Goal: Complete application form: Complete application form

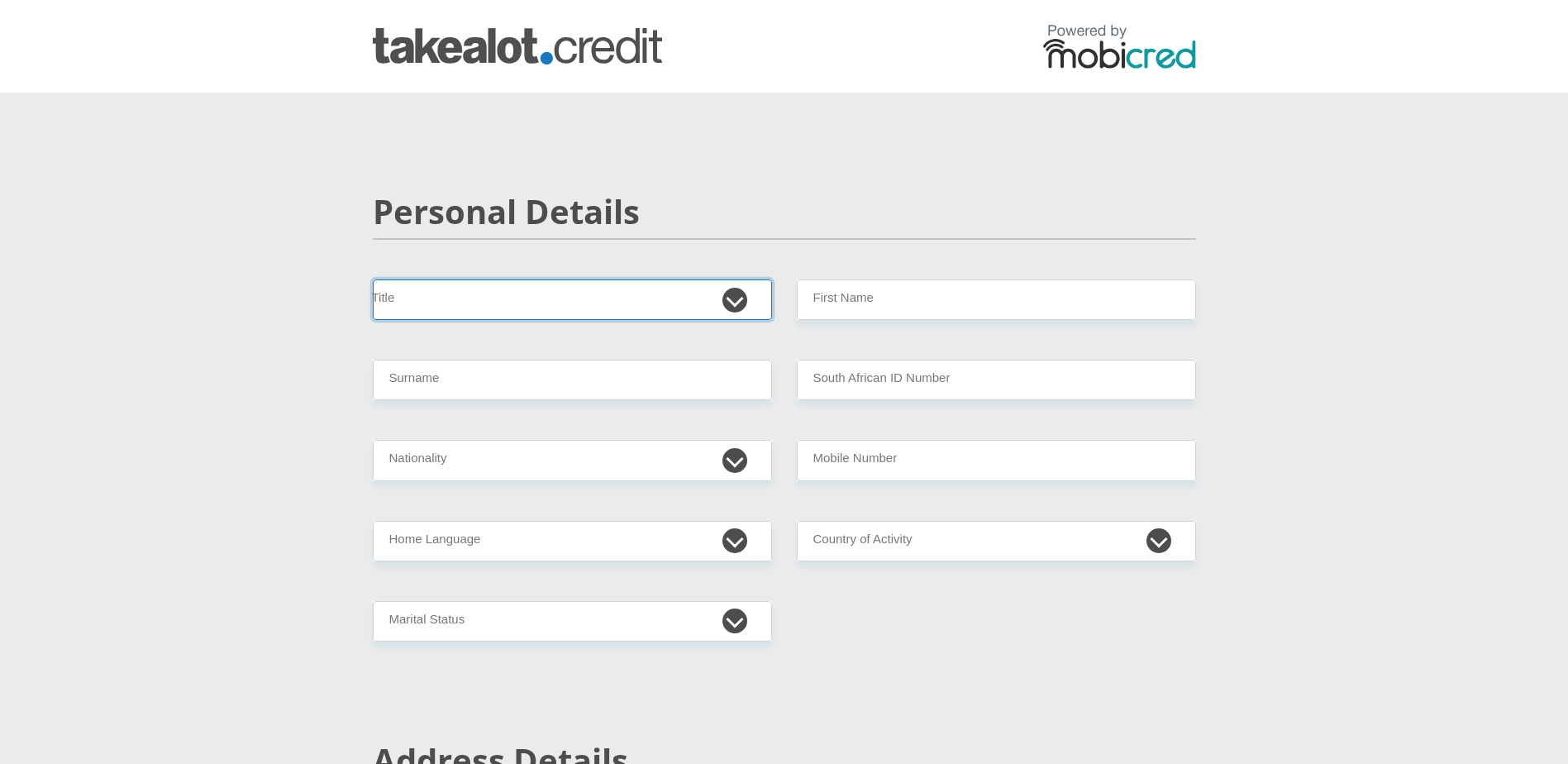
drag, startPoint x: 467, startPoint y: 300, endPoint x: 505, endPoint y: 284, distance: 41.2
click at [468, 300] on select "Mr Ms Mrs Dr [PERSON_NAME]" at bounding box center [572, 299] width 399 height 40
click at [373, 279] on select "Mr Ms Mrs Dr [PERSON_NAME]" at bounding box center [572, 299] width 399 height 40
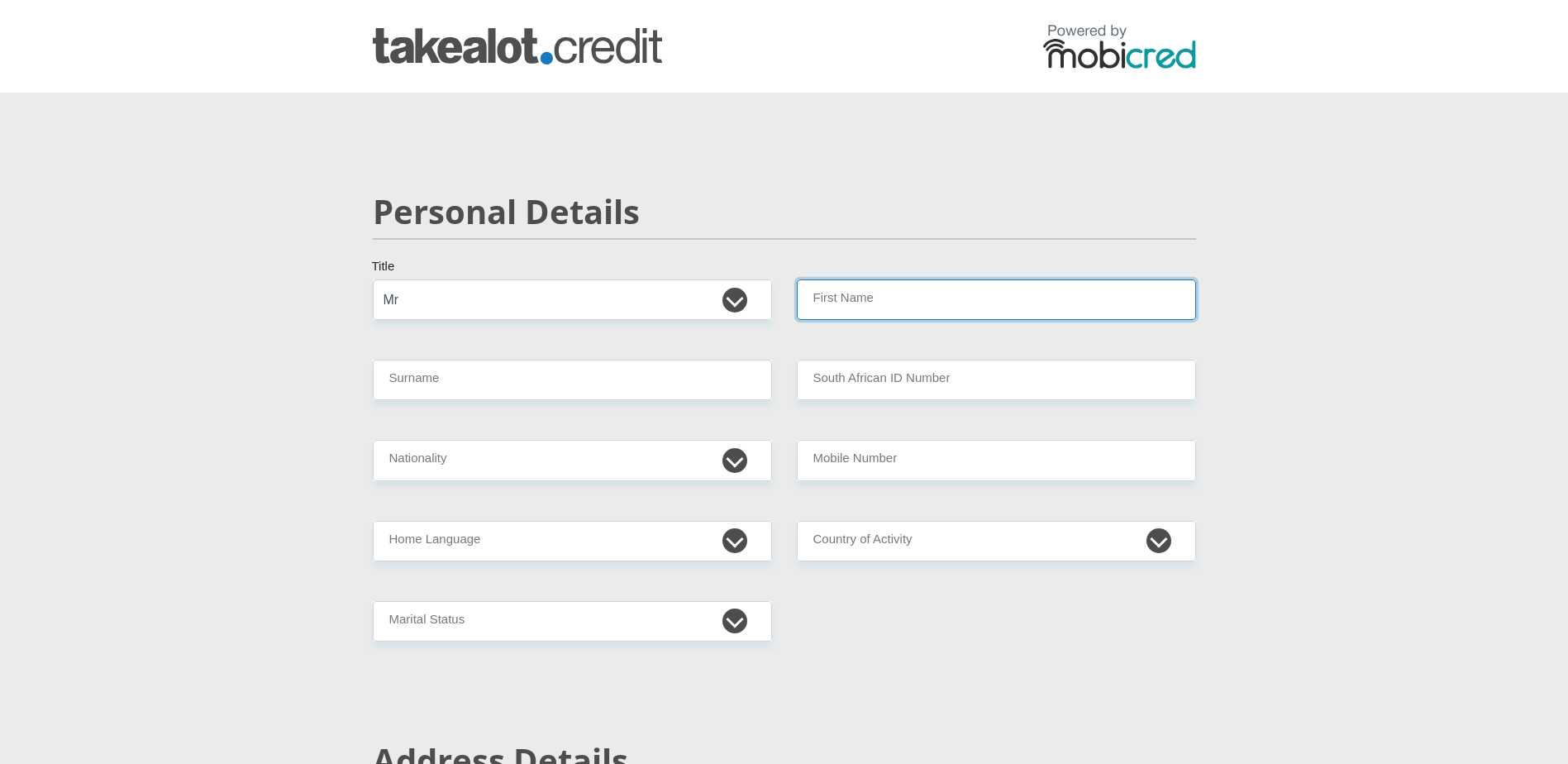
click at [924, 288] on input "First Name" at bounding box center [996, 299] width 399 height 40
drag, startPoint x: 567, startPoint y: 293, endPoint x: 558, endPoint y: 300, distance: 11.4
click at [567, 293] on select "Mr Ms Mrs Dr [PERSON_NAME]" at bounding box center [572, 299] width 399 height 40
select select "Ms"
click at [373, 279] on select "Mr Ms Mrs Dr [PERSON_NAME]" at bounding box center [572, 299] width 399 height 40
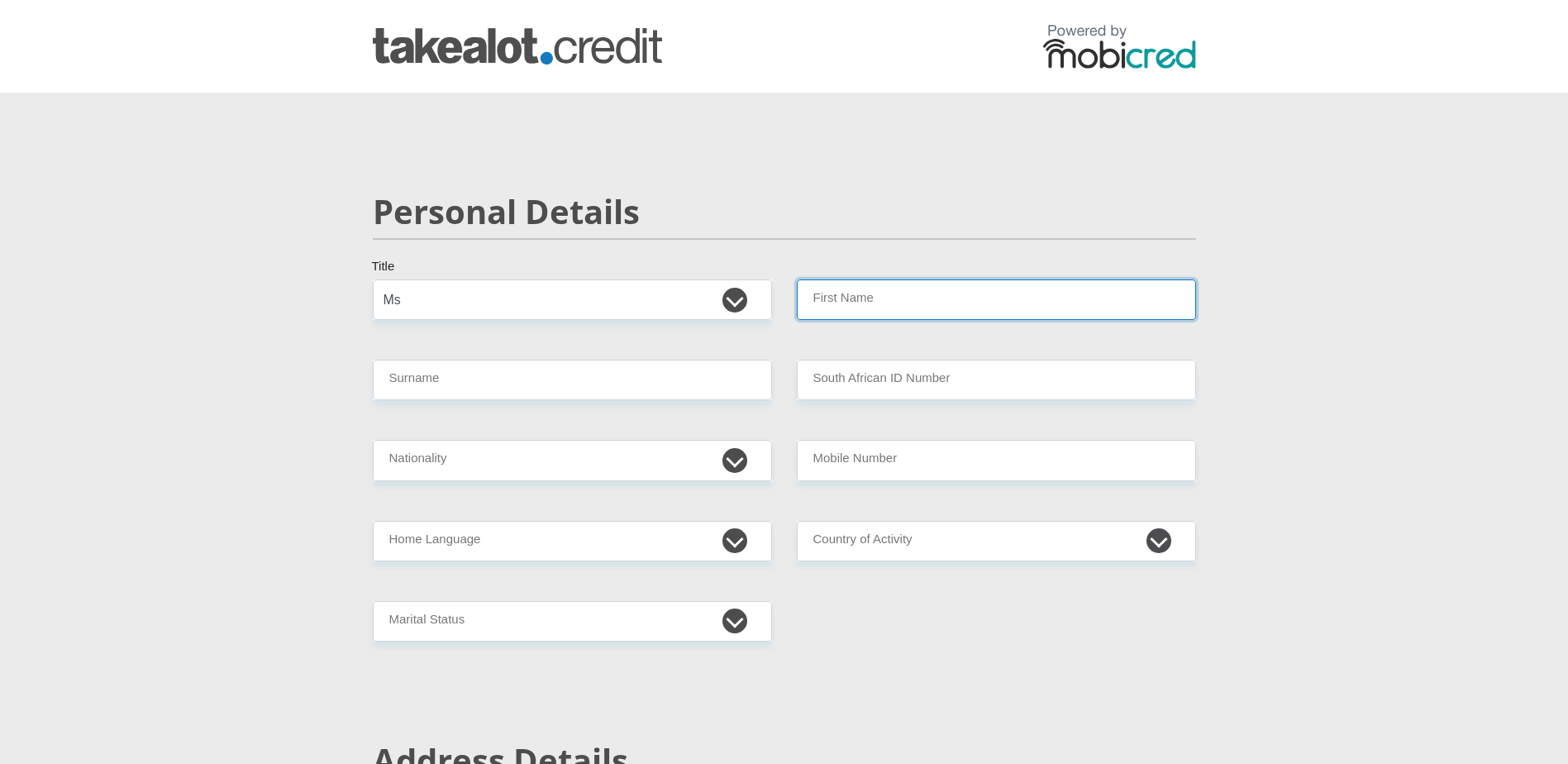
click at [854, 301] on input "First Name" at bounding box center [996, 299] width 399 height 40
type input "CANDICESTACYLEE"
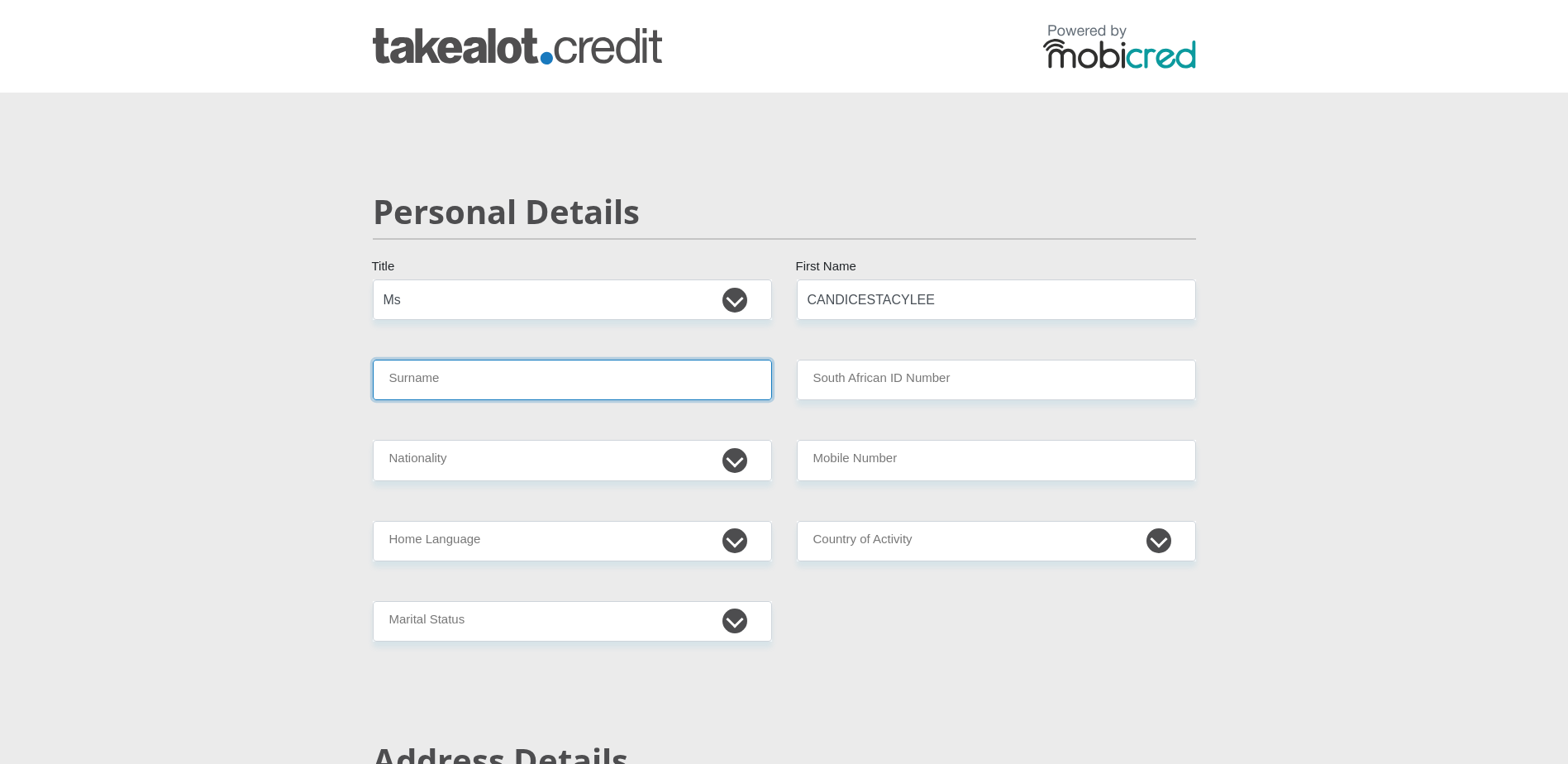
type input "[PERSON_NAME]"
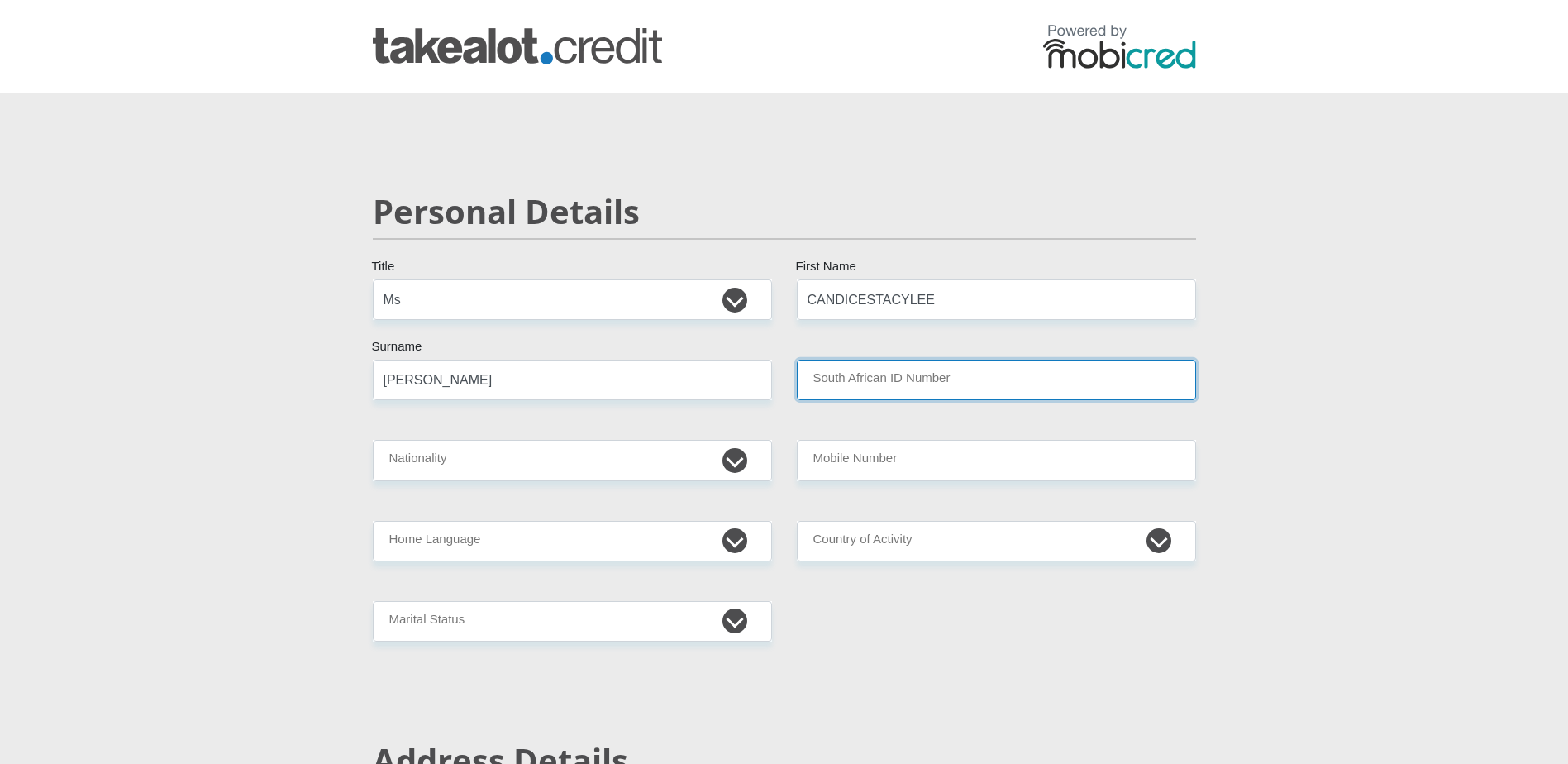
type input "Nedgroup Investments"
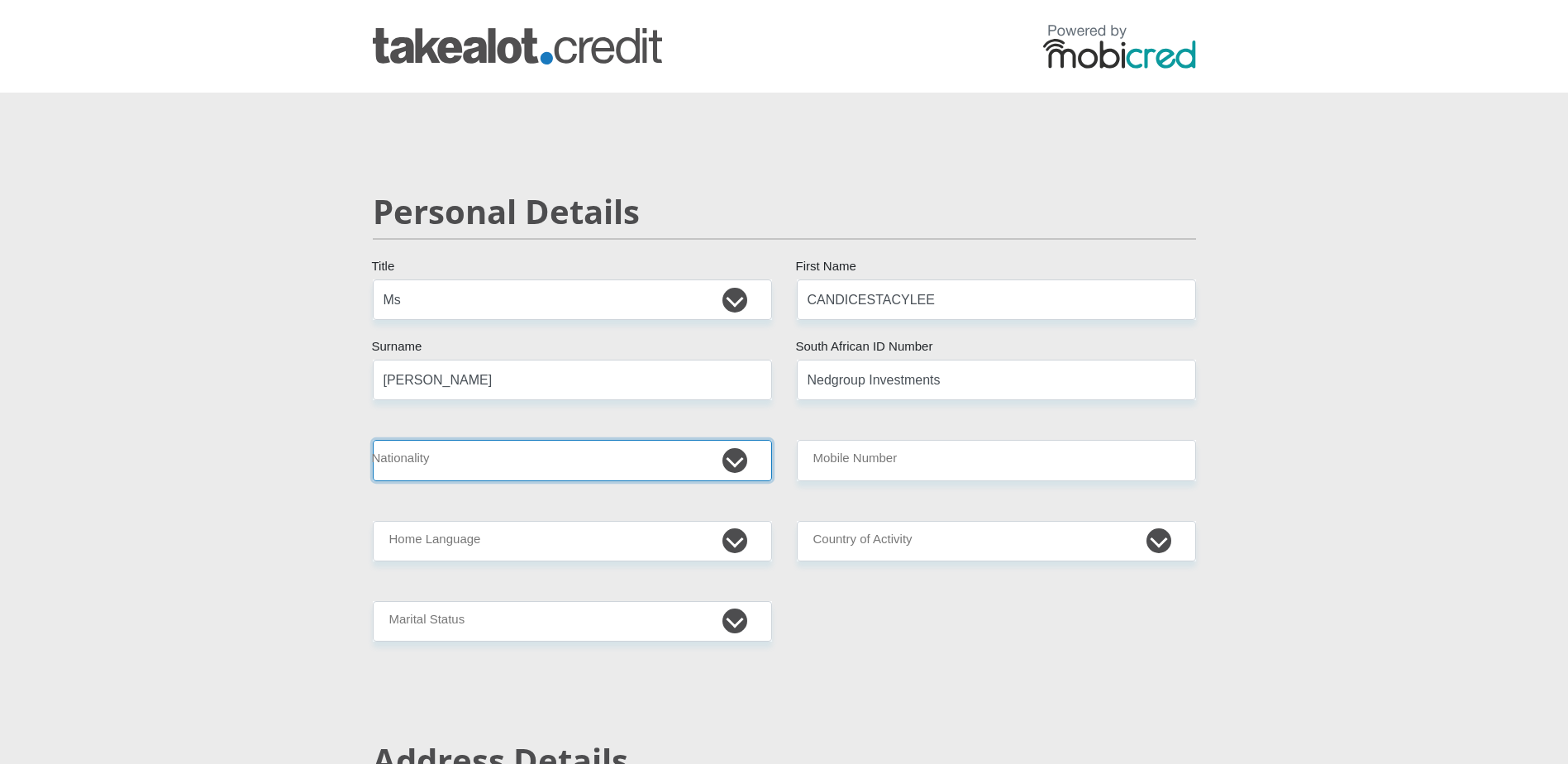
select select "ZAF"
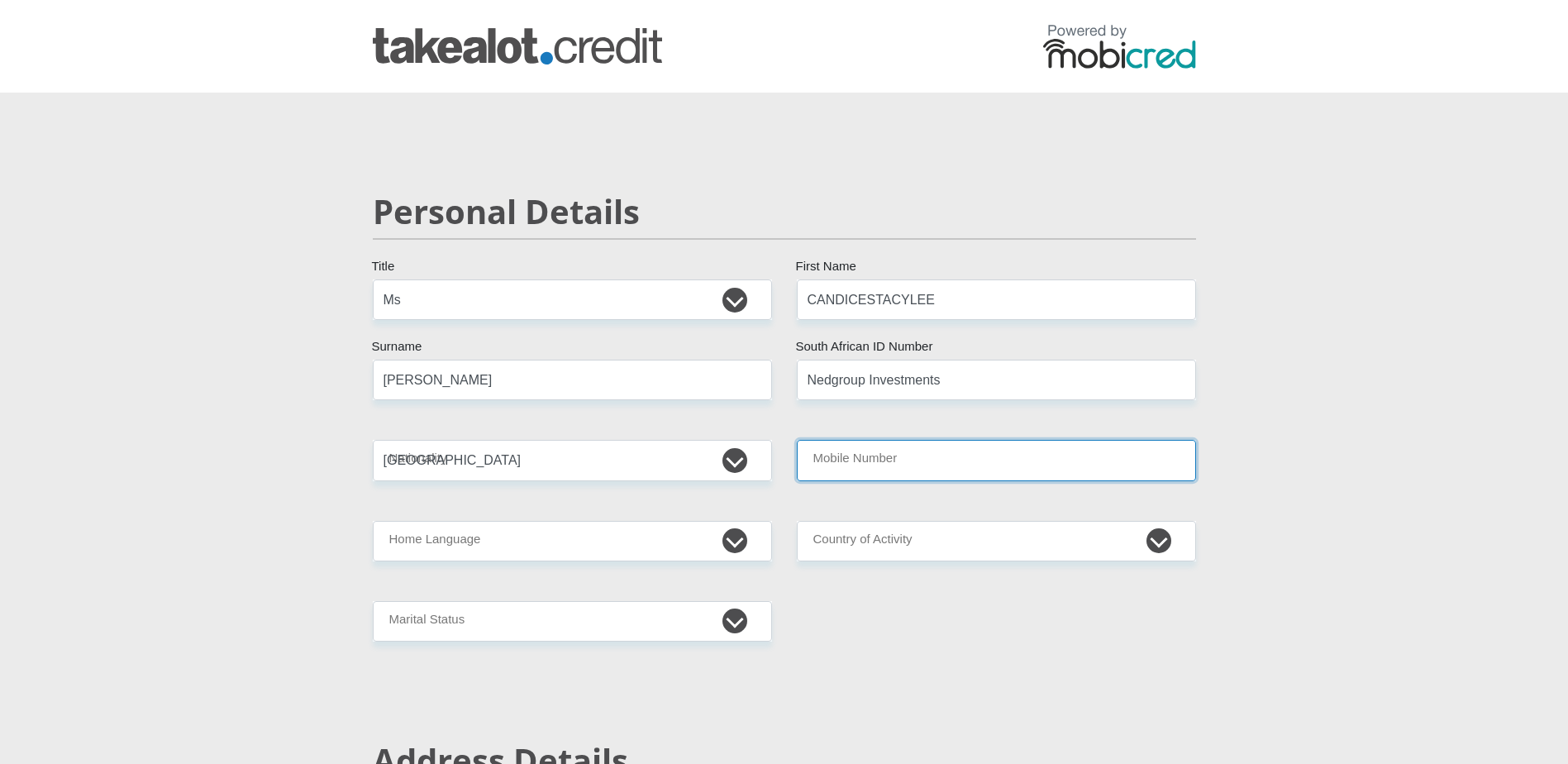
type input "0815565875"
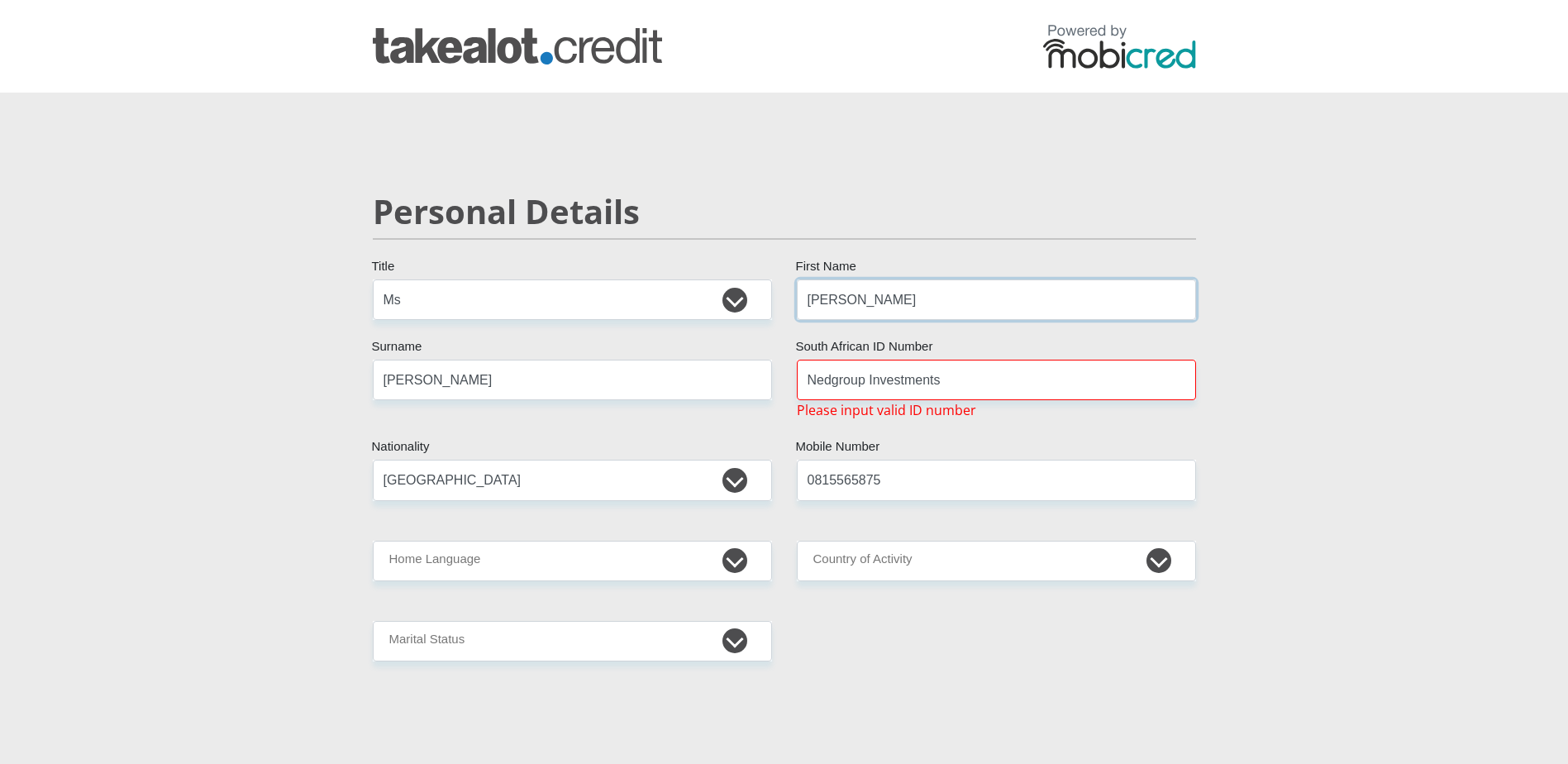
type input "[PERSON_NAME]"
click at [501, 471] on select "[GEOGRAPHIC_DATA] [GEOGRAPHIC_DATA] [GEOGRAPHIC_DATA] [GEOGRAPHIC_DATA] [GEOGRA…" at bounding box center [572, 480] width 399 height 40
drag, startPoint x: 963, startPoint y: 384, endPoint x: 529, endPoint y: 362, distance: 434.6
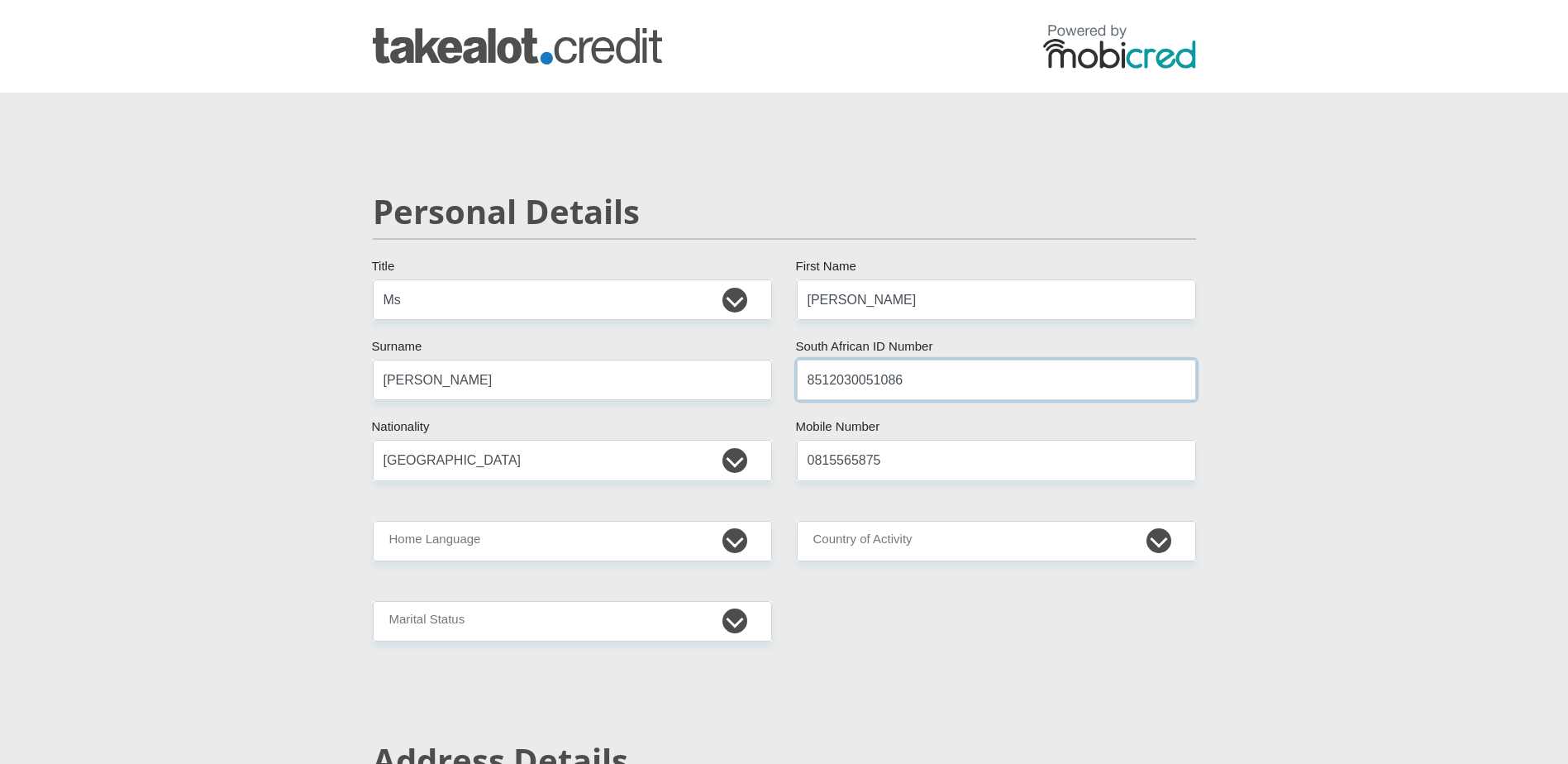
type input "8512030051086"
drag, startPoint x: 958, startPoint y: 727, endPoint x: 817, endPoint y: 630, distance: 171.1
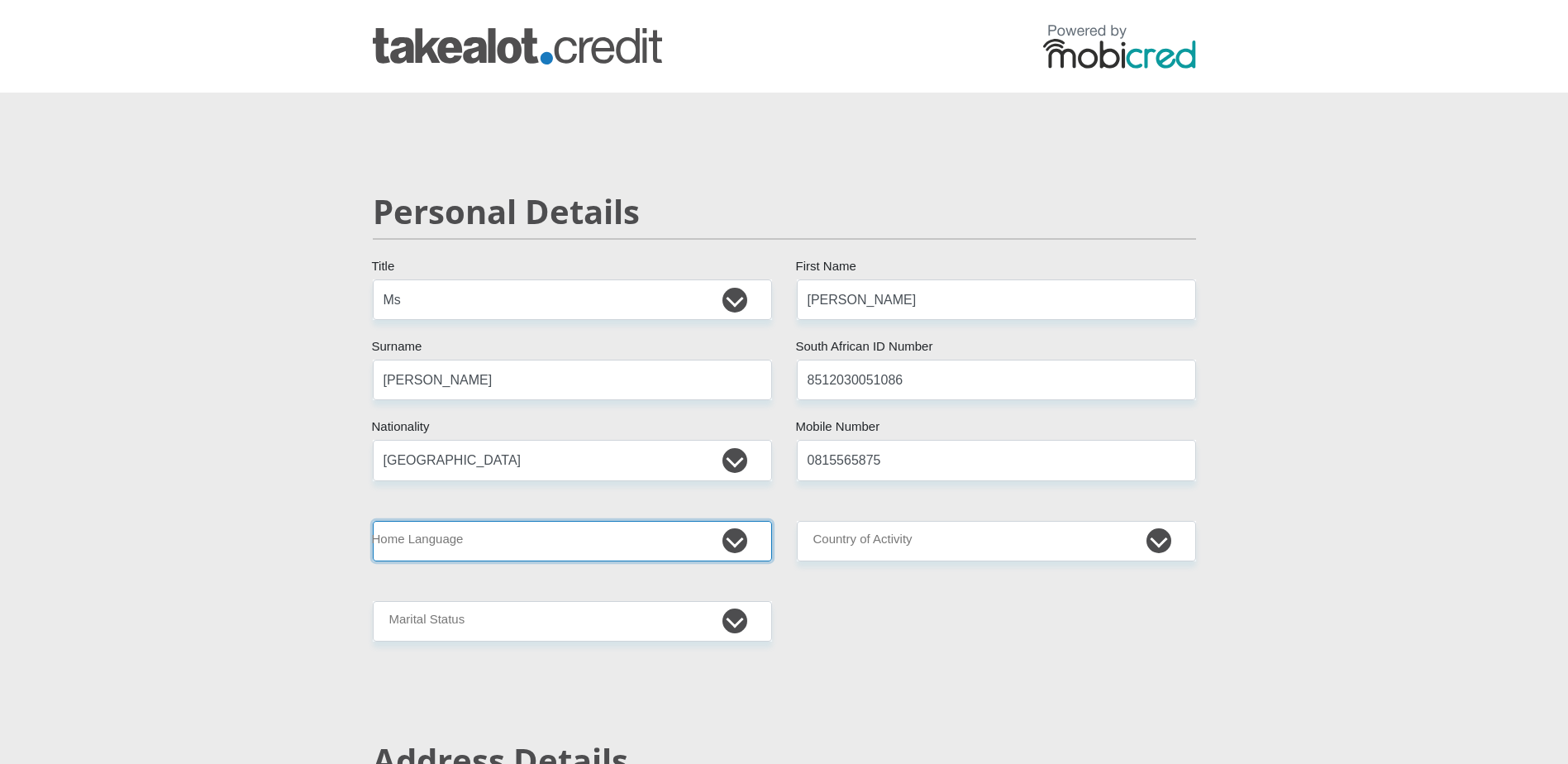
click at [742, 535] on select "Afrikaans English Sepedi South Ndebele Southern Sotho Swati Tsonga Tswana Venda…" at bounding box center [572, 541] width 399 height 40
select select "eng"
click at [373, 521] on select "Afrikaans English Sepedi South Ndebele Southern Sotho Swati Tsonga Tswana Venda…" at bounding box center [572, 541] width 399 height 40
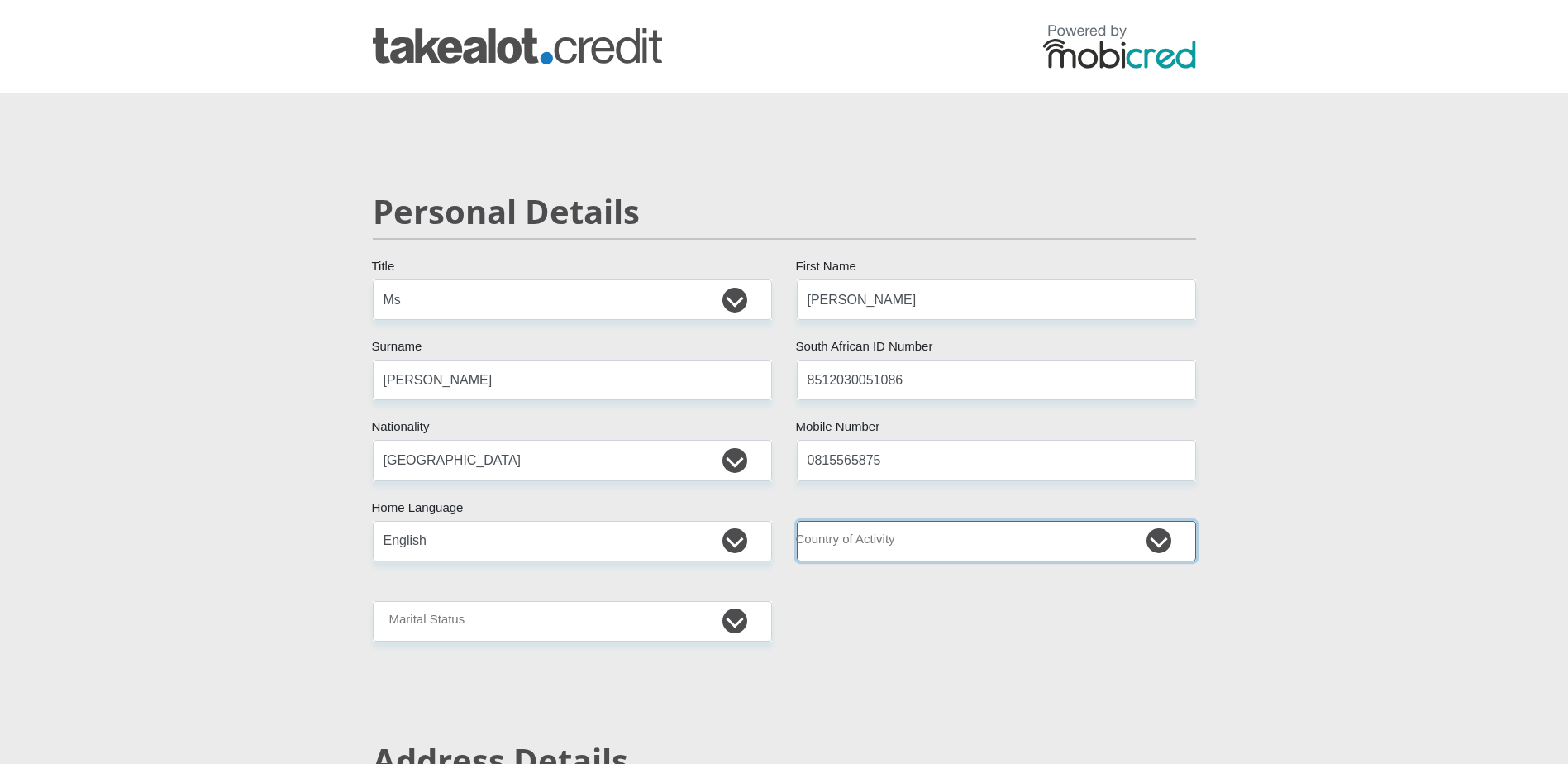
click at [934, 549] on select "[GEOGRAPHIC_DATA] [GEOGRAPHIC_DATA] [GEOGRAPHIC_DATA] [GEOGRAPHIC_DATA] [GEOGRA…" at bounding box center [996, 541] width 399 height 40
select select "ZAF"
click at [796, 521] on select "[GEOGRAPHIC_DATA] [GEOGRAPHIC_DATA] [GEOGRAPHIC_DATA] [GEOGRAPHIC_DATA] [GEOGRA…" at bounding box center [996, 541] width 399 height 40
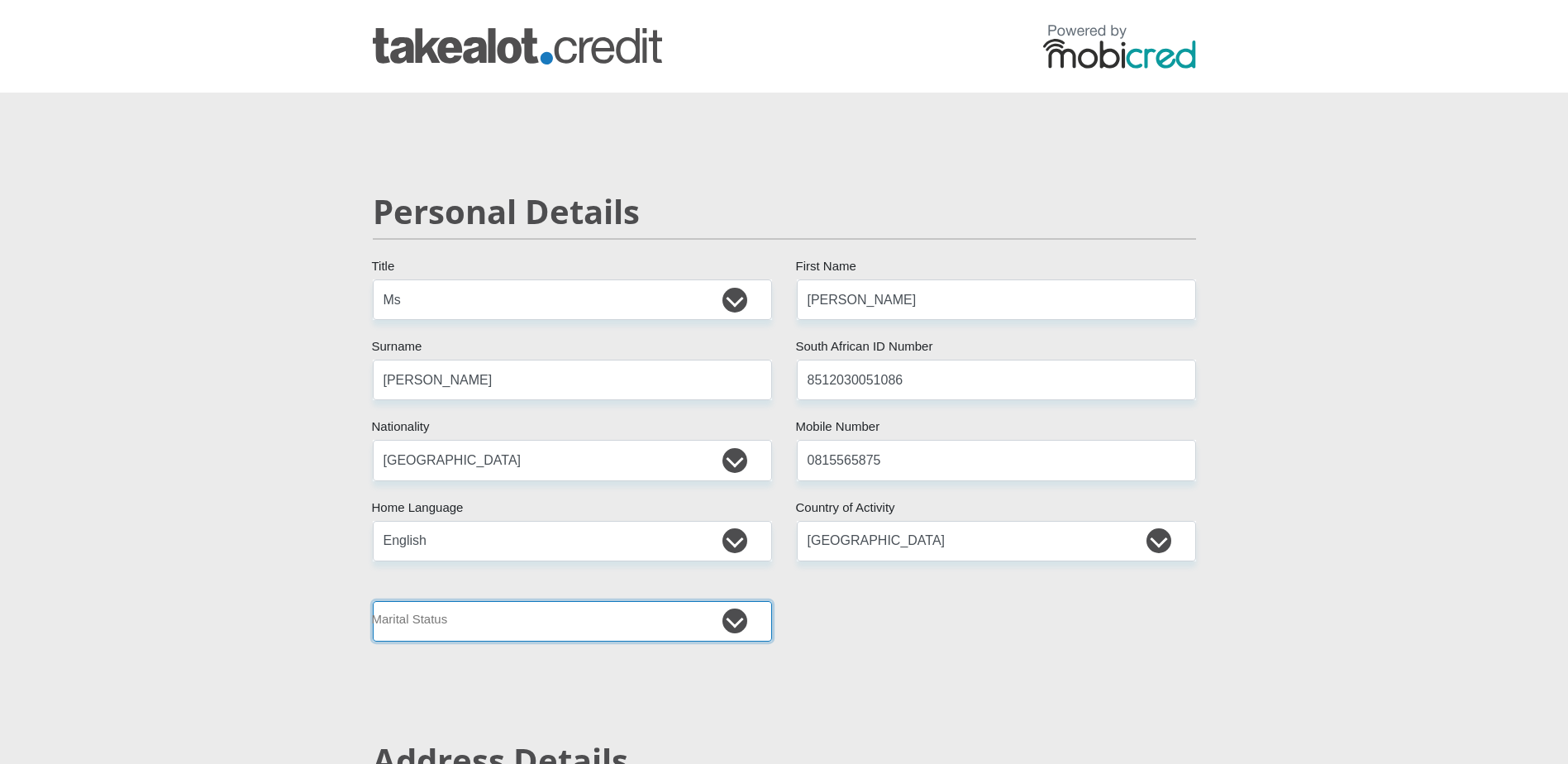
click at [495, 613] on select "Married ANC Single Divorced Widowed Married COP or Customary Law" at bounding box center [572, 621] width 399 height 40
select select "2"
click at [373, 601] on select "Married ANC Single Divorced Widowed Married COP or Customary Law" at bounding box center [572, 621] width 399 height 40
drag, startPoint x: 1055, startPoint y: 710, endPoint x: 1051, endPoint y: 692, distance: 18.4
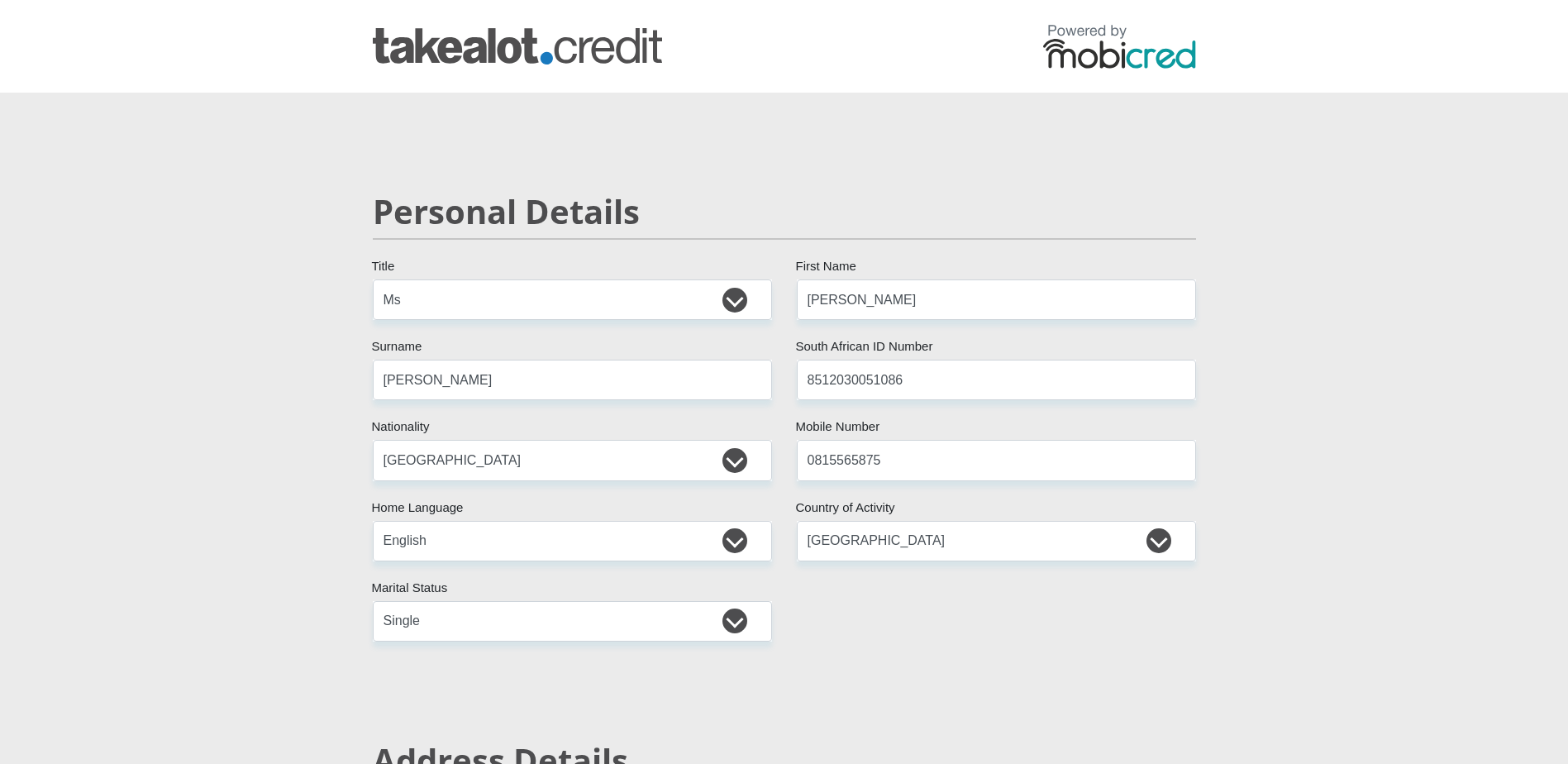
scroll to position [331, 0]
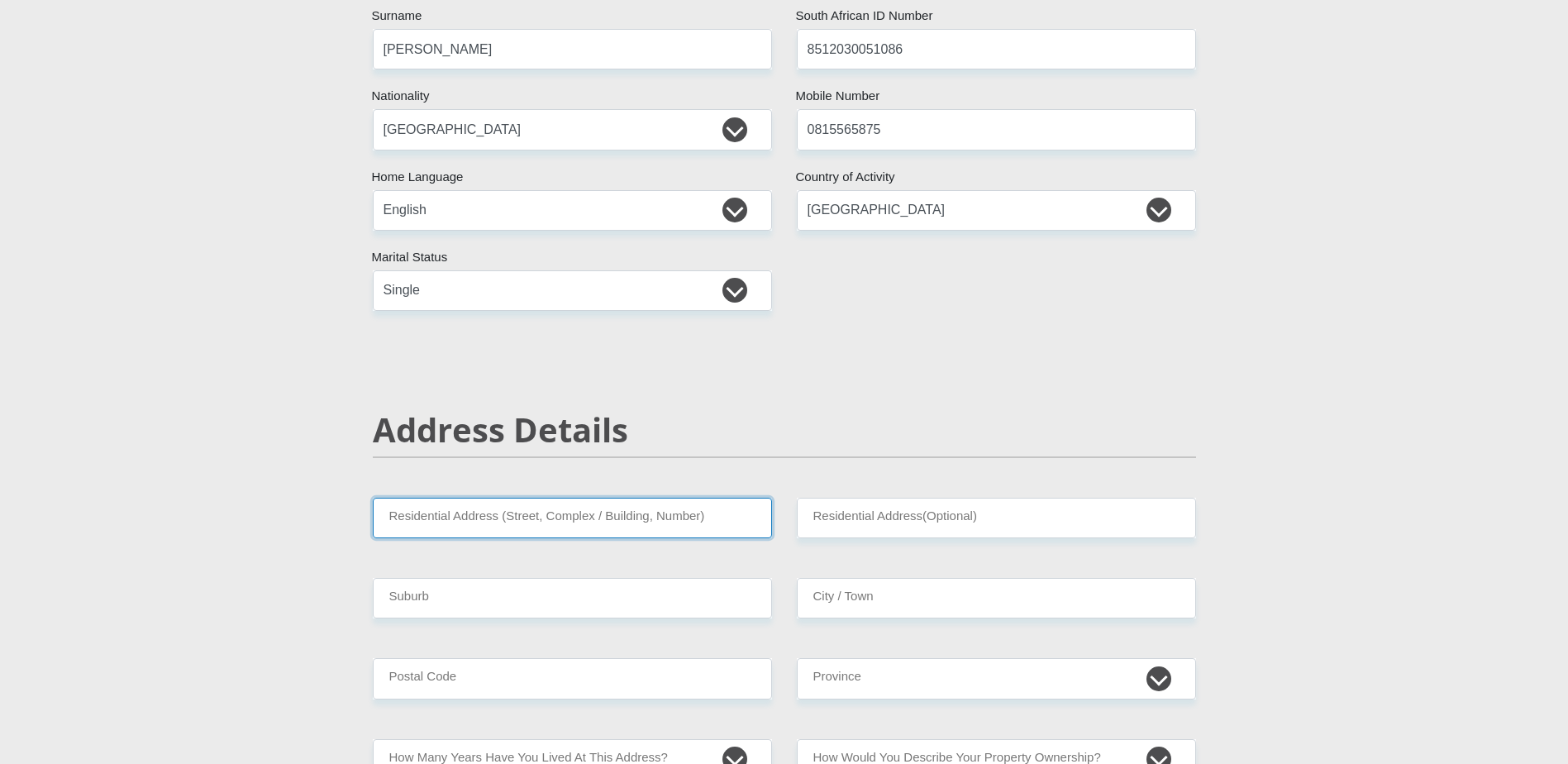
click at [489, 518] on input "Residential Address (Street, Complex / Building, Number)" at bounding box center [572, 518] width 399 height 40
type input "[STREET_ADDRESS]"
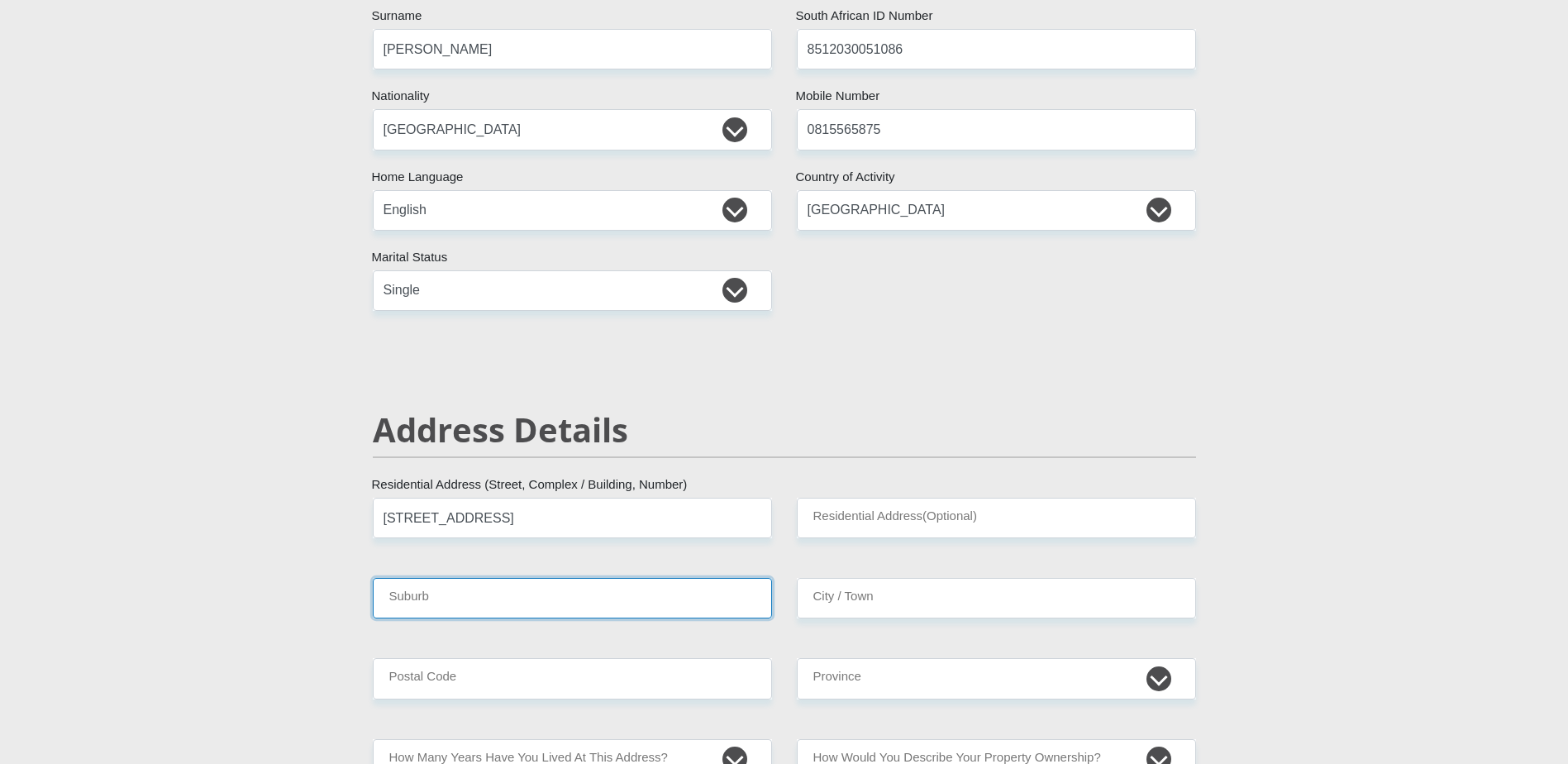
type input "[GEOGRAPHIC_DATA]"
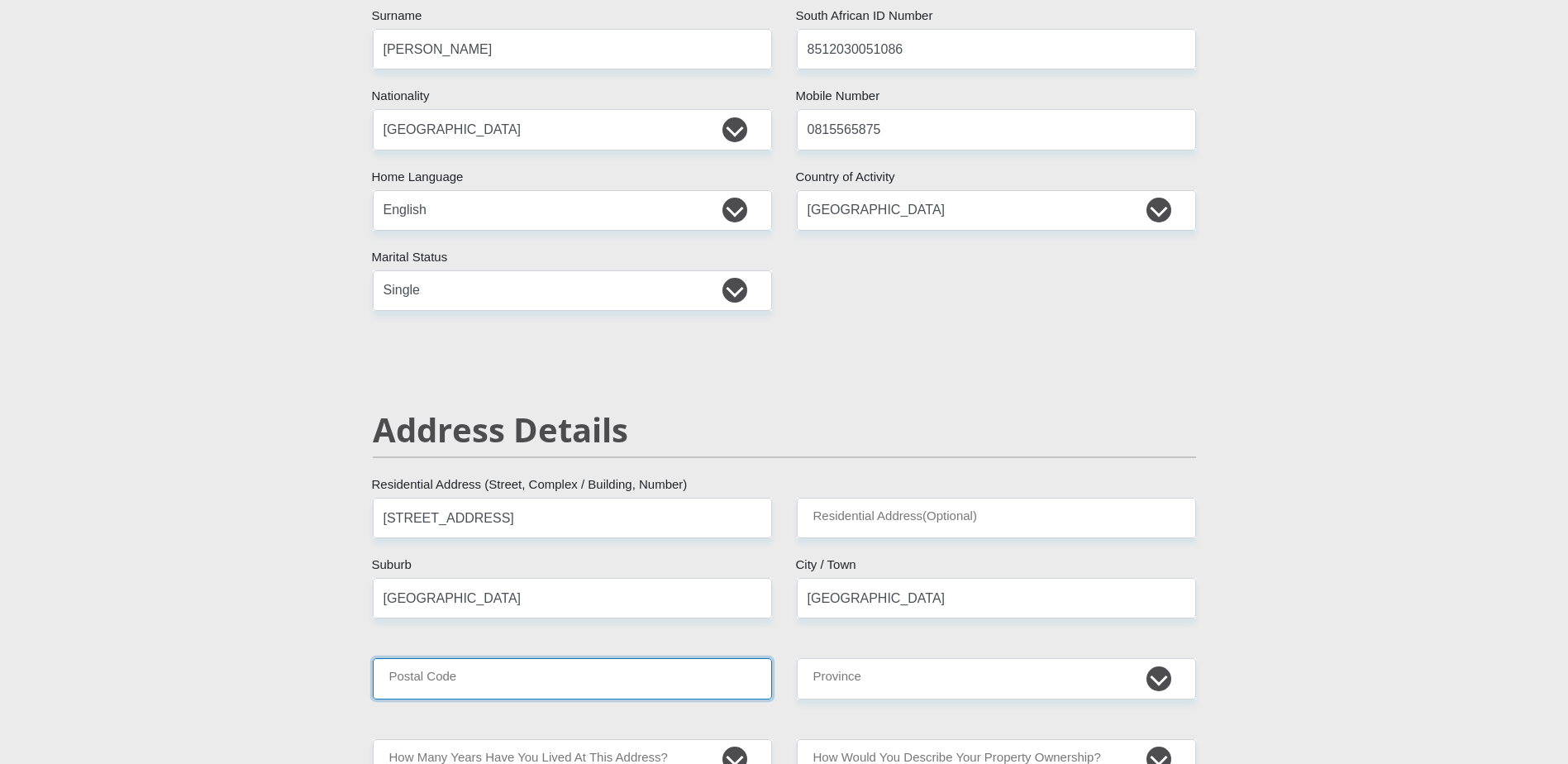
type input "7441"
type input "[EMAIL_ADDRESS][DOMAIN_NAME]"
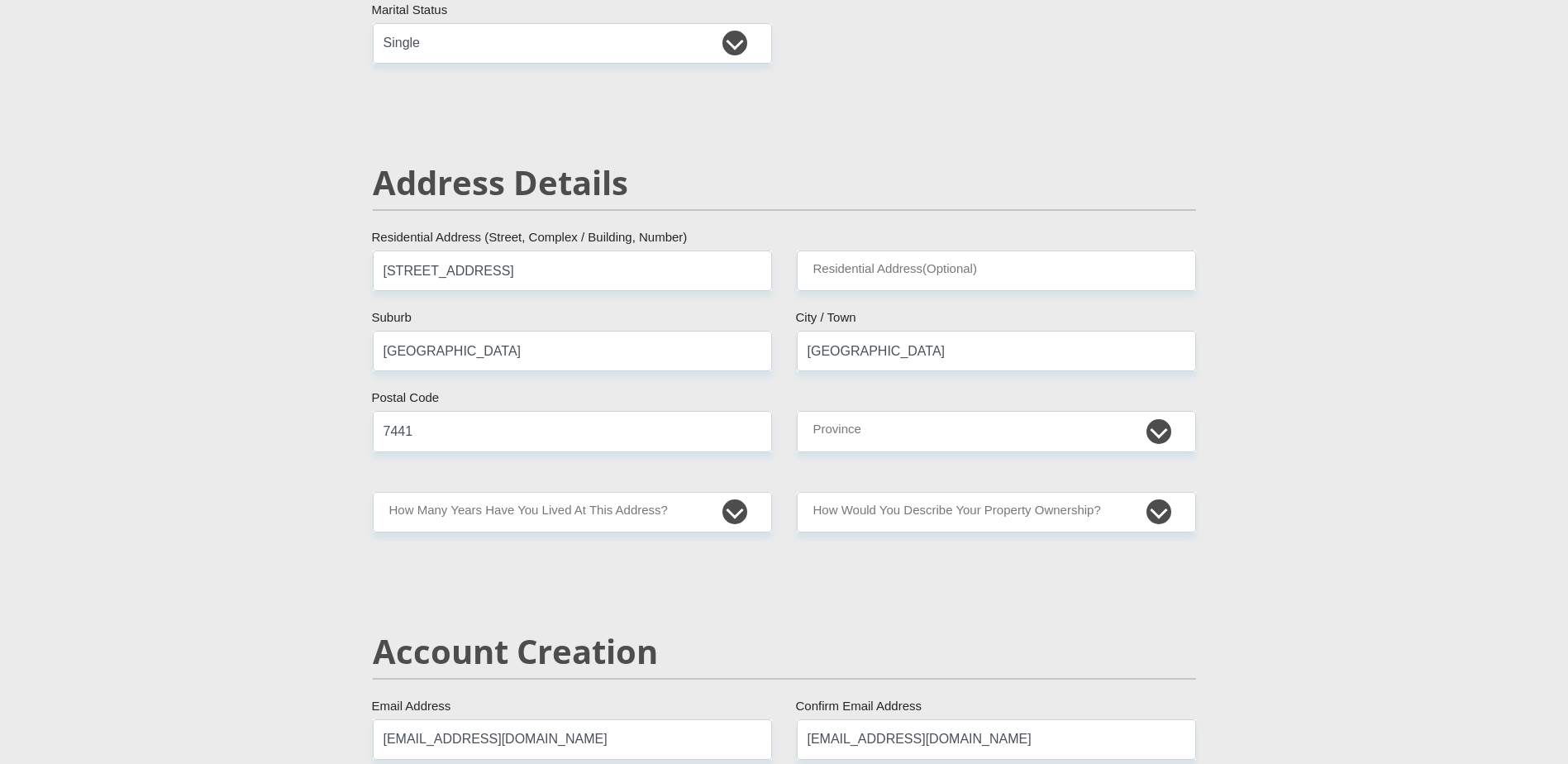
scroll to position [578, 0]
click at [590, 510] on select "less than 1 year 1-3 years 3-5 years 5+ years" at bounding box center [572, 511] width 399 height 40
select select "2"
click at [373, 491] on select "less than 1 year 1-3 years 3-5 years 5+ years" at bounding box center [572, 511] width 399 height 40
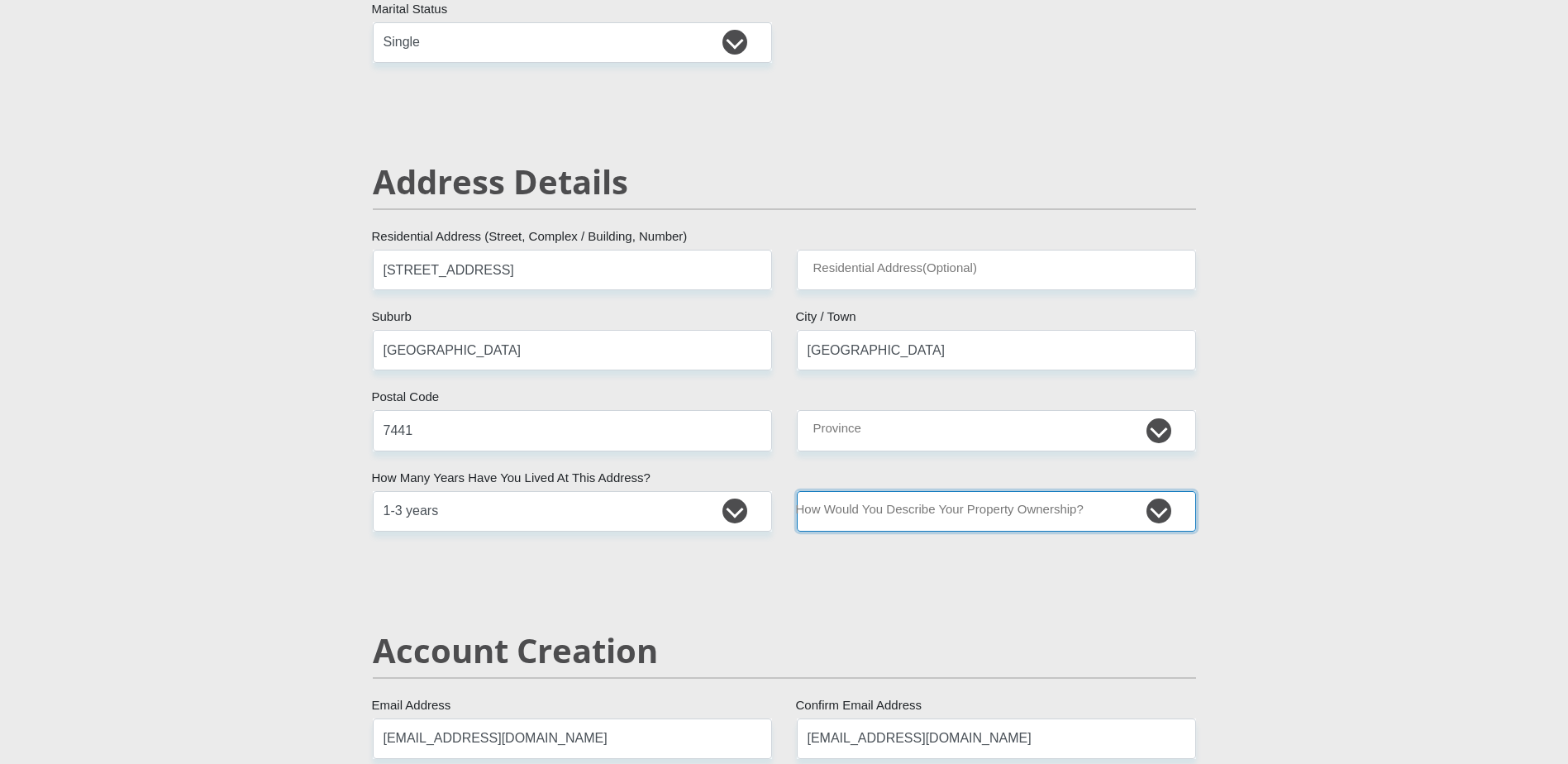
click at [927, 515] on select "Owned Rented Family Owned Company Dwelling" at bounding box center [996, 511] width 399 height 40
select select "Owned"
click at [796, 491] on select "Owned Rented Family Owned Company Dwelling" at bounding box center [996, 511] width 399 height 40
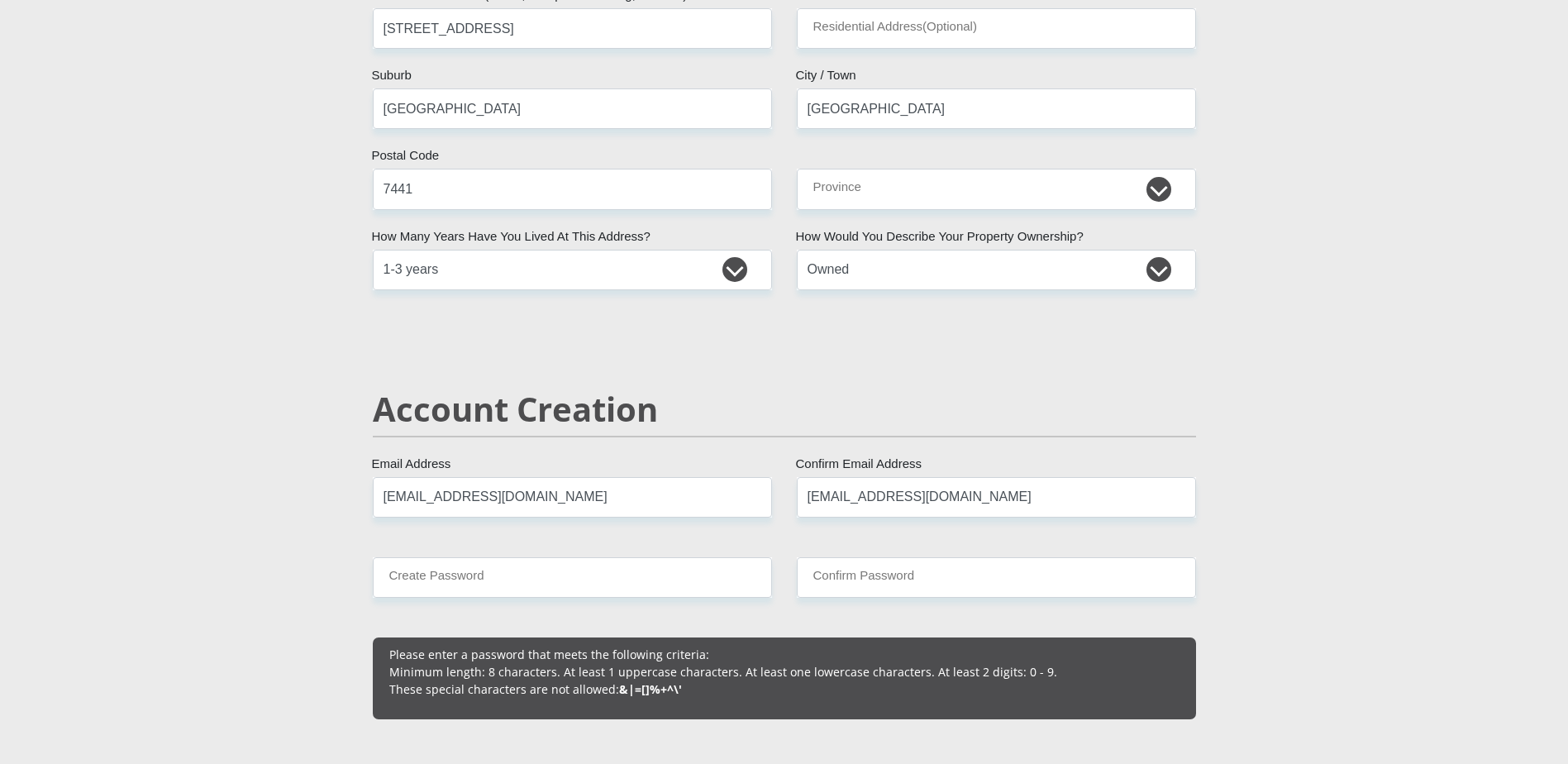
scroll to position [826, 0]
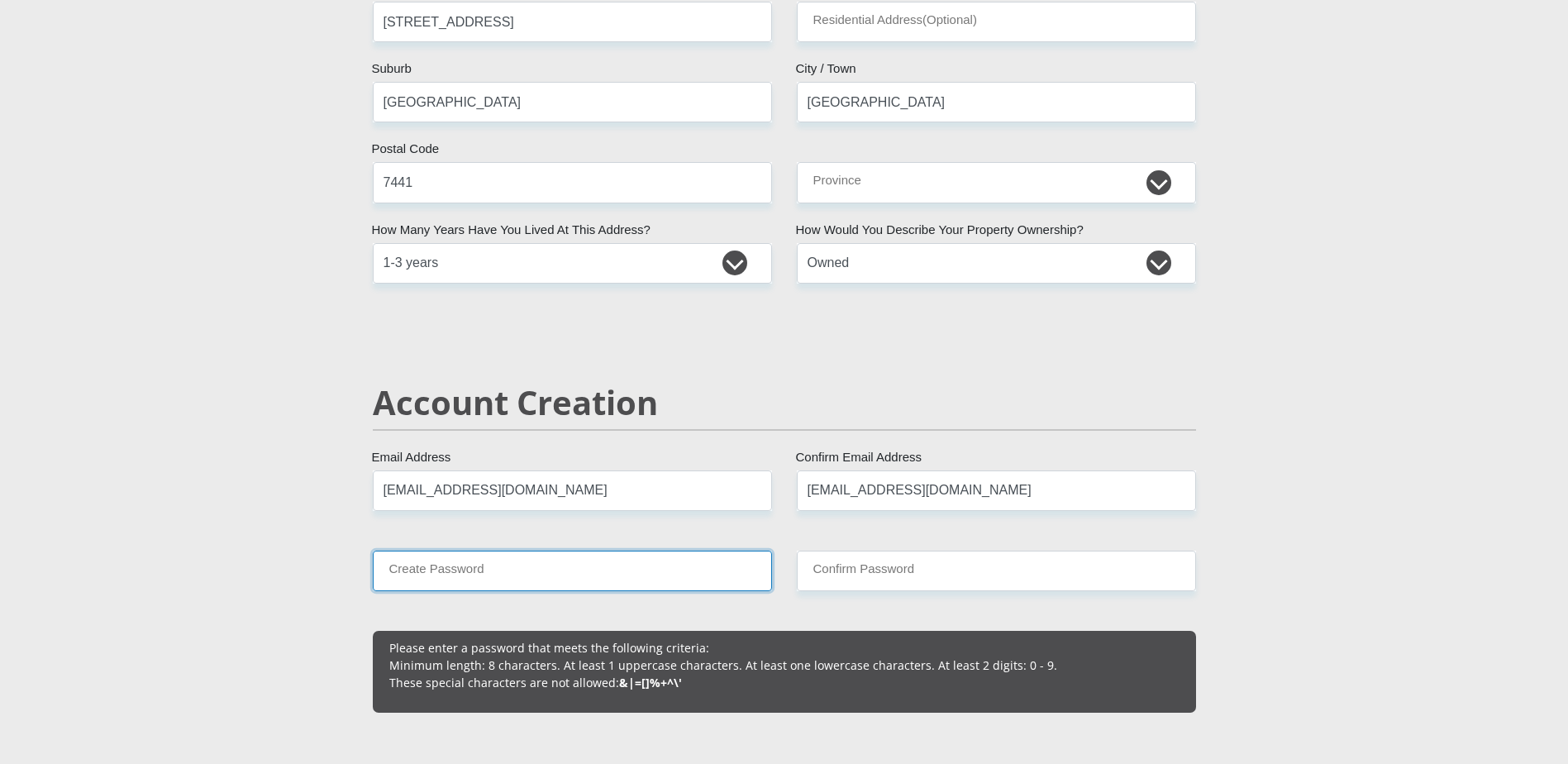
click at [477, 572] on input "Create Password" at bounding box center [572, 570] width 399 height 40
type input "Scarlett27*"
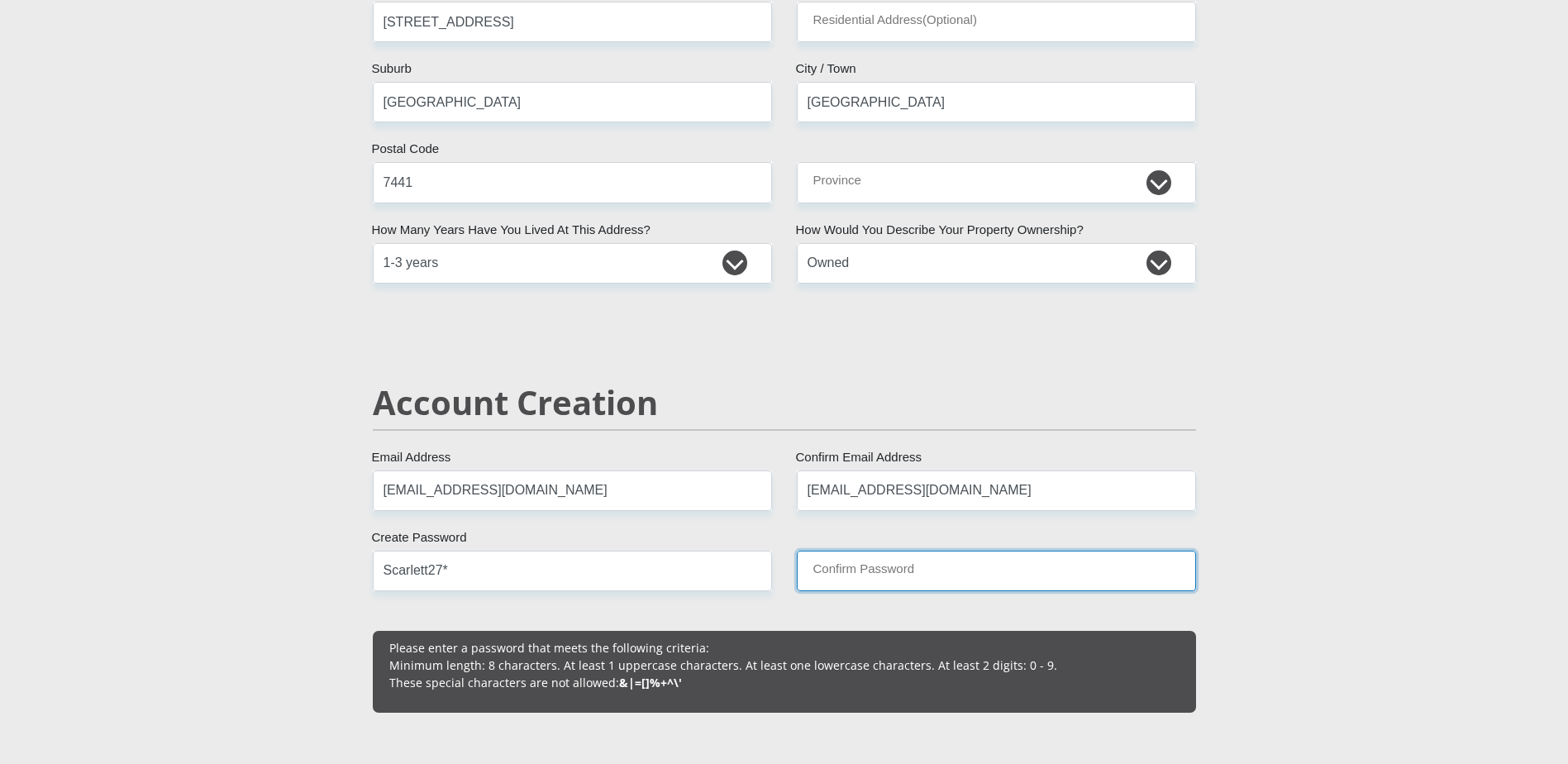
click at [900, 565] on input "Confirm Password" at bounding box center [996, 570] width 399 height 40
type input "Scarlett27*"
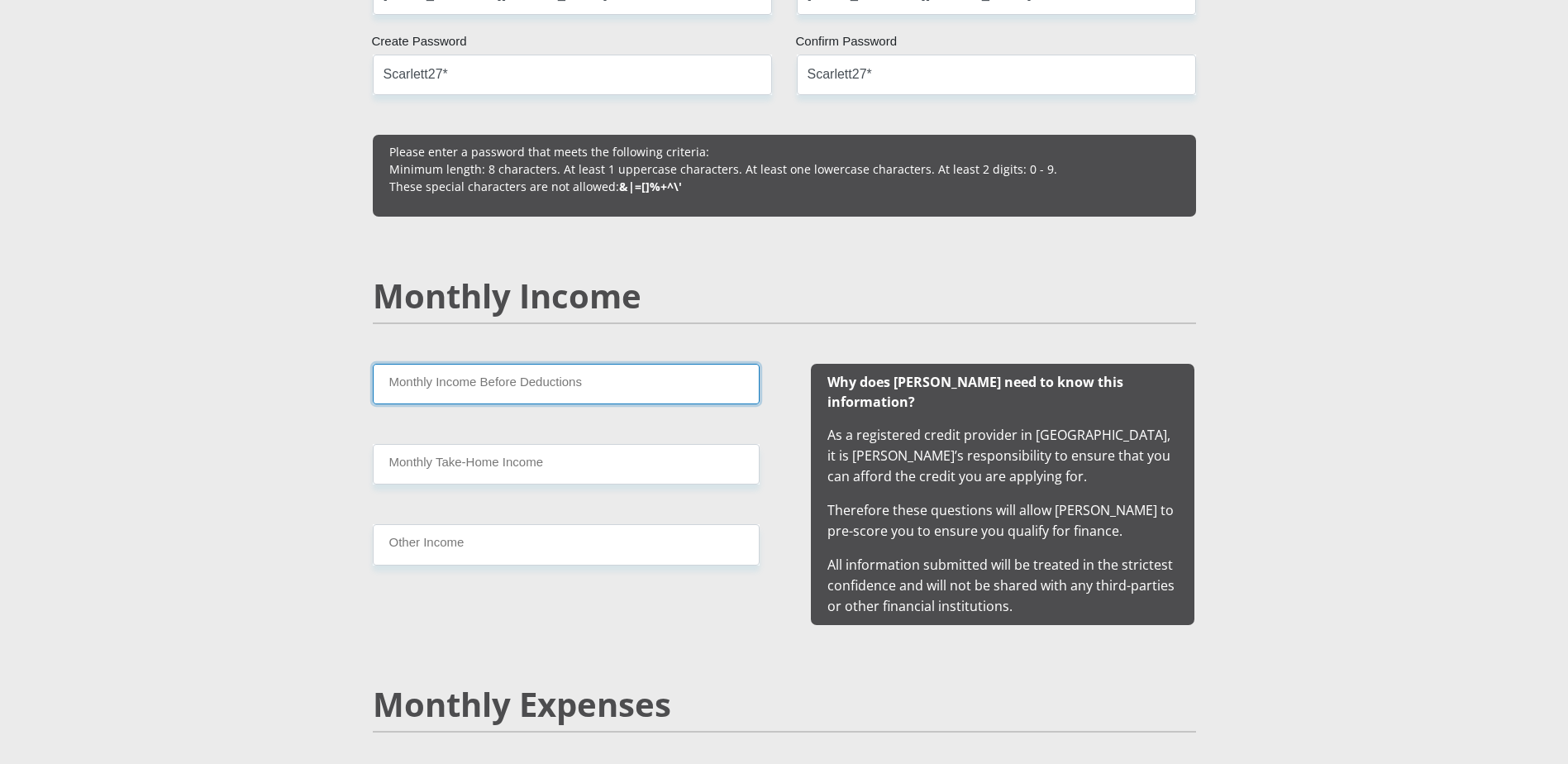
click at [469, 401] on input "Monthly Income Before Deductions" at bounding box center [566, 383] width 386 height 40
click at [453, 459] on input "Monthly Take-Home Income" at bounding box center [566, 464] width 386 height 40
type input "29000"
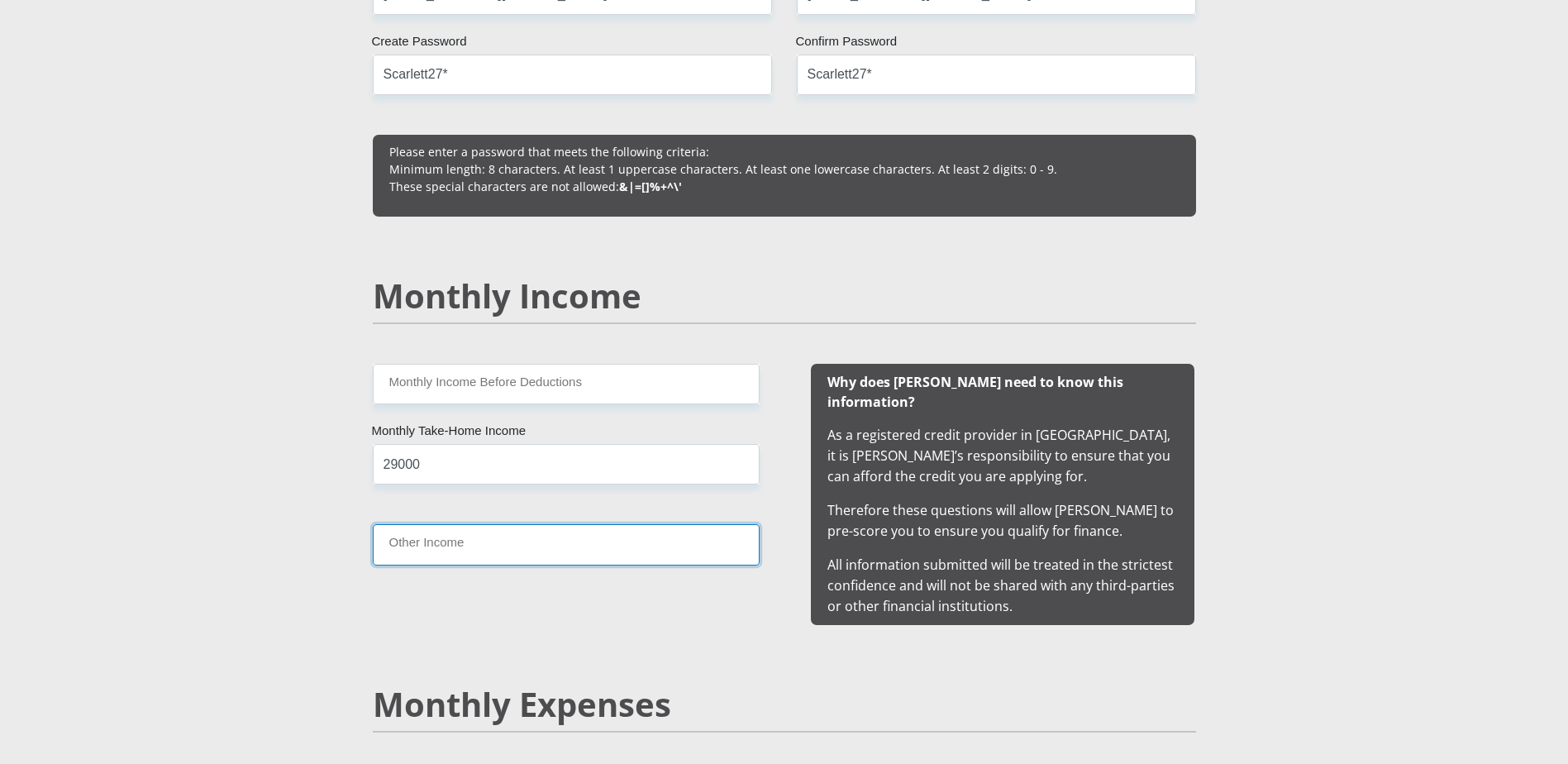
click at [502, 549] on input "Other Income" at bounding box center [566, 544] width 386 height 40
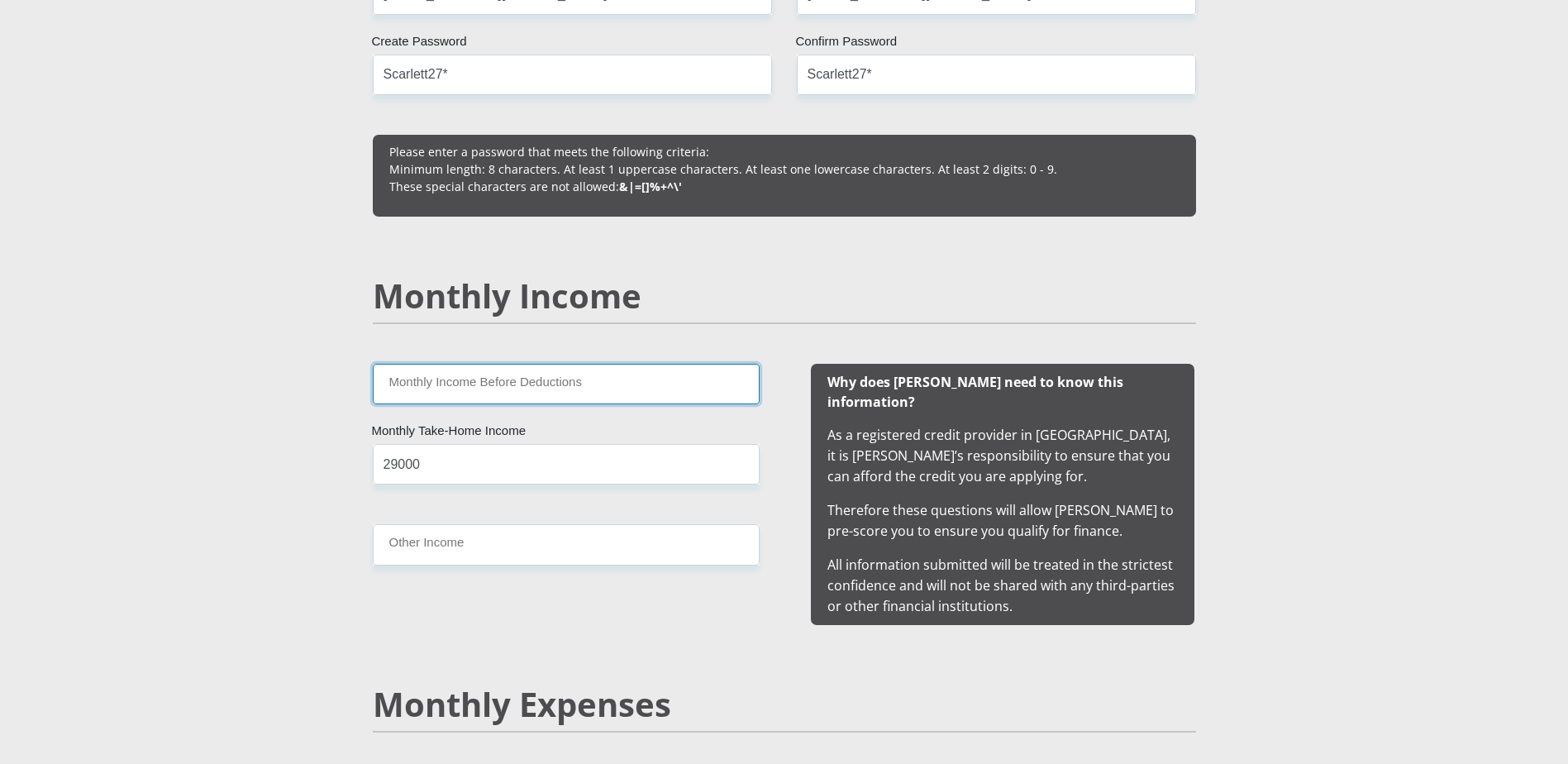
click at [411, 388] on input "Monthly Income Before Deductions" at bounding box center [566, 383] width 386 height 40
type input "45000"
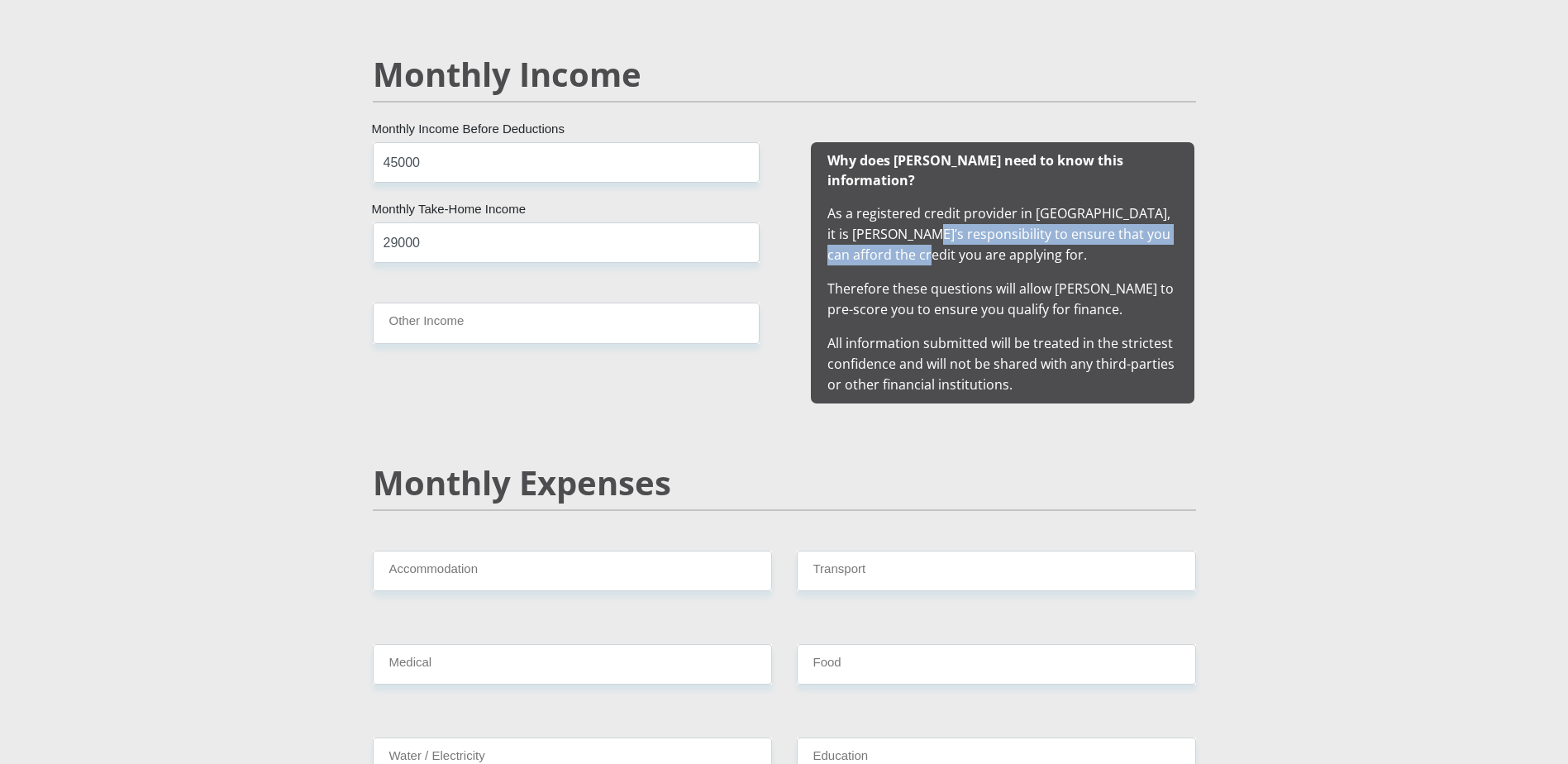
scroll to position [1735, 0]
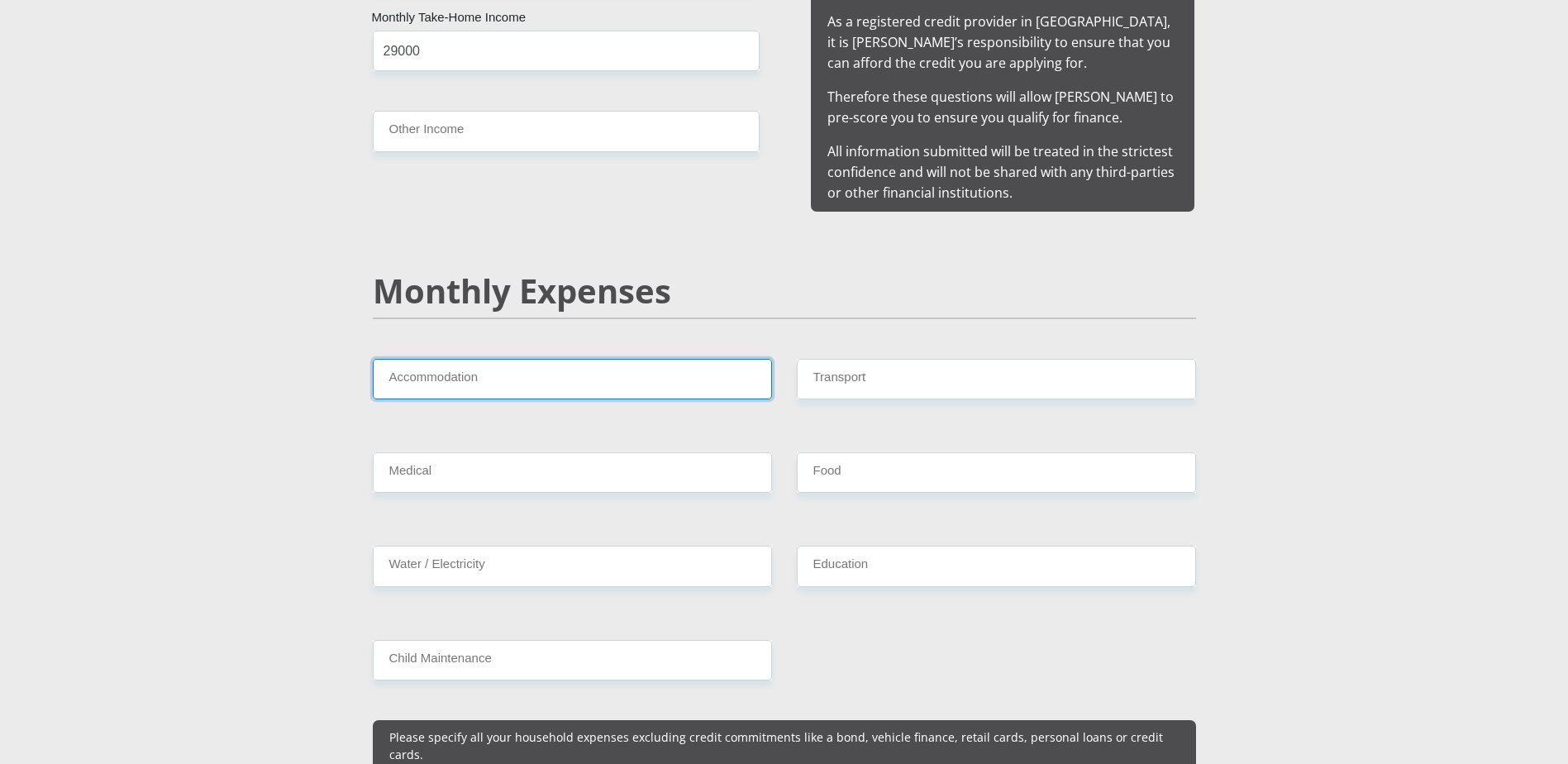
click at [450, 359] on input "Accommodation" at bounding box center [572, 379] width 399 height 40
type input "13700"
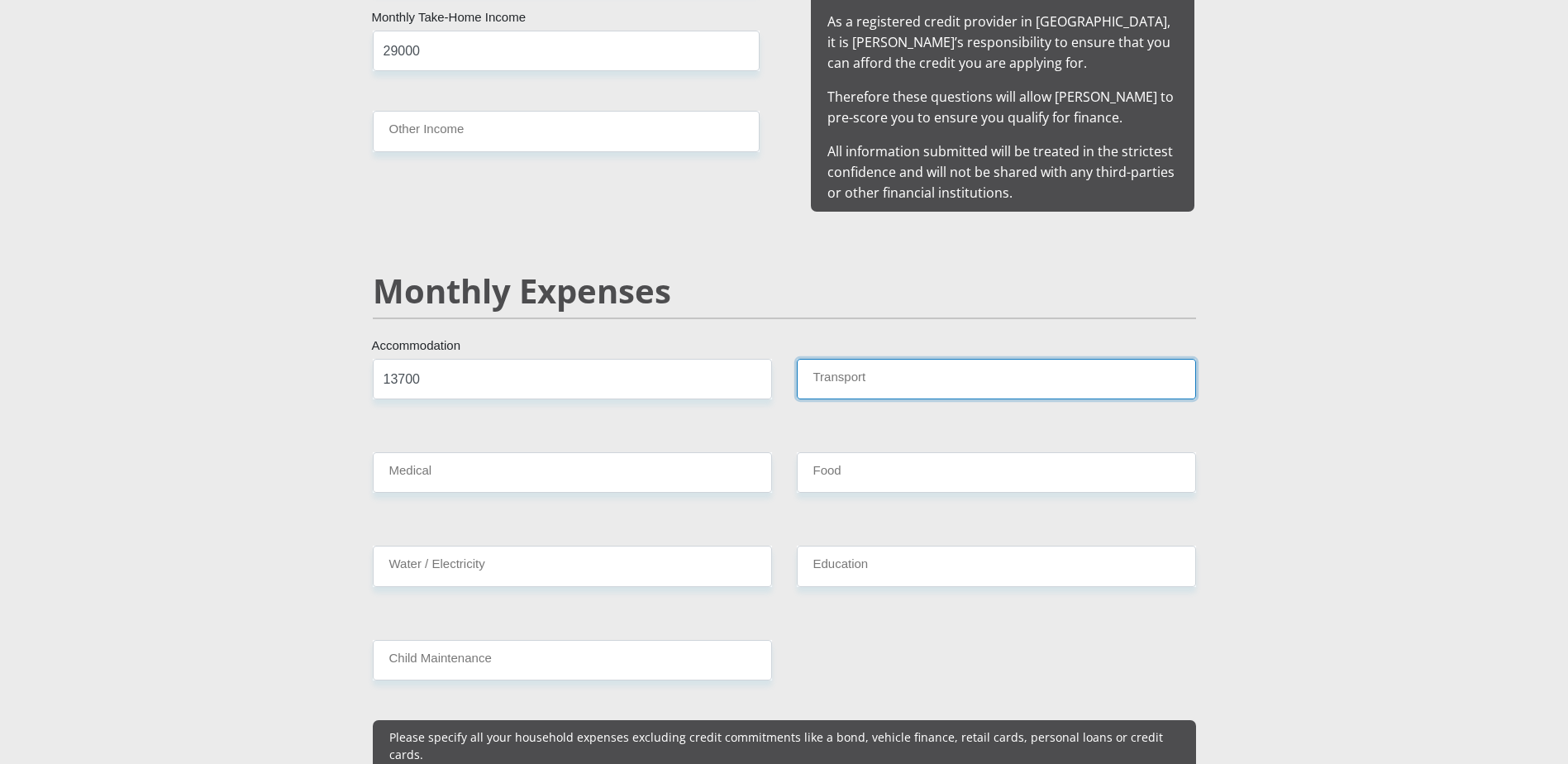
click at [856, 359] on input "Transport" at bounding box center [996, 379] width 399 height 40
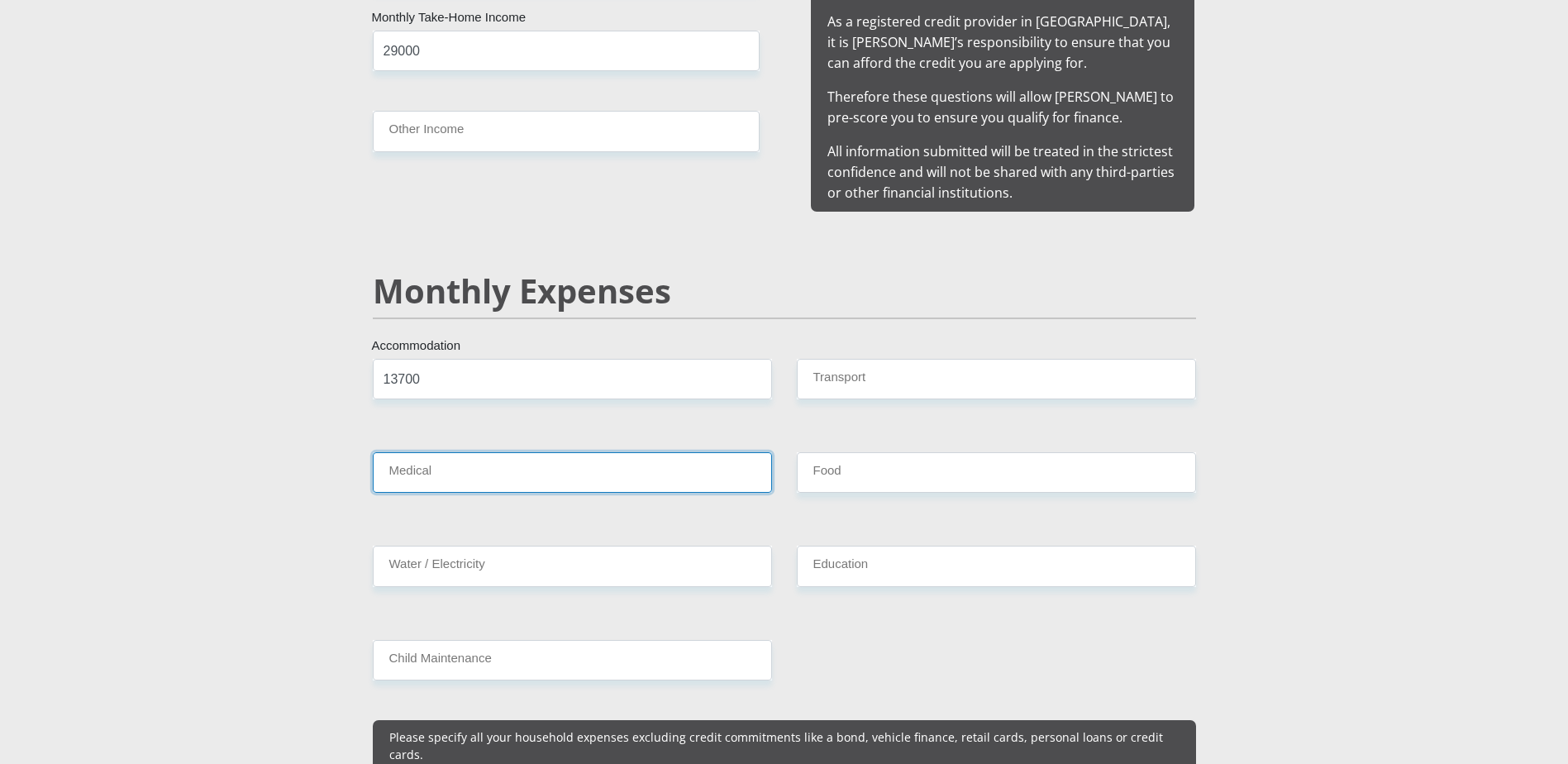
click at [611, 452] on input "Medical" at bounding box center [572, 472] width 399 height 40
type input "4"
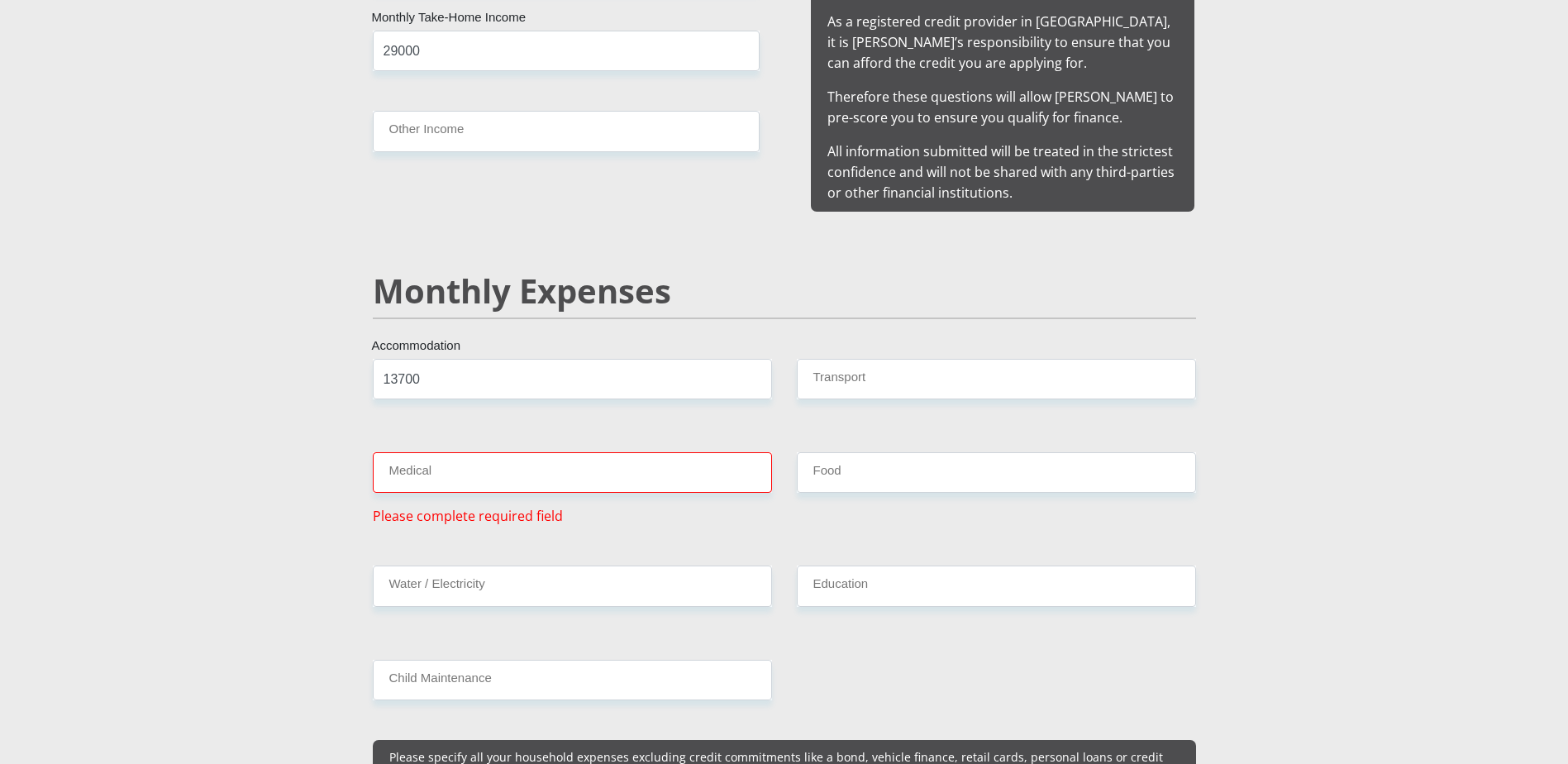
click at [746, 492] on div "Medical Please complete required field" at bounding box center [572, 488] width 423 height 73
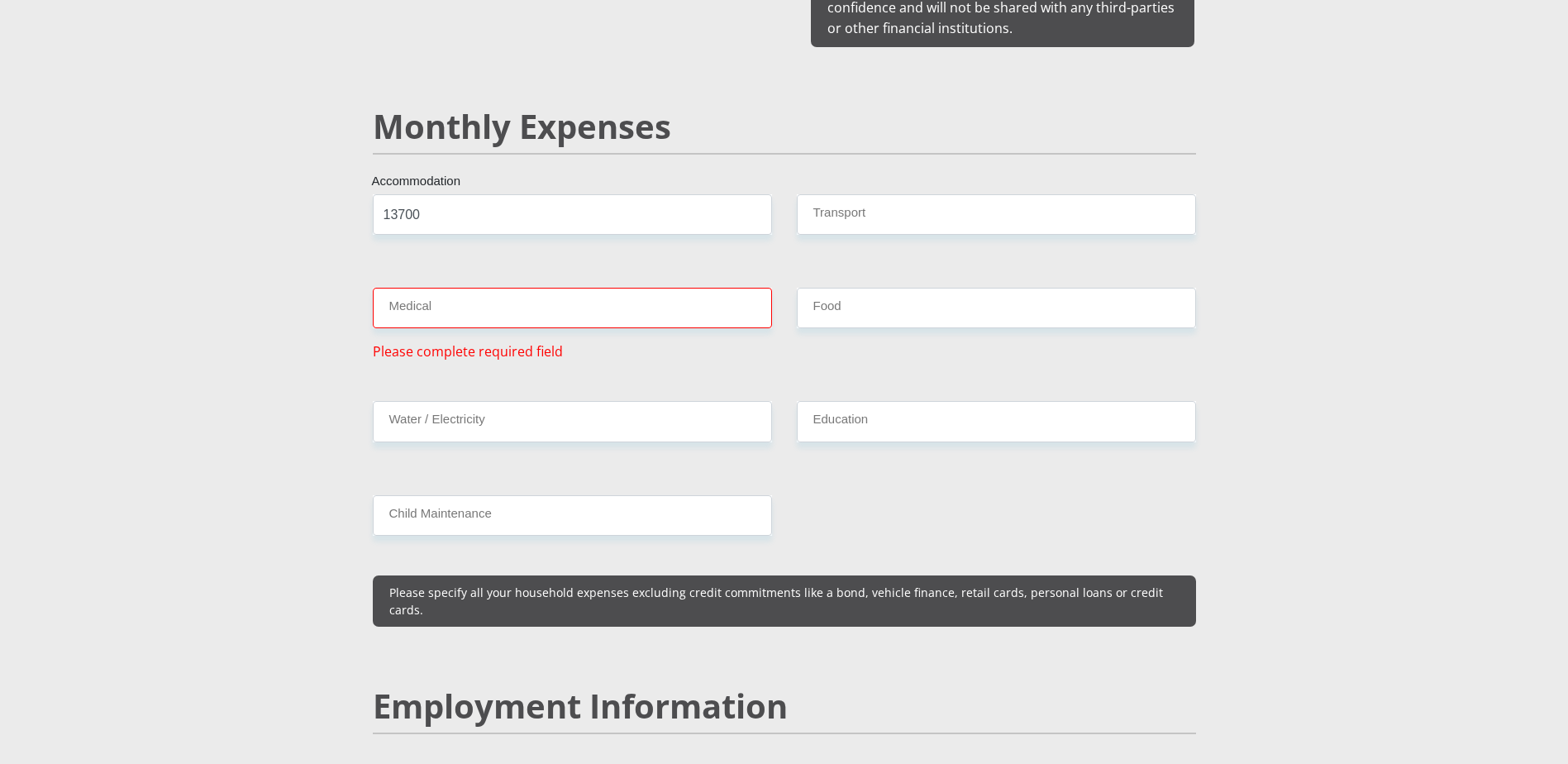
scroll to position [1901, 0]
click at [427, 405] on input "Water / Electricity" at bounding box center [572, 420] width 399 height 40
type input "1700"
click at [877, 298] on input "Food" at bounding box center [996, 307] width 399 height 40
click at [604, 287] on input "Medical" at bounding box center [572, 307] width 399 height 40
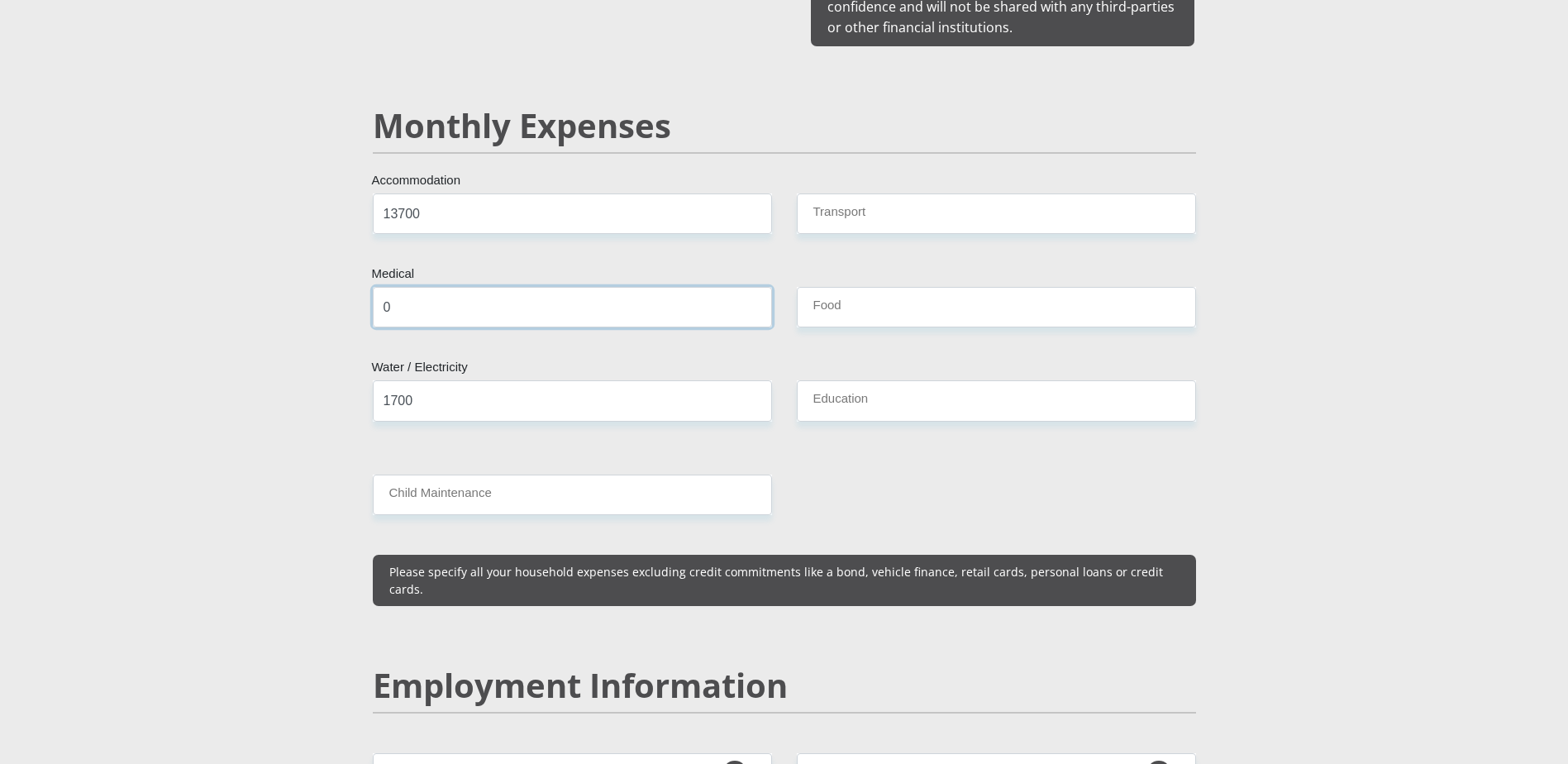
type input "0"
click at [831, 354] on div "Mr Ms Mrs Dr [PERSON_NAME] Title [PERSON_NAME] First Name [PERSON_NAME] Surname…" at bounding box center [784, 735] width 848 height 4714
click at [826, 293] on input "Food" at bounding box center [996, 307] width 399 height 40
type input "5000"
click at [859, 194] on input "Transport" at bounding box center [996, 214] width 399 height 40
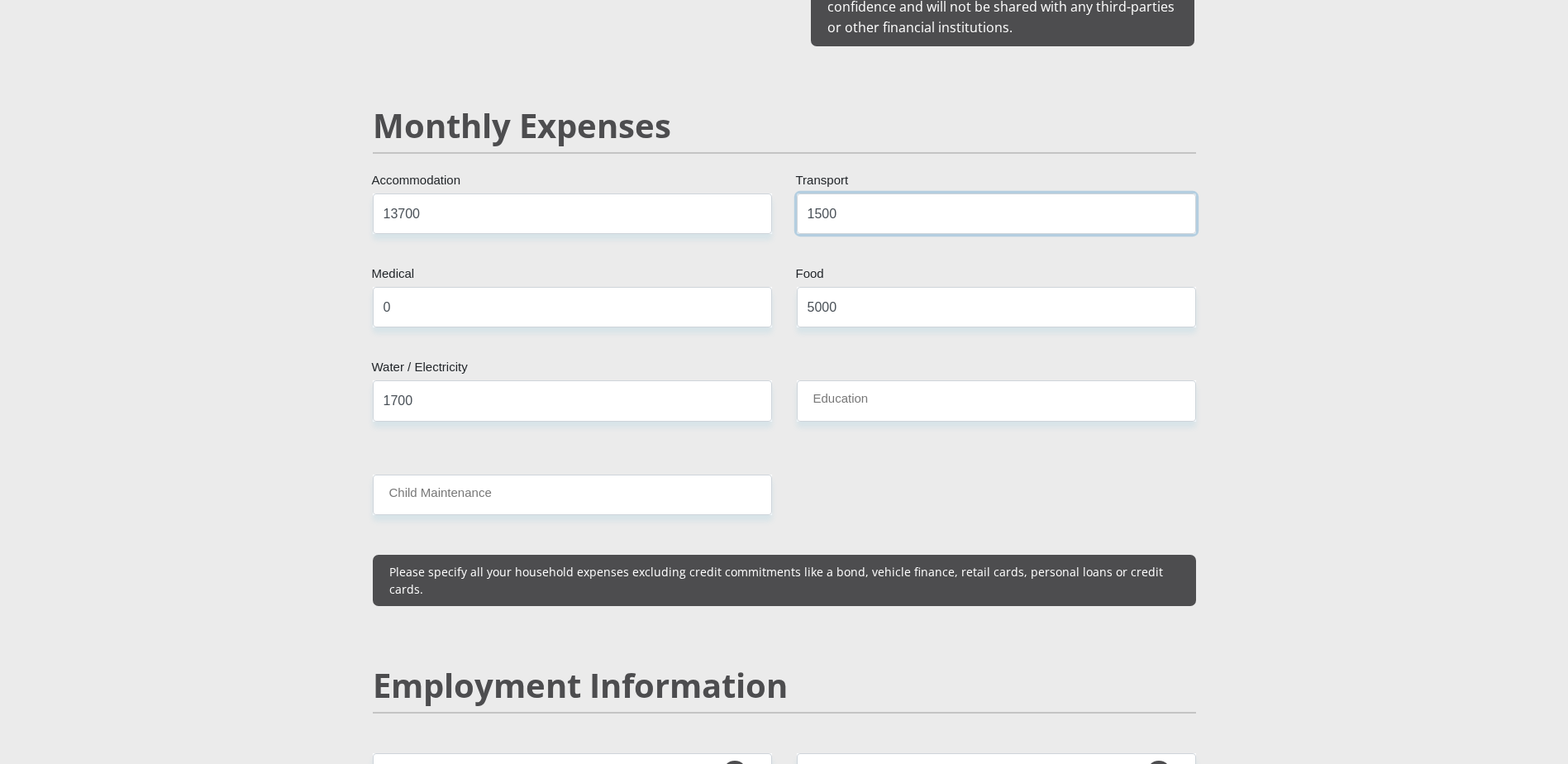
type input "1500"
click at [1417, 332] on section "Personal Details Mr Ms Mrs Dr [PERSON_NAME] Title [PERSON_NAME] First Name [PER…" at bounding box center [784, 747] width 1568 height 5111
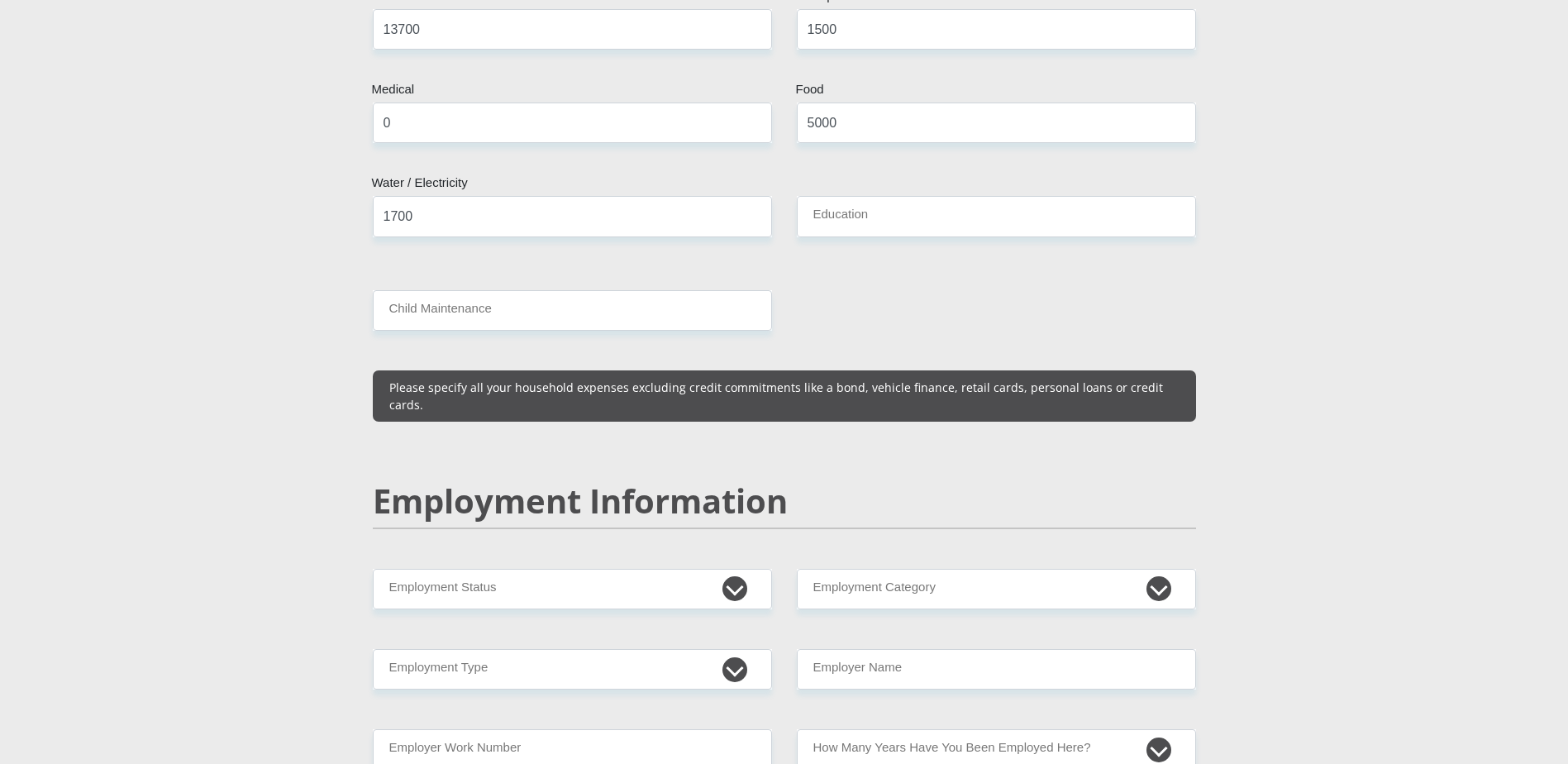
scroll to position [2231, 0]
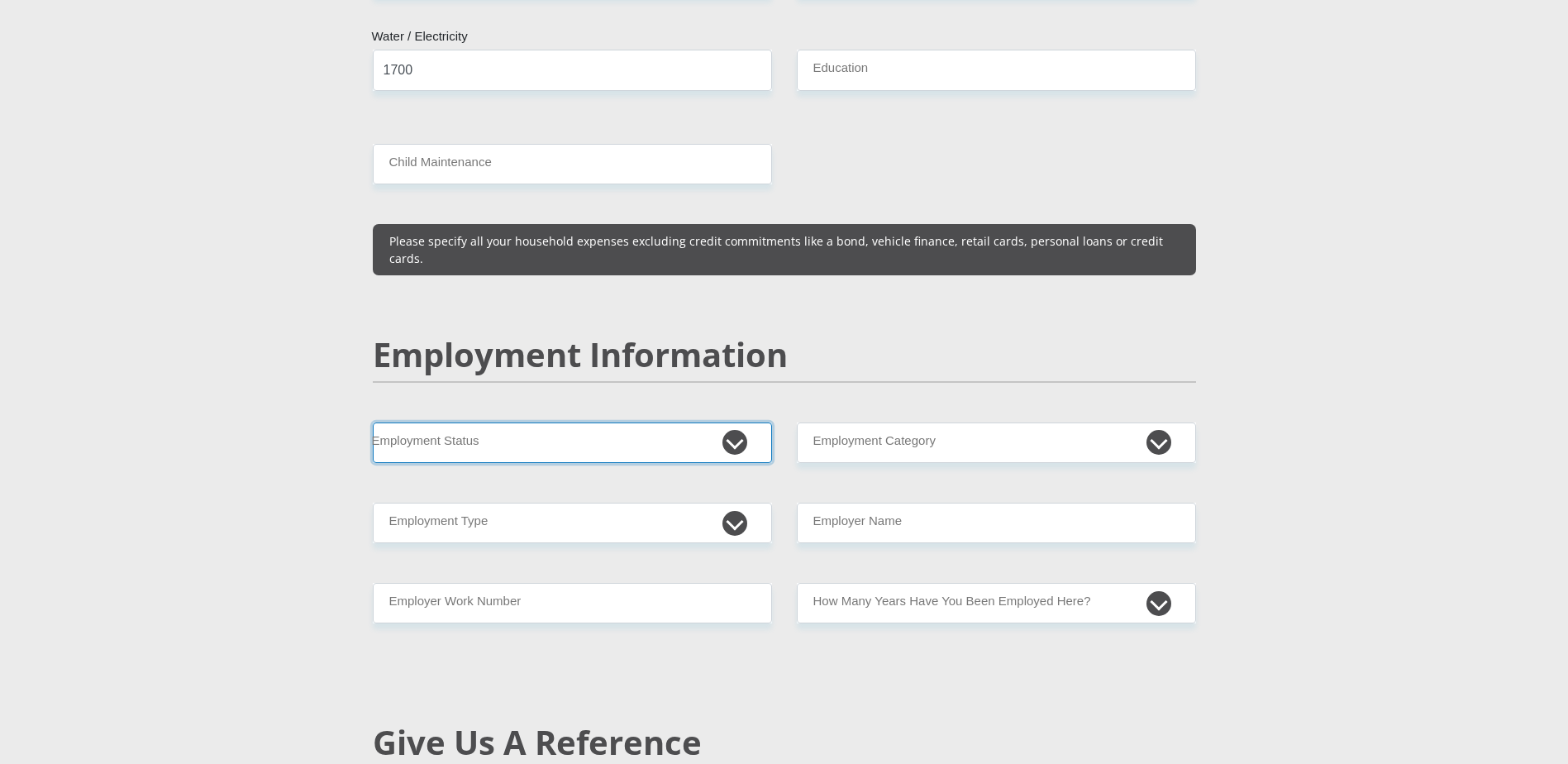
drag, startPoint x: 733, startPoint y: 405, endPoint x: 721, endPoint y: 408, distance: 12.4
click at [733, 423] on select "Permanent/Full-time Part-time/Casual [DEMOGRAPHIC_DATA] Worker Self-Employed Ho…" at bounding box center [572, 443] width 399 height 40
select select "1"
click at [373, 423] on select "Permanent/Full-time Part-time/Casual [DEMOGRAPHIC_DATA] Worker Self-Employed Ho…" at bounding box center [572, 443] width 399 height 40
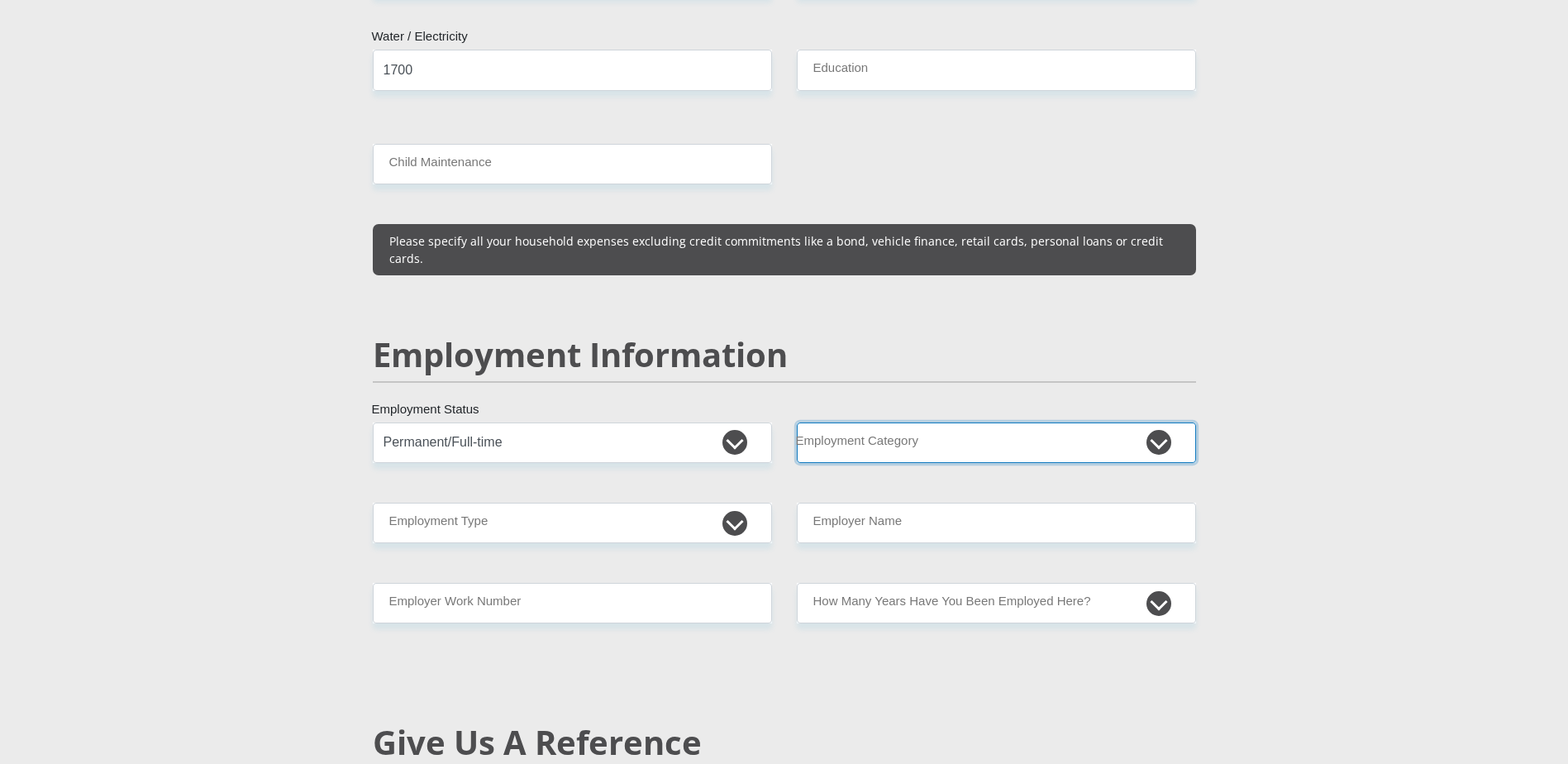
click at [996, 423] on select "AGRICULTURE ALCOHOL & TOBACCO CONSTRUCTION MATERIALS METALLURGY EQUIPMENT FOR R…" at bounding box center [996, 443] width 399 height 40
select select "17"
click at [796, 423] on select "AGRICULTURE ALCOHOL & TOBACCO CONSTRUCTION MATERIALS METALLURGY EQUIPMENT FOR R…" at bounding box center [996, 443] width 399 height 40
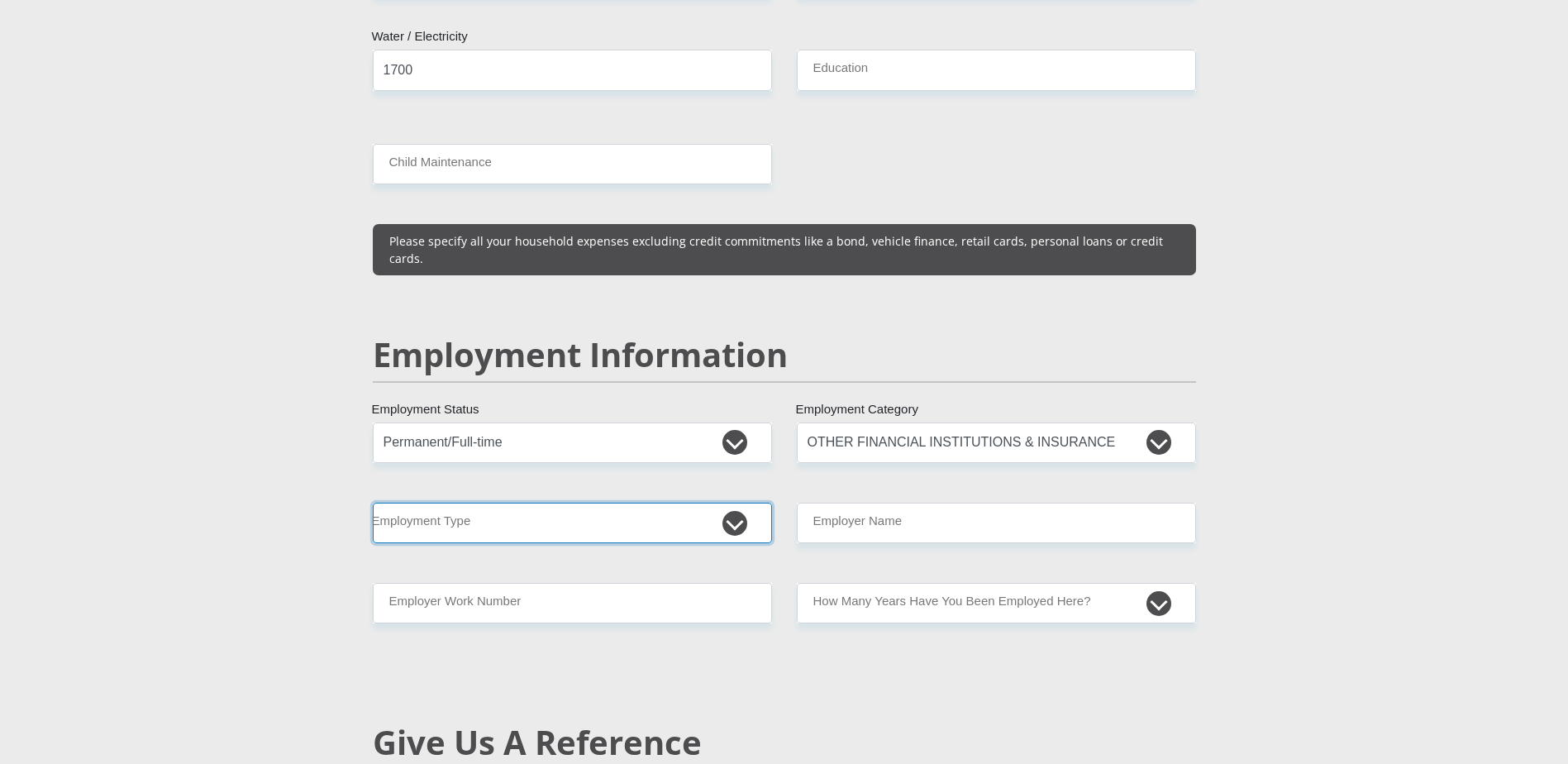
click at [543, 503] on select "College/Lecturer Craft Seller Creative Driver Executive Farmer Forces - Non Com…" at bounding box center [572, 523] width 399 height 40
click at [237, 345] on section "Personal Details Mr Ms Mrs Dr [PERSON_NAME] Title [PERSON_NAME] First Name [PER…" at bounding box center [784, 417] width 1568 height 5111
click at [727, 503] on select "College/Lecturer Craft Seller Creative Driver Executive Farmer Forces - Non Com…" at bounding box center [572, 523] width 399 height 40
drag, startPoint x: 219, startPoint y: 434, endPoint x: 412, endPoint y: 436, distance: 193.0
click at [224, 433] on section "Personal Details Mr Ms Mrs Dr [PERSON_NAME] Title [PERSON_NAME] First Name [PER…" at bounding box center [784, 417] width 1568 height 5111
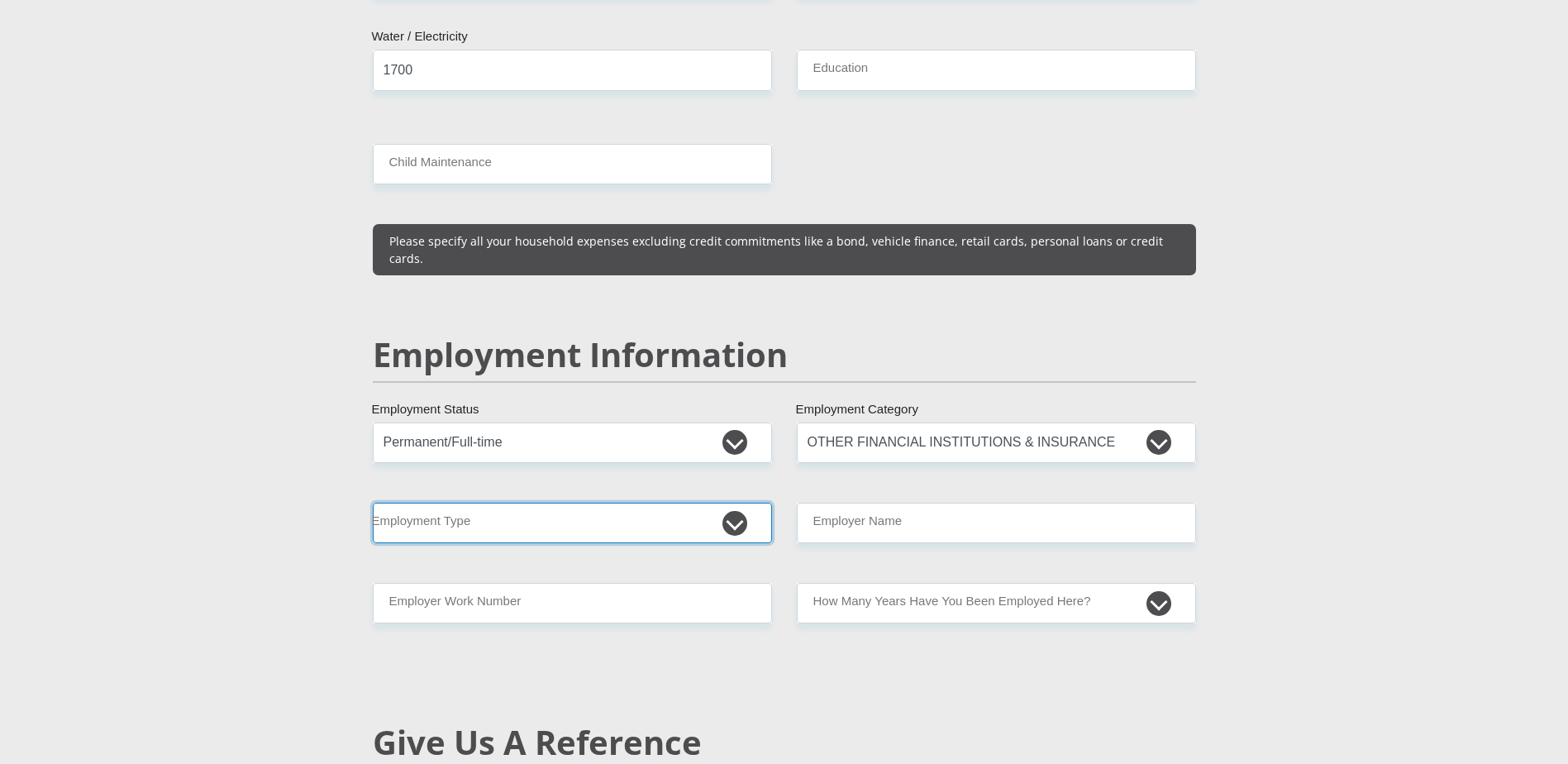
click at [724, 503] on select "College/Lecturer Craft Seller Creative Driver Executive Farmer Forces - Non Com…" at bounding box center [572, 523] width 399 height 40
select select "Office Staff/Clerk"
click at [373, 503] on select "College/Lecturer Craft Seller Creative Driver Executive Farmer Forces - Non Com…" at bounding box center [572, 523] width 399 height 40
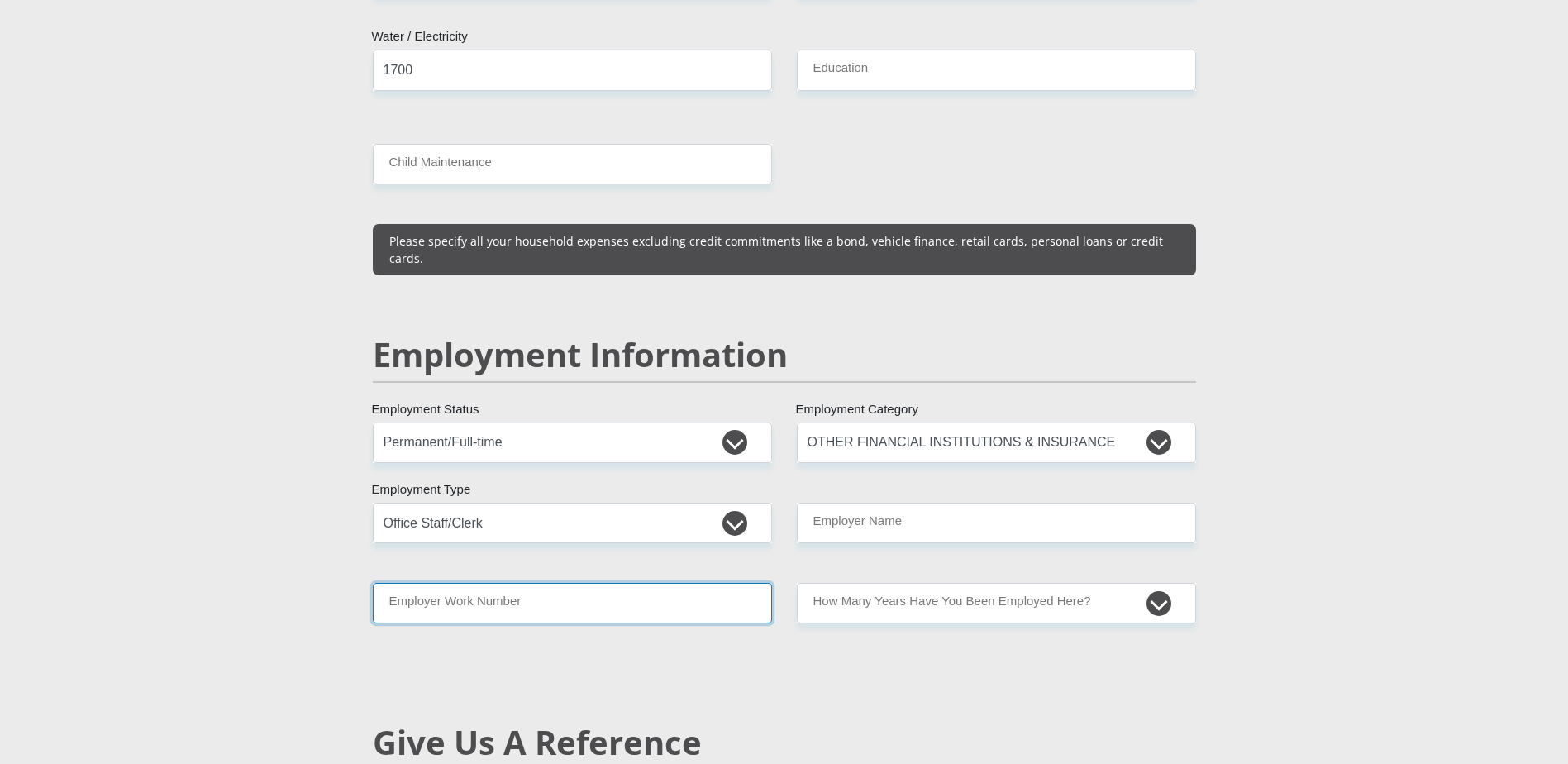
click at [640, 583] on input "Employer Work Number" at bounding box center [572, 603] width 399 height 40
type input "0102167786"
click at [952, 587] on div "Mr Ms Mrs Dr [PERSON_NAME] Title [PERSON_NAME] First Name [PERSON_NAME] Surname…" at bounding box center [784, 405] width 848 height 4714
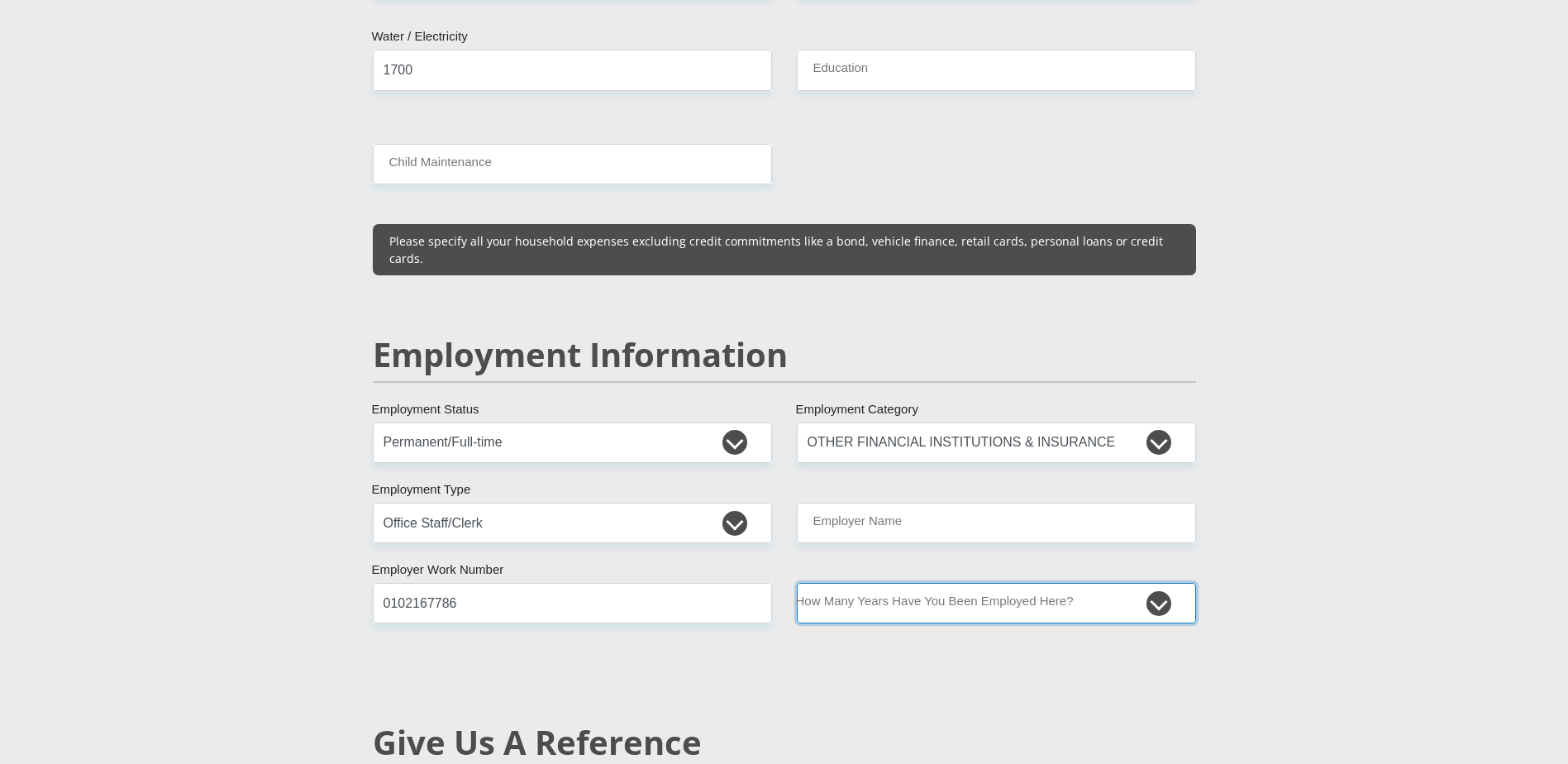
click at [937, 583] on select "less than 1 year 1-3 years 3-5 years 5+ years" at bounding box center [996, 603] width 399 height 40
select select "60"
click at [796, 583] on select "less than 1 year 1-3 years 3-5 years 5+ years" at bounding box center [996, 603] width 399 height 40
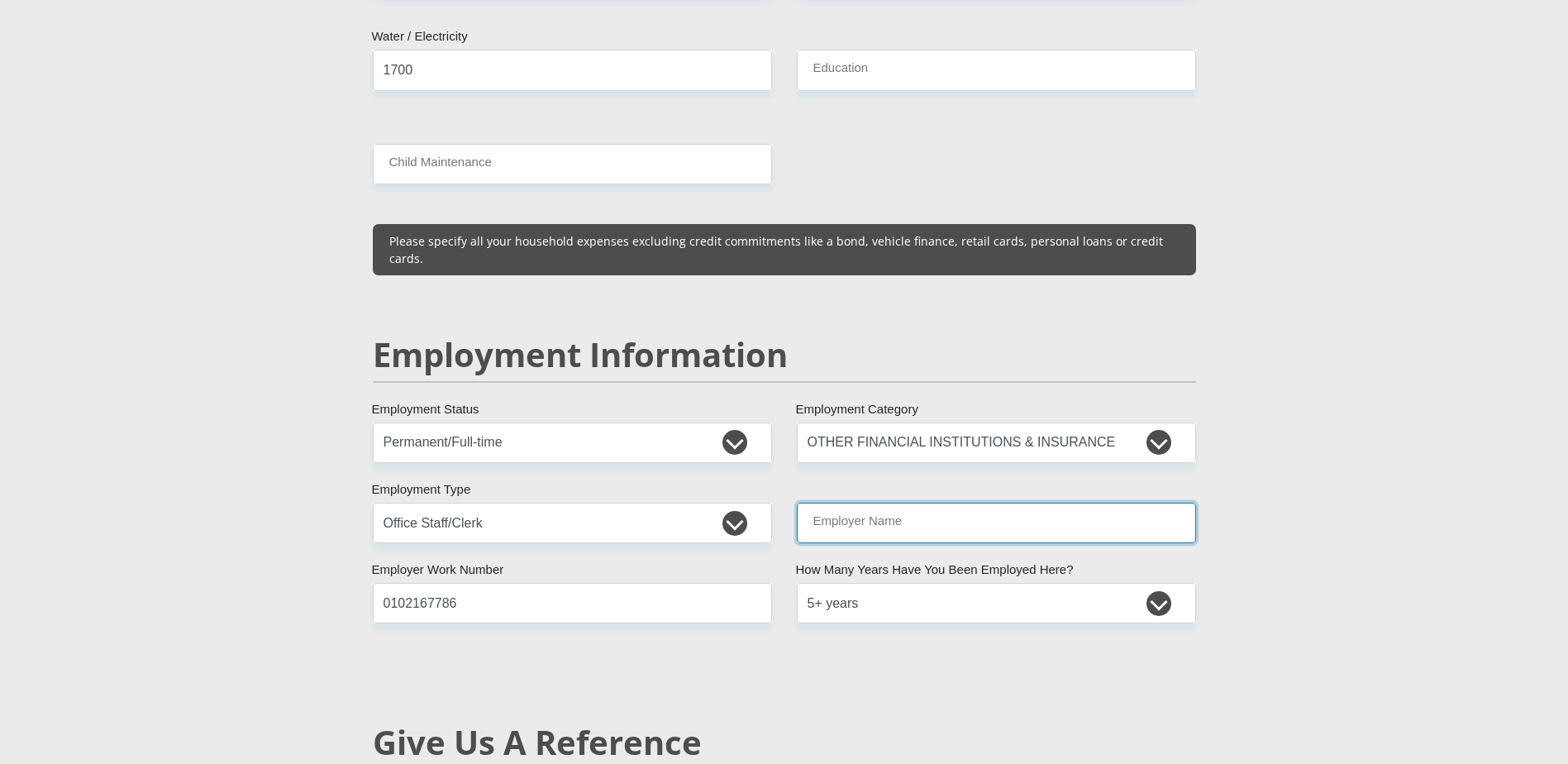
click at [890, 503] on input "Employer Name" at bounding box center [996, 523] width 399 height 40
type input "n"
type input "NedgroupInvestments"
type input "[PERSON_NAME]"
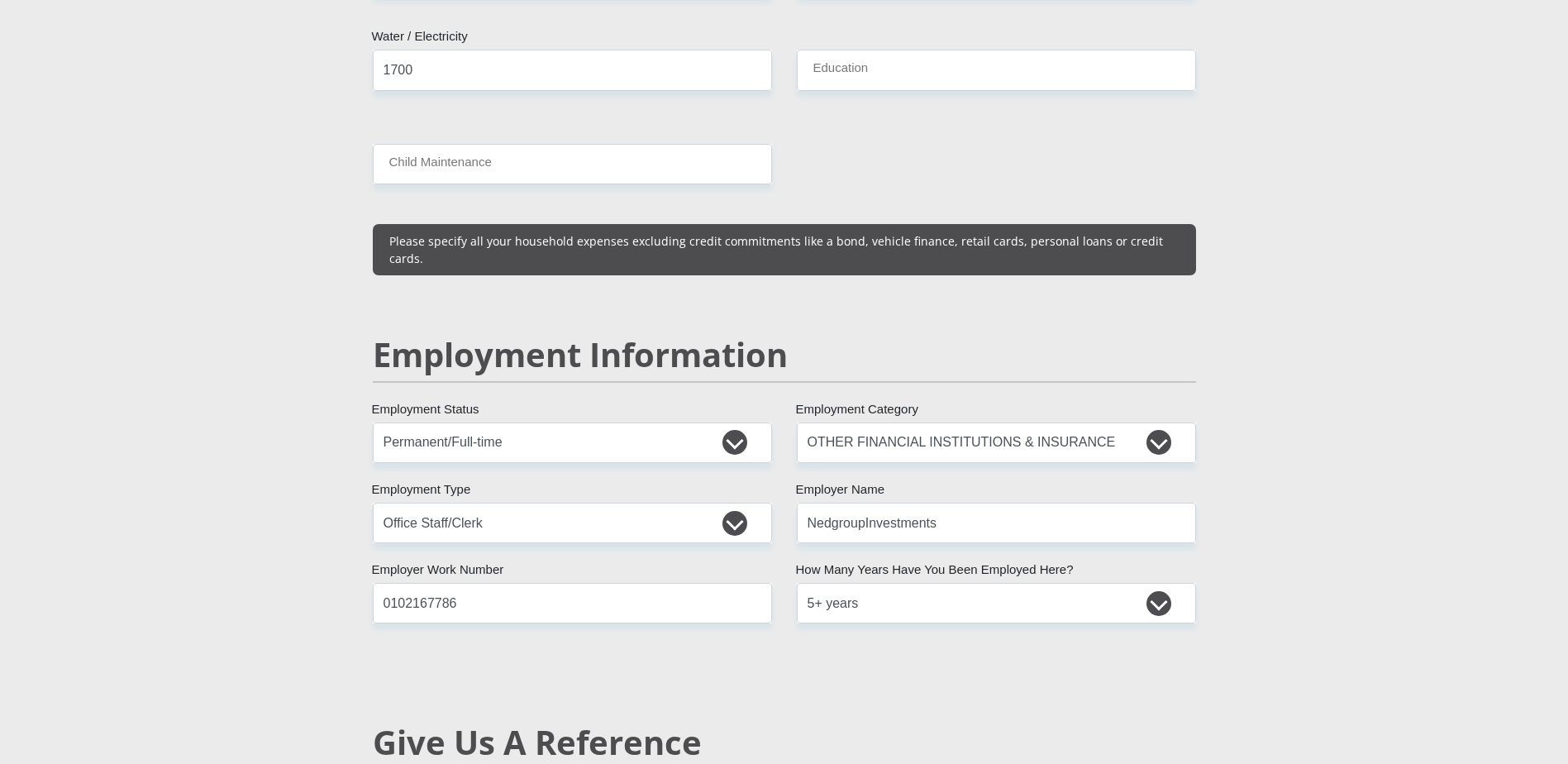
click at [1390, 493] on section "Personal Details Mr Ms Mrs Dr [PERSON_NAME] Title [PERSON_NAME] First Name [PER…" at bounding box center [784, 417] width 1568 height 5111
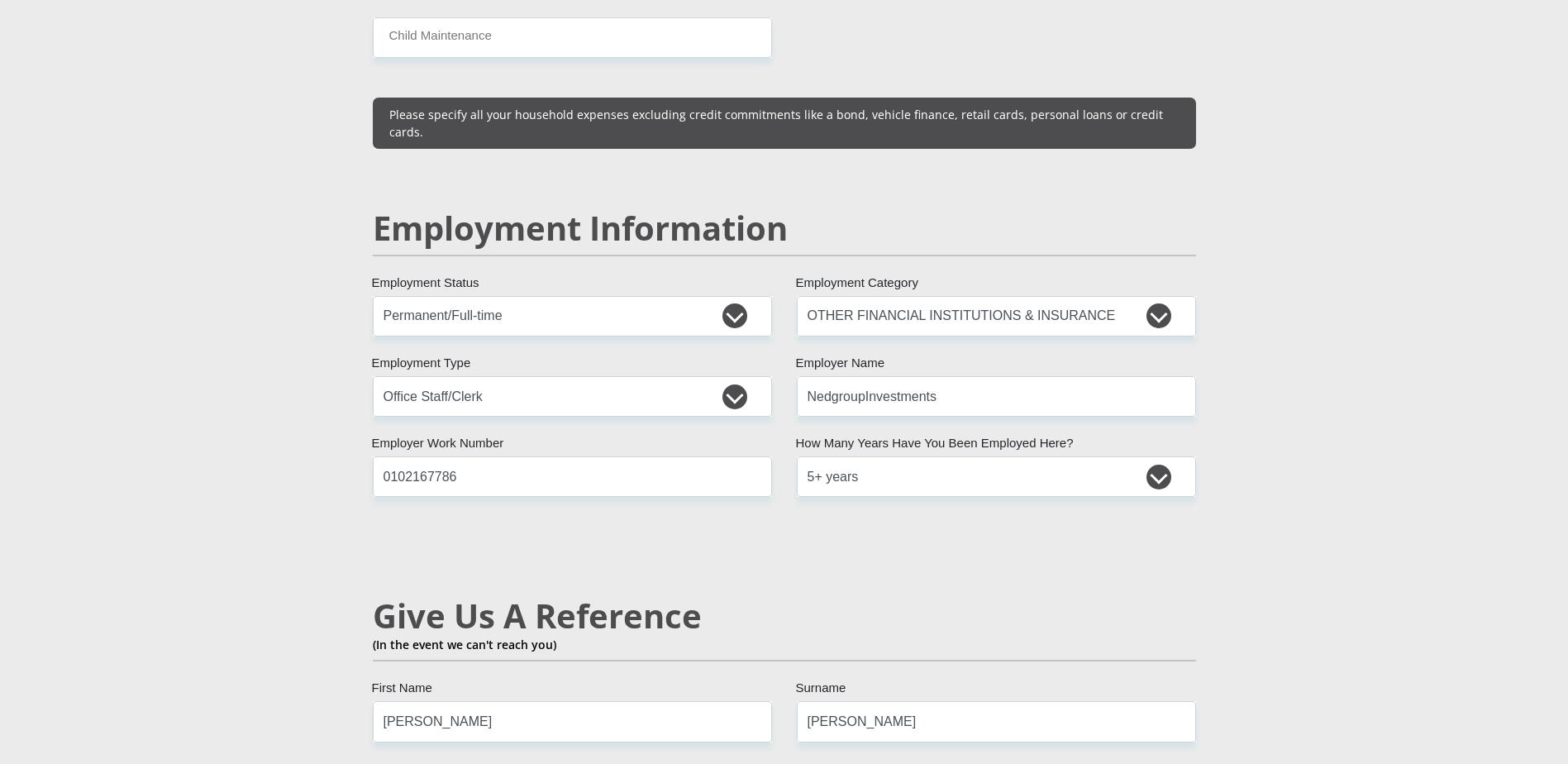
scroll to position [2562, 0]
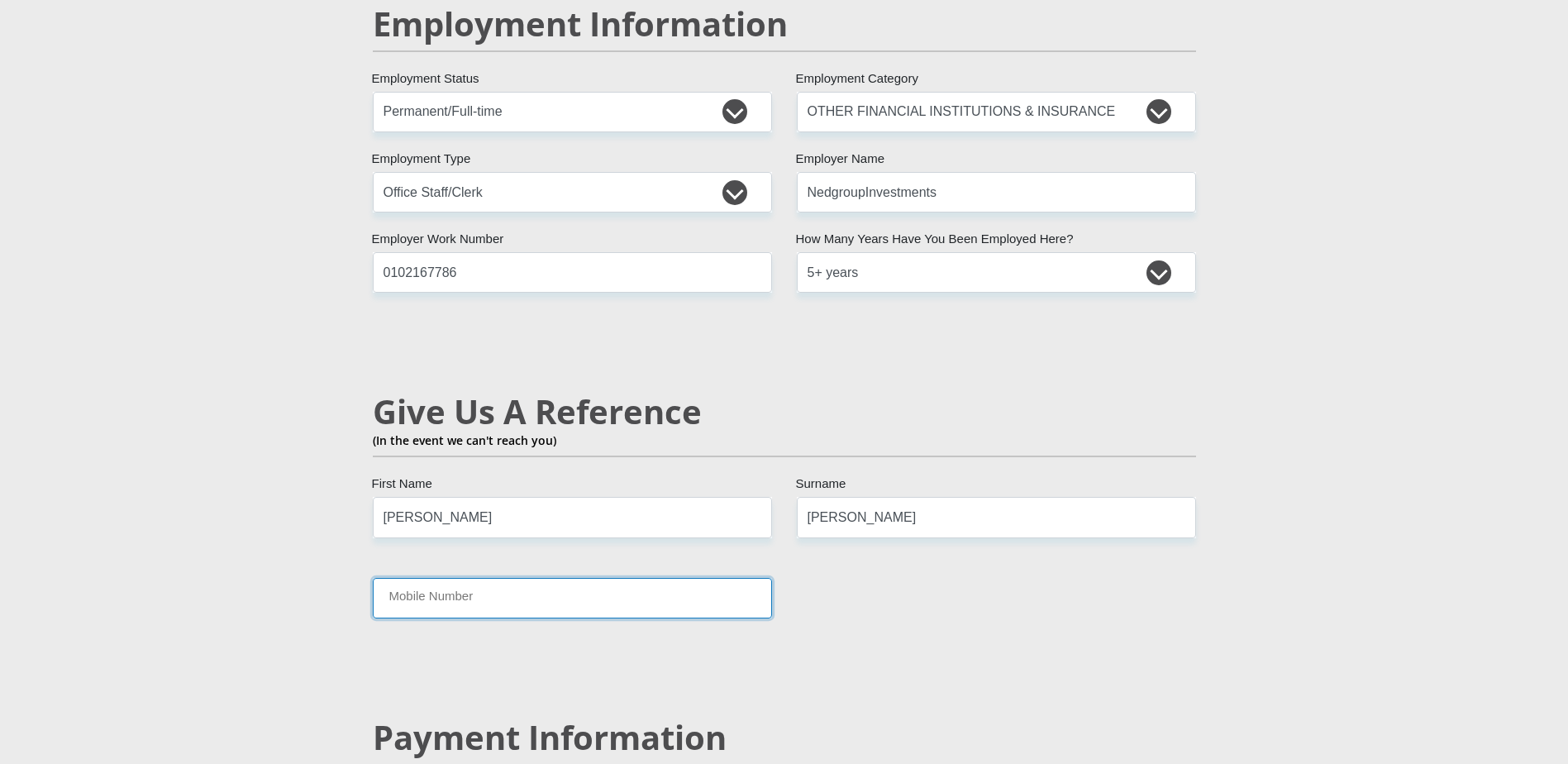
click at [525, 578] on input "Mobile Number" at bounding box center [572, 598] width 399 height 40
click at [893, 605] on div "Mr Ms Mrs Dr [PERSON_NAME] Title [PERSON_NAME] First Name [PERSON_NAME] Surname…" at bounding box center [784, 74] width 848 height 4714
drag, startPoint x: 528, startPoint y: 485, endPoint x: 326, endPoint y: 475, distance: 202.2
click at [327, 475] on div "Personal Details Mr Ms Mrs Dr [PERSON_NAME] Title [PERSON_NAME] First Name [PER…" at bounding box center [784, 87] width 942 height 4992
drag, startPoint x: 896, startPoint y: 550, endPoint x: 739, endPoint y: 505, distance: 163.3
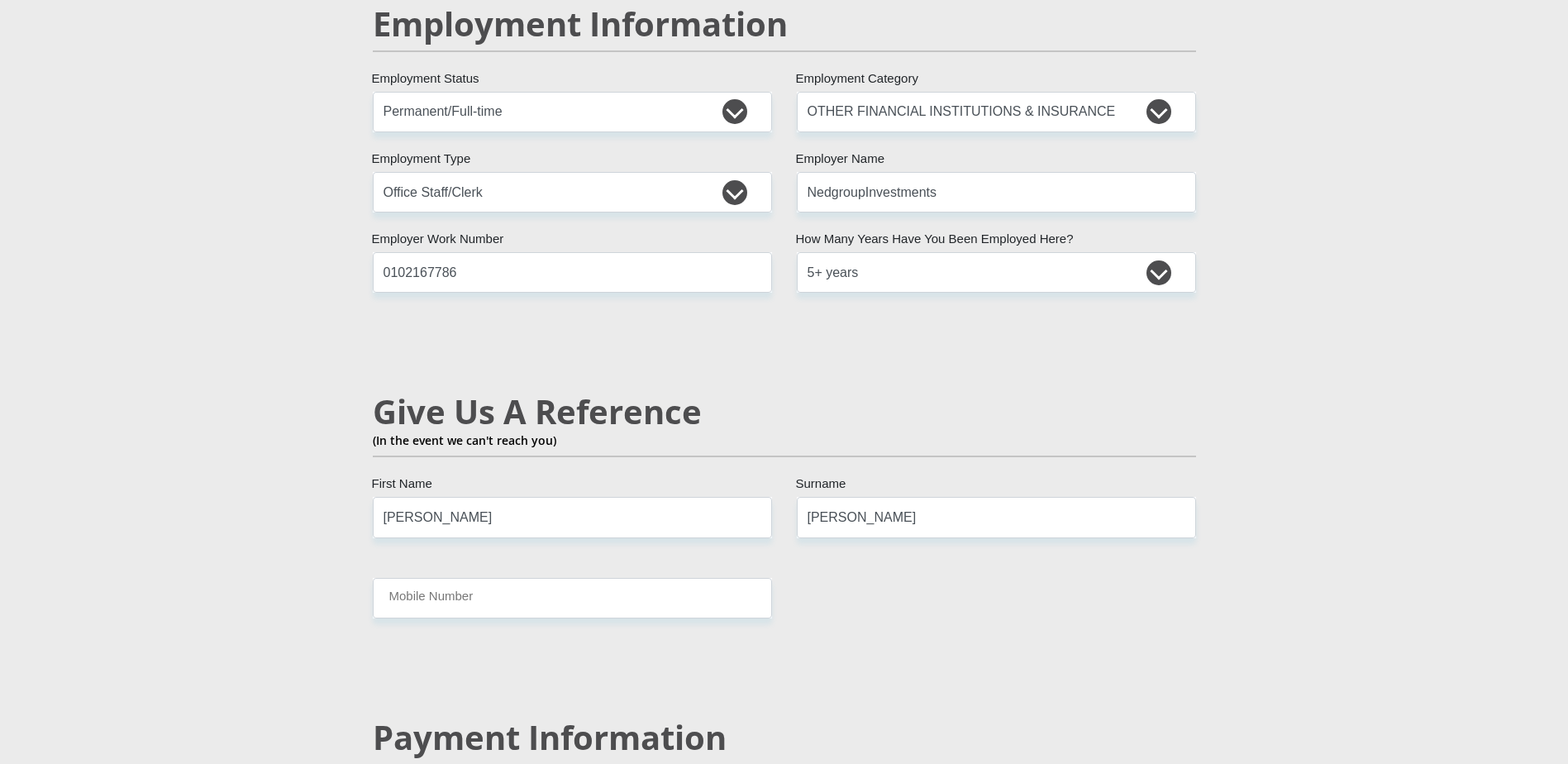
click at [884, 545] on div "Mr Ms Mrs Dr [PERSON_NAME] Title [PERSON_NAME] First Name [PERSON_NAME] Surname…" at bounding box center [784, 74] width 848 height 4714
drag, startPoint x: 588, startPoint y: 467, endPoint x: 313, endPoint y: 492, distance: 276.1
click at [306, 484] on section "Personal Details Mr Ms Mrs Dr [PERSON_NAME] Title [PERSON_NAME] First Name [PER…" at bounding box center [784, 86] width 1568 height 5111
type input "Grant"
drag, startPoint x: 769, startPoint y: 478, endPoint x: 753, endPoint y: 478, distance: 16.0
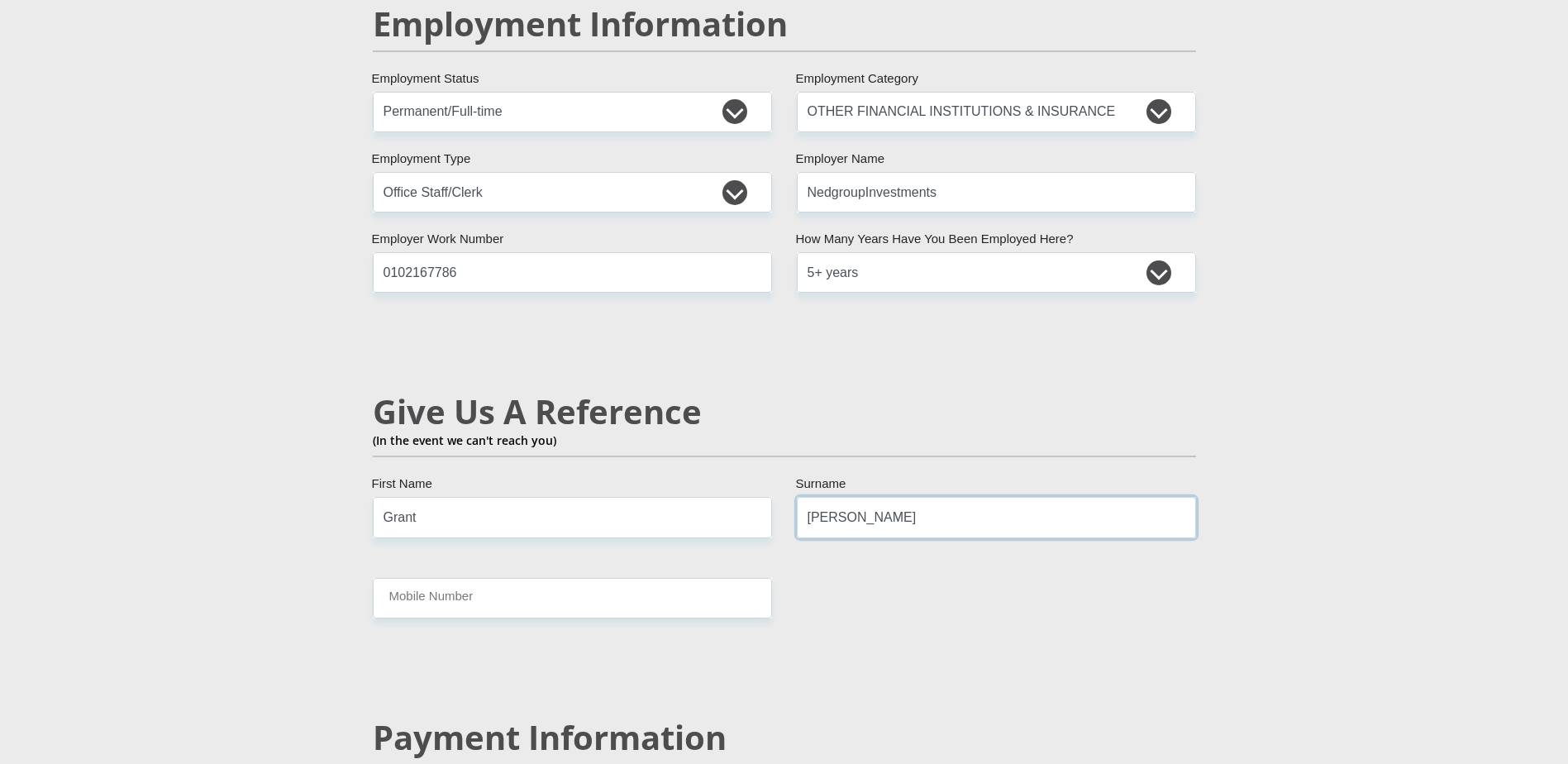
click at [746, 478] on div "Mr Ms Mrs Dr [PERSON_NAME] Title [PERSON_NAME] First Name [PERSON_NAME] Surname…" at bounding box center [784, 74] width 848 height 4714
type input "[PERSON_NAME]"
click at [517, 578] on input "Mobile Number" at bounding box center [572, 598] width 399 height 40
type input "0828710153"
click at [1055, 621] on div "Mr Ms Mrs Dr [PERSON_NAME] Title [PERSON_NAME] First Name [PERSON_NAME] Surname…" at bounding box center [784, 74] width 848 height 4714
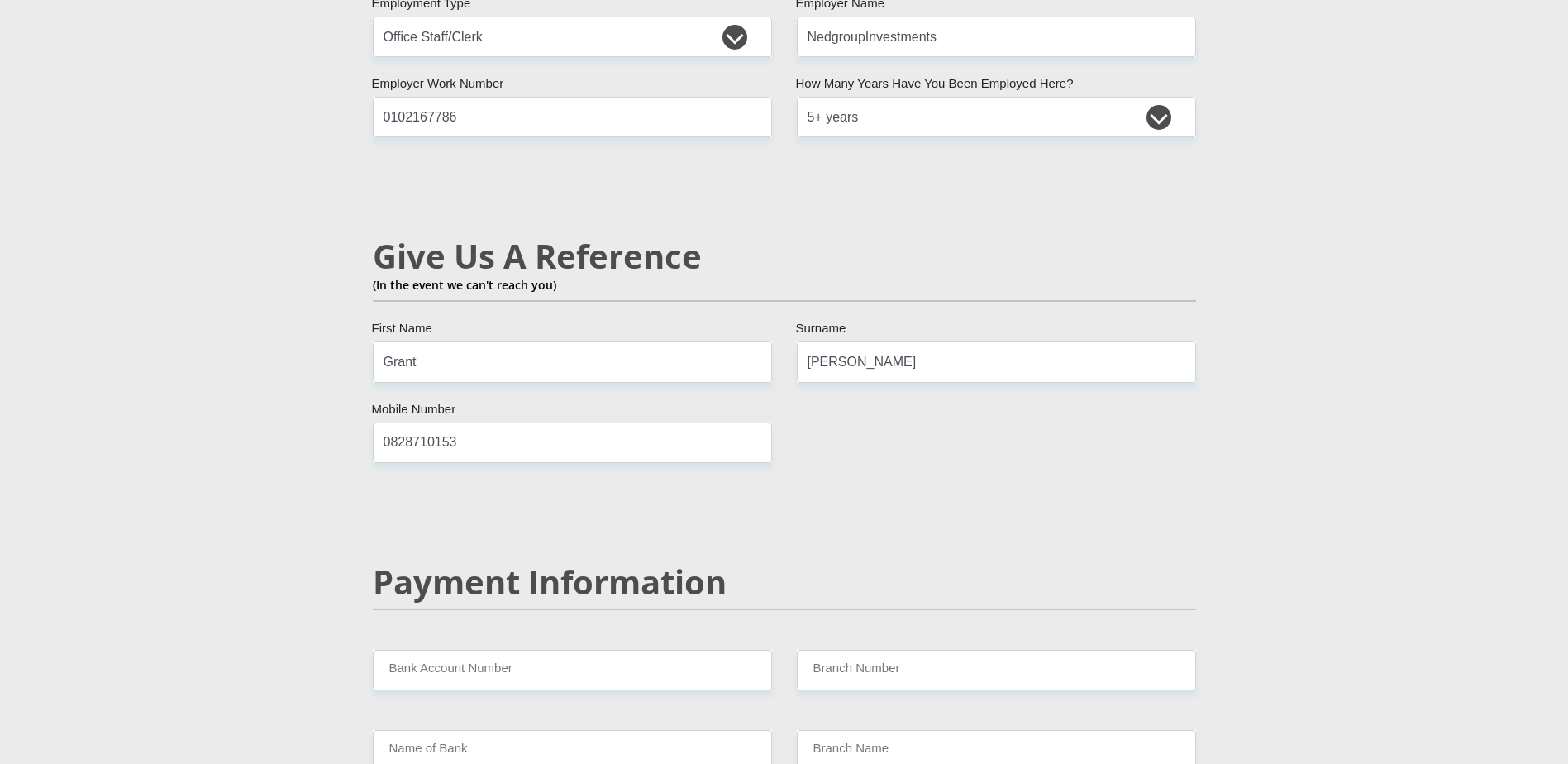
scroll to position [2892, 0]
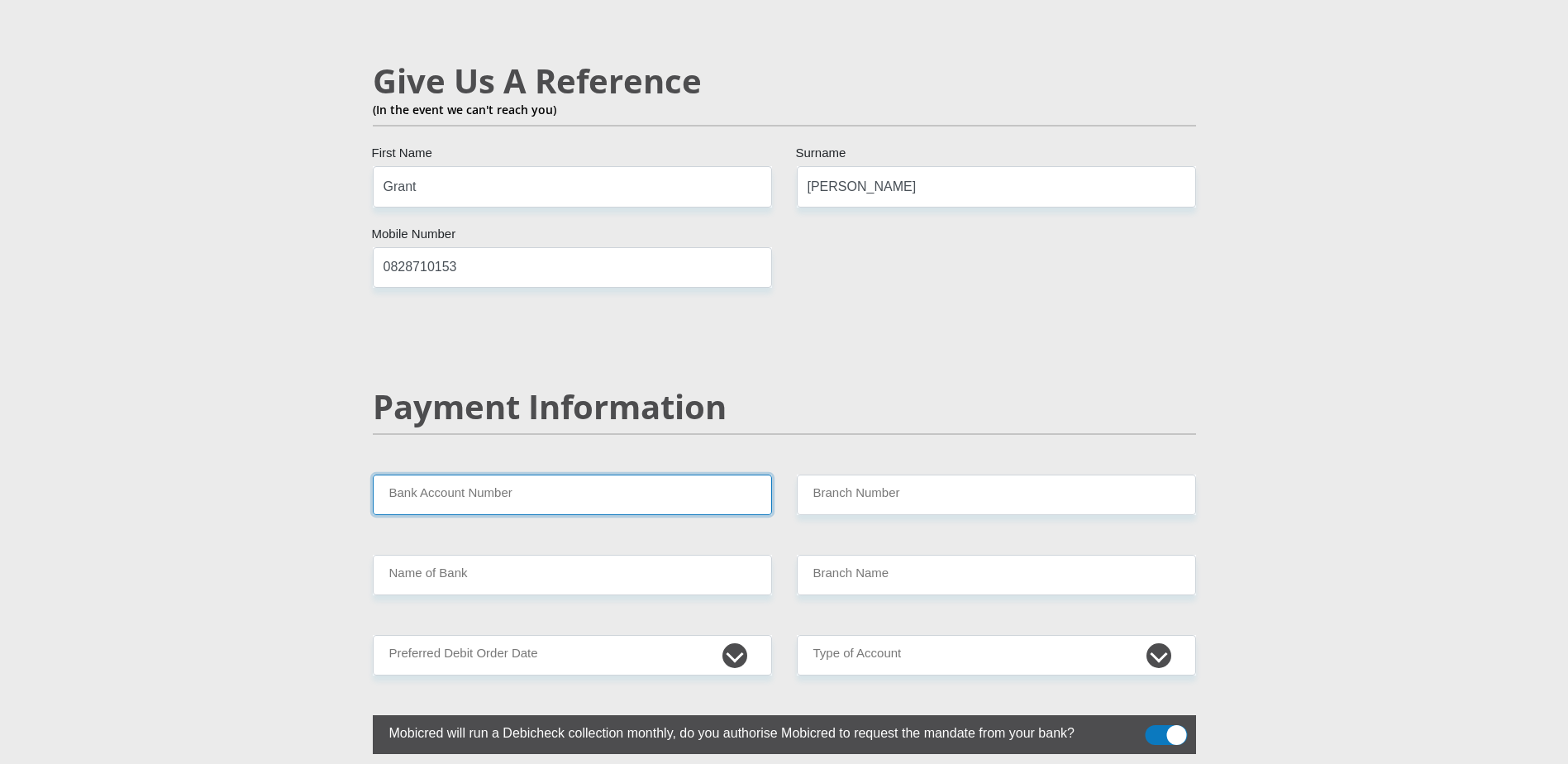
click at [441, 474] on input "Bank Account Number" at bounding box center [572, 494] width 399 height 40
type input "2198952218"
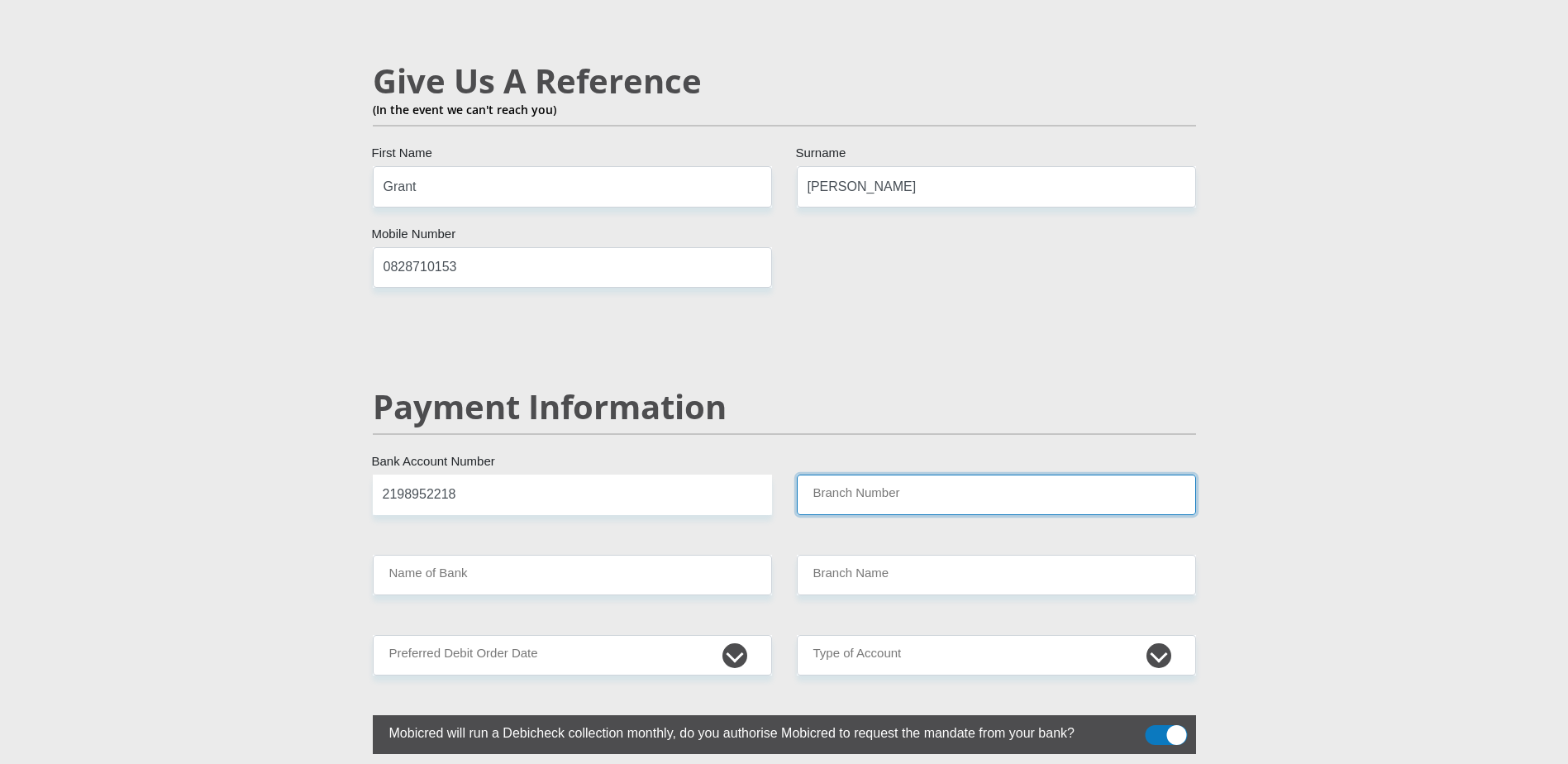
click at [935, 474] on input "Branch Number" at bounding box center [996, 494] width 399 height 40
type input "470010"
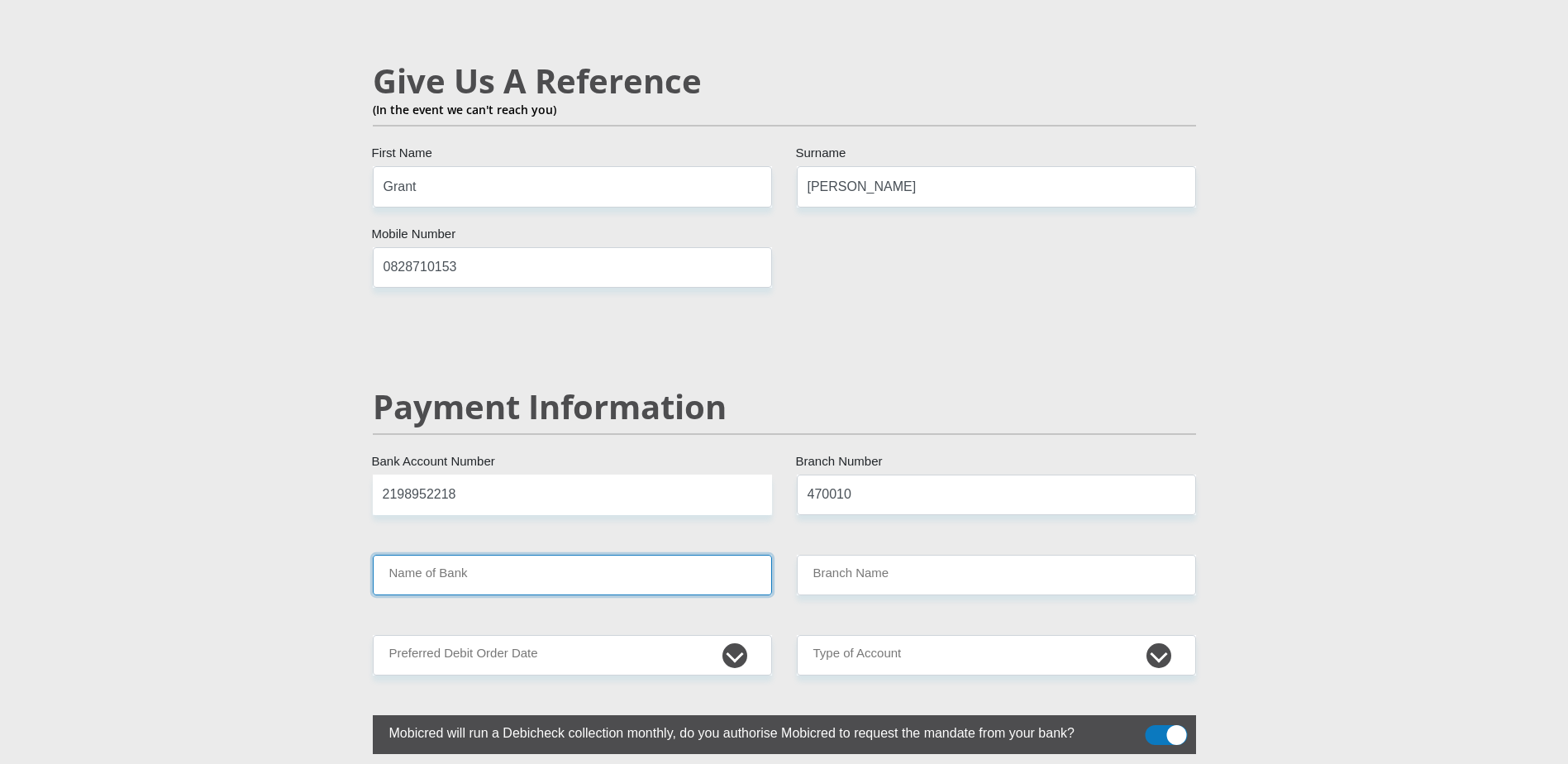
click at [628, 554] on input "Name of Bank" at bounding box center [572, 574] width 399 height 40
type input "CAPITEC BANK LIMITED"
type input "CAPITEC BANK CPC"
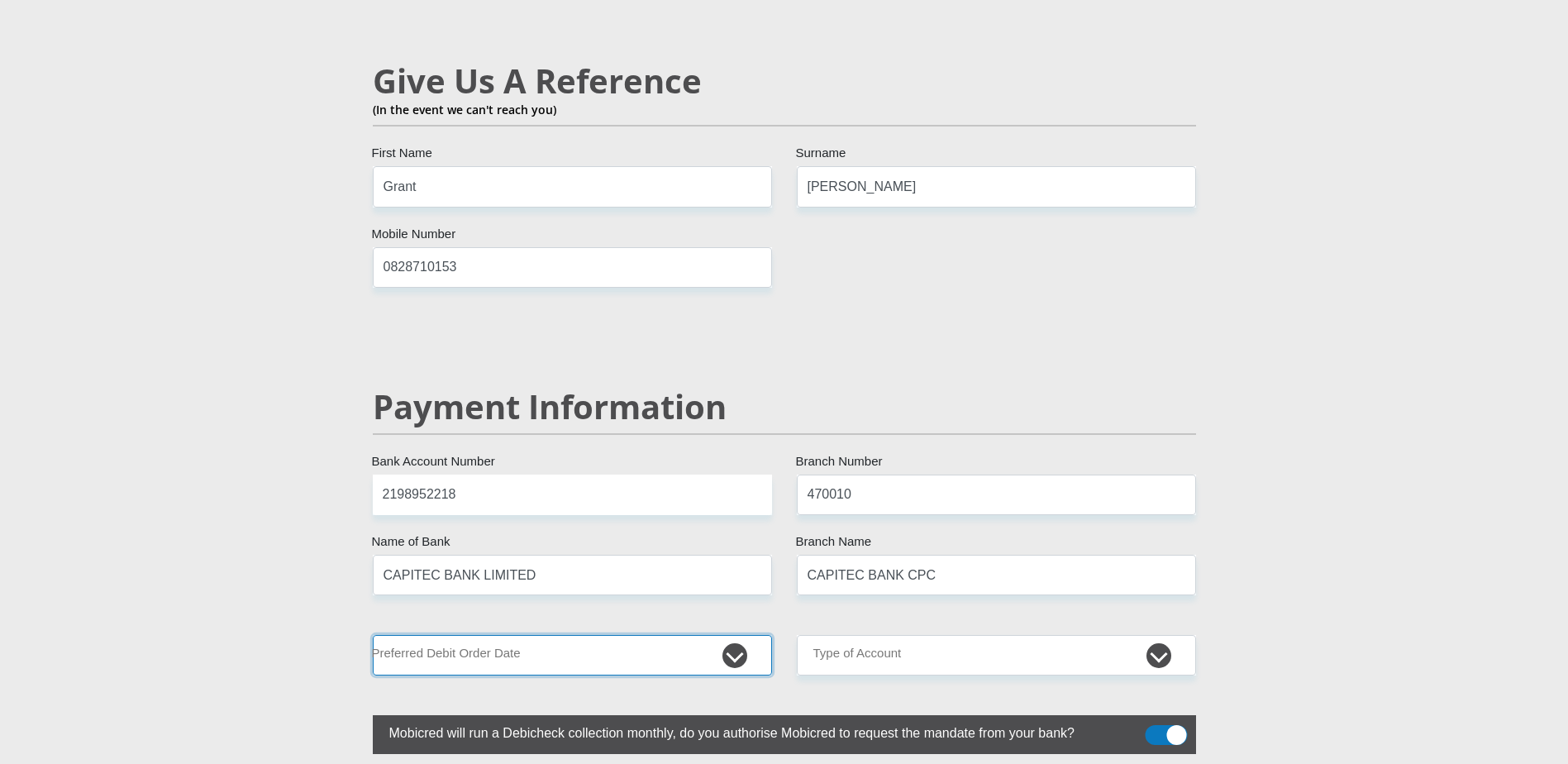
click at [557, 634] on select "1st 2nd 3rd 4th 5th 7th 18th 19th 20th 21st 22nd 23rd 24th 25th 26th 27th 28th …" at bounding box center [572, 654] width 399 height 40
select select "20"
click at [373, 634] on select "1st 2nd 3rd 4th 5th 7th 18th 19th 20th 21st 22nd 23rd 24th 25th 26th 27th 28th …" at bounding box center [572, 654] width 399 height 40
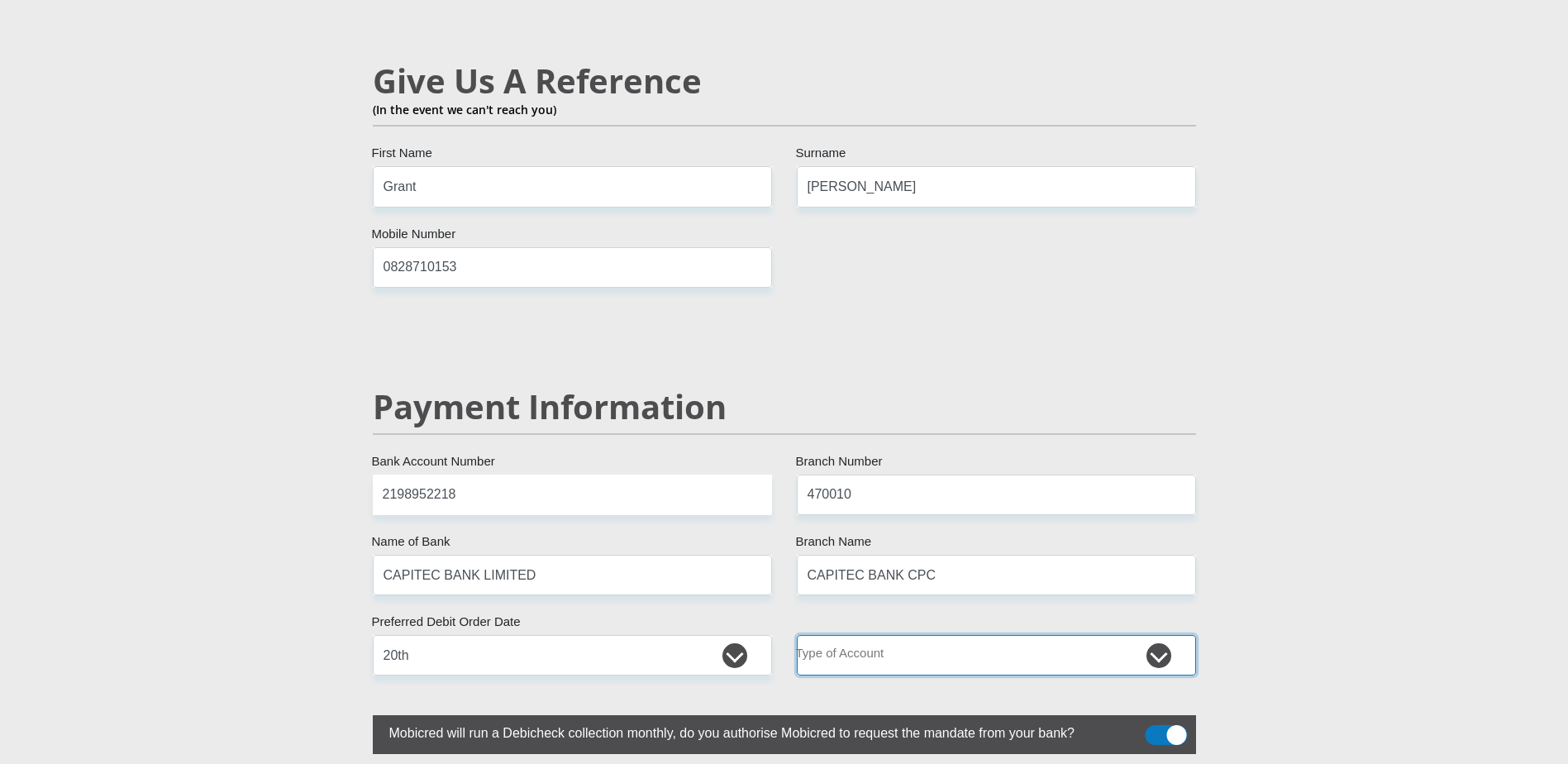
click at [897, 634] on select "Cheque Savings" at bounding box center [996, 654] width 399 height 40
select select "SAV"
click at [796, 634] on select "Cheque Savings" at bounding box center [996, 654] width 399 height 40
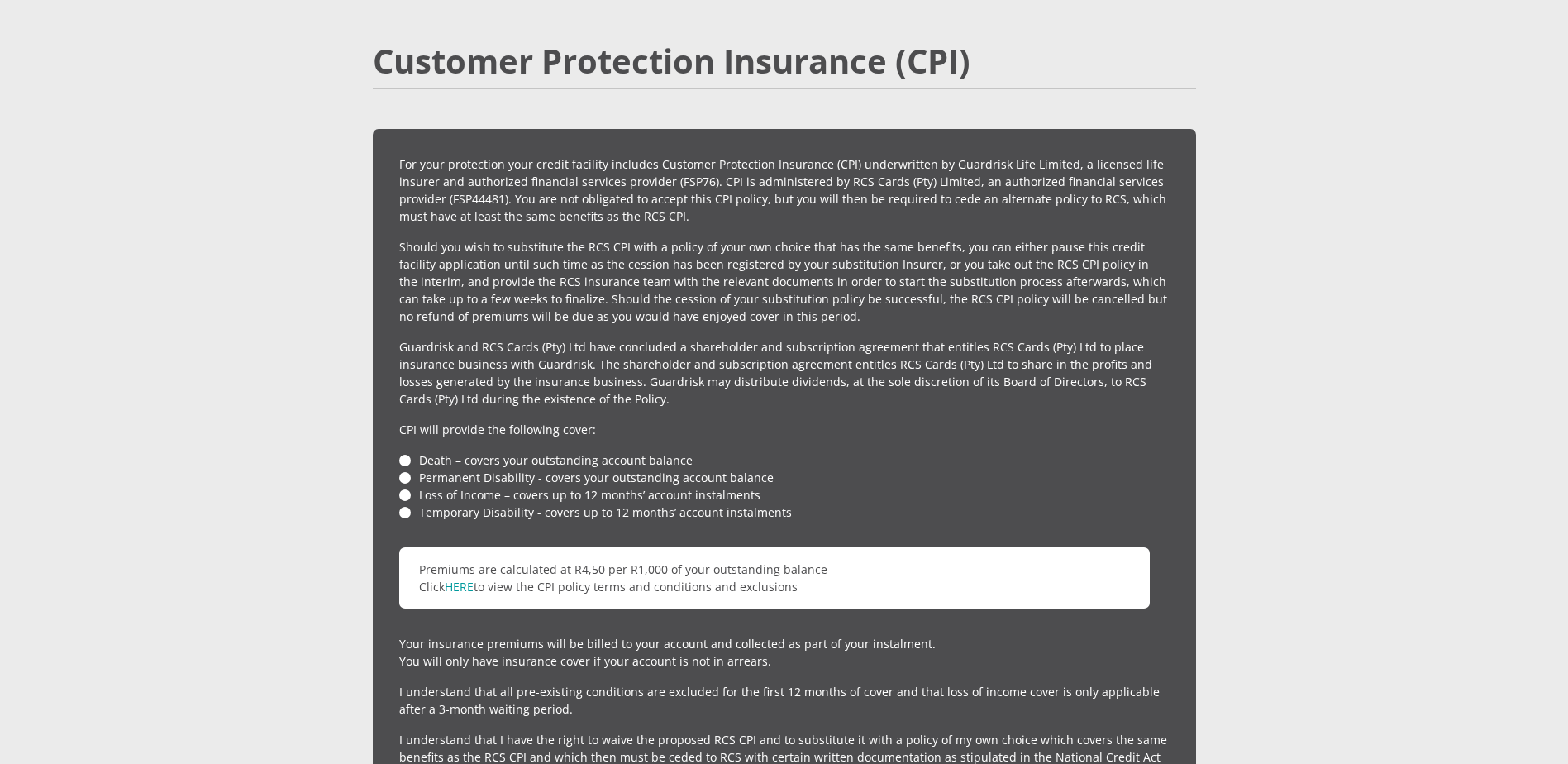
scroll to position [3802, 0]
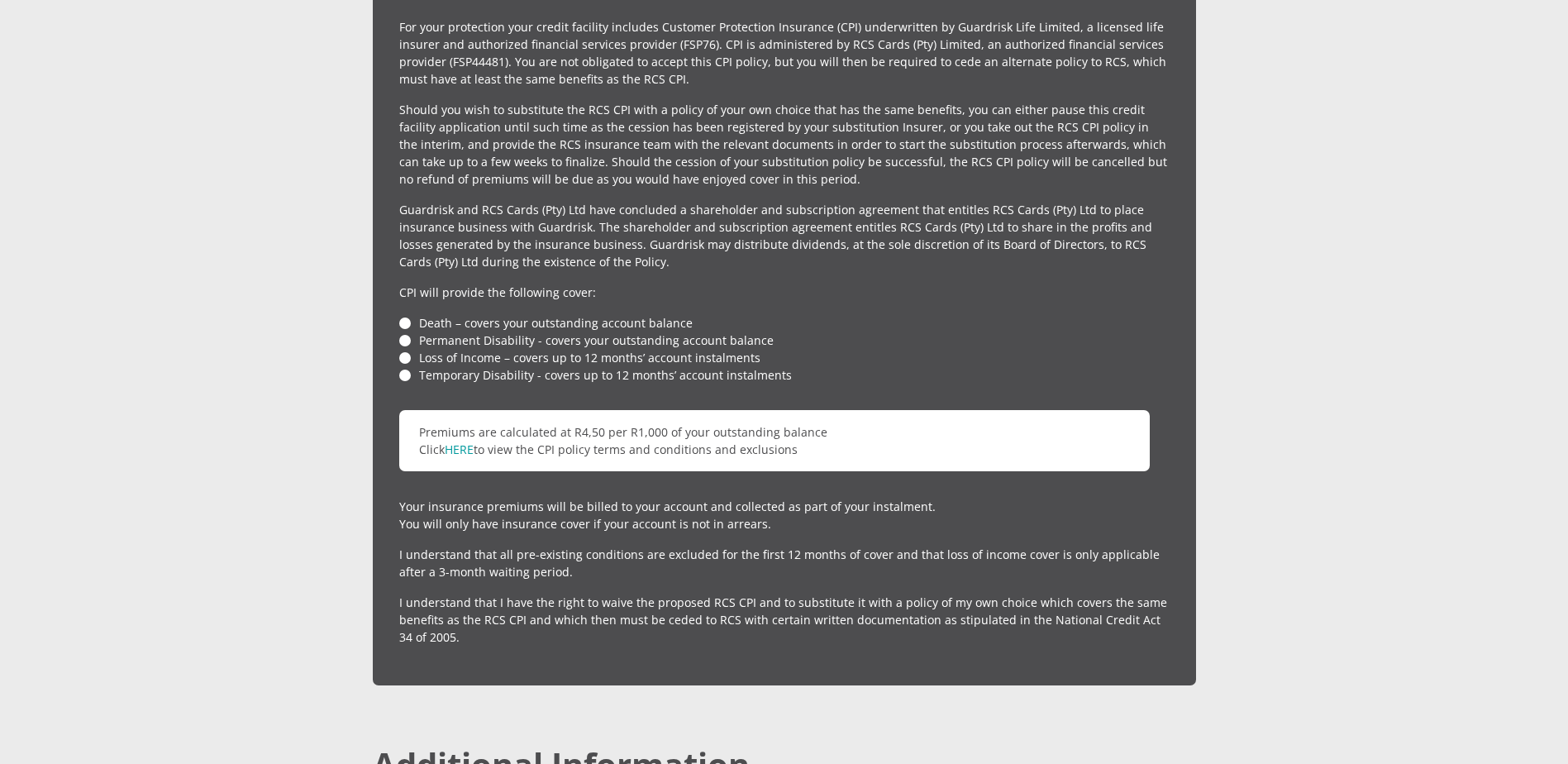
click at [405, 314] on li "Death – covers your outstanding account balance" at bounding box center [784, 322] width 771 height 17
click at [405, 331] on li "Permanent Disability - covers your outstanding account balance" at bounding box center [784, 340] width 771 height 17
click at [407, 349] on li "Loss of Income – covers up to 12 months’ account instalments" at bounding box center [784, 358] width 771 height 17
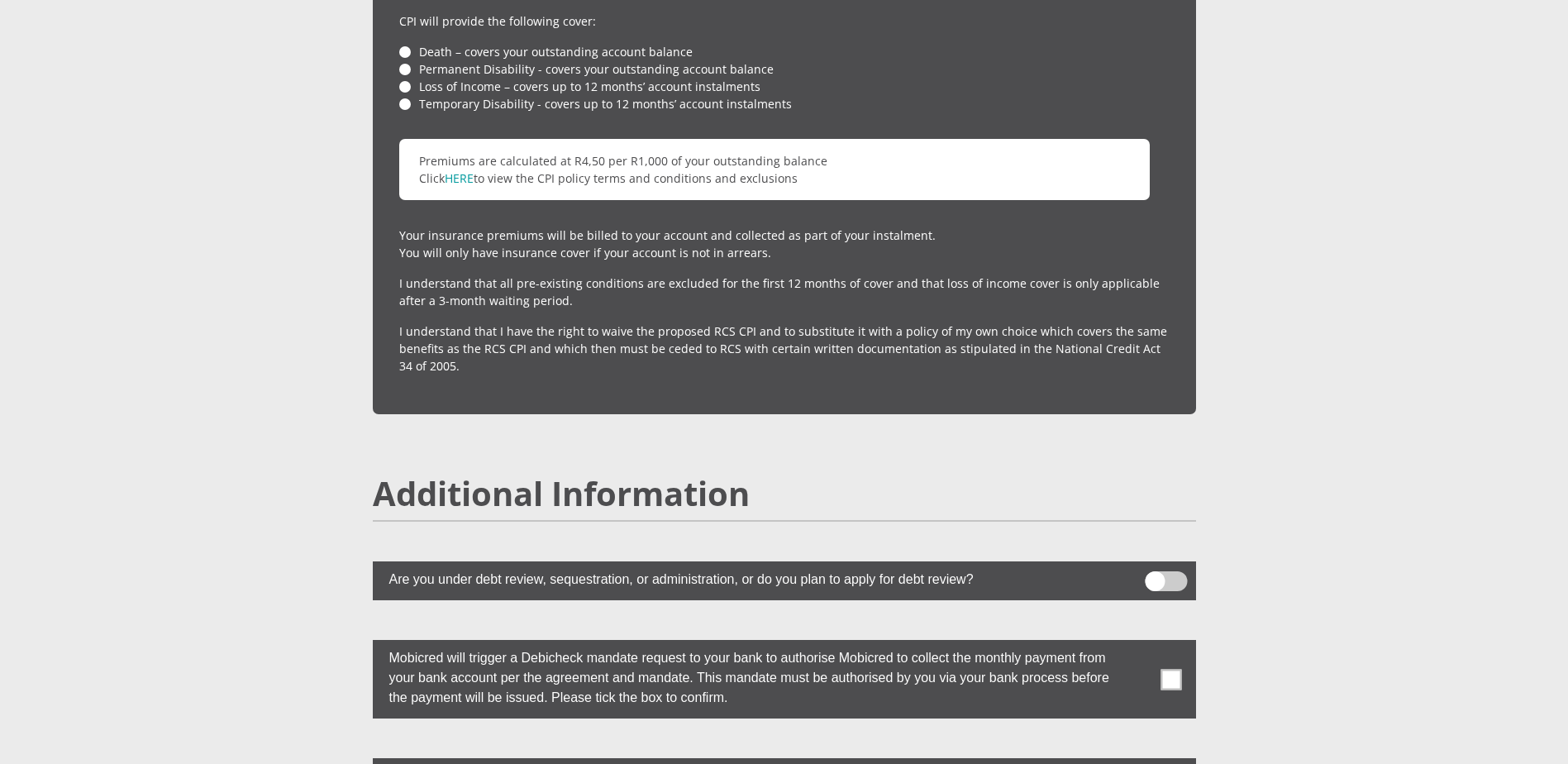
scroll to position [4215, 0]
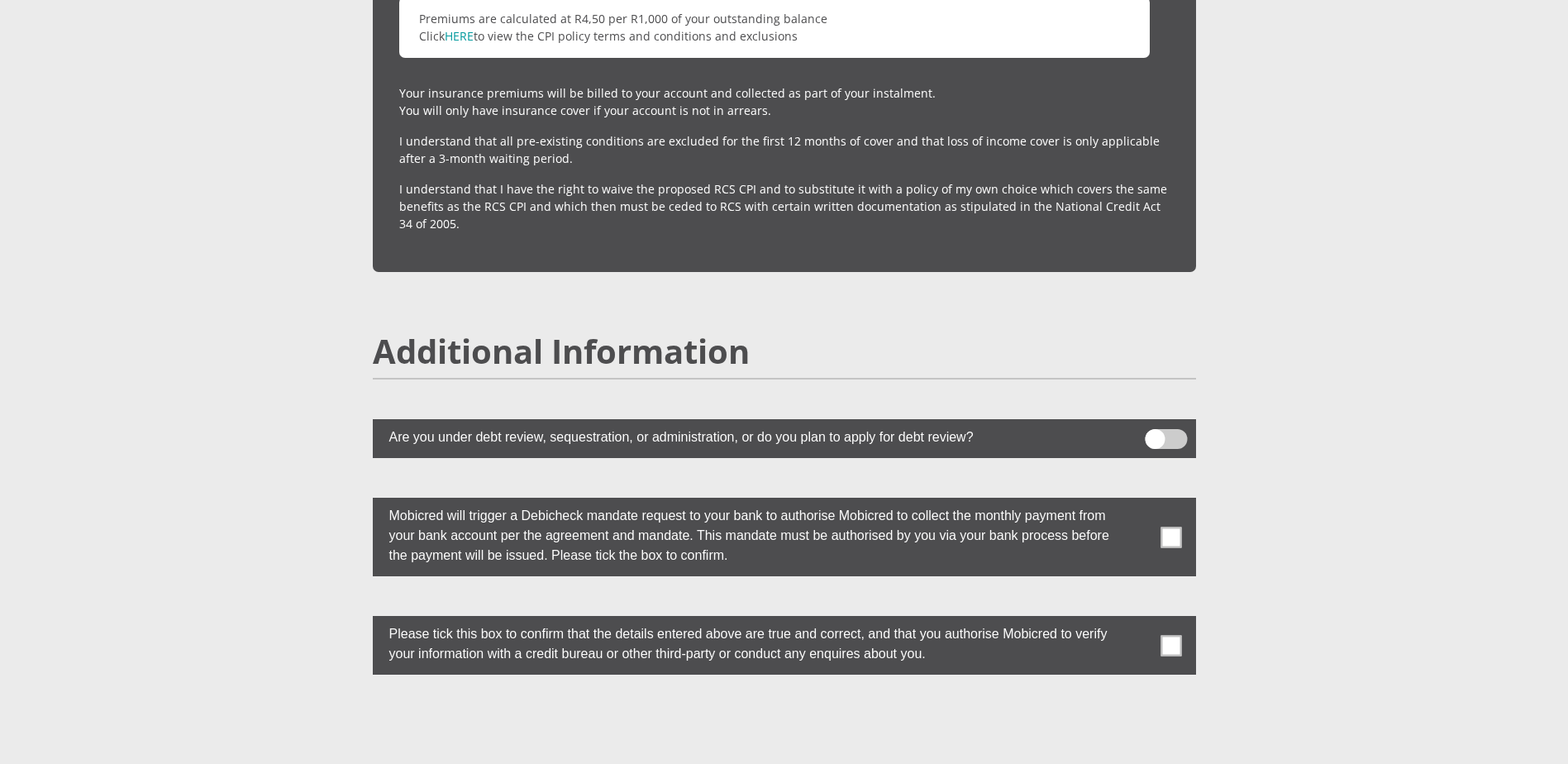
click at [1152, 429] on span at bounding box center [1166, 439] width 42 height 20
click at [1154, 433] on input "checkbox" at bounding box center [1154, 433] width 0 height 0
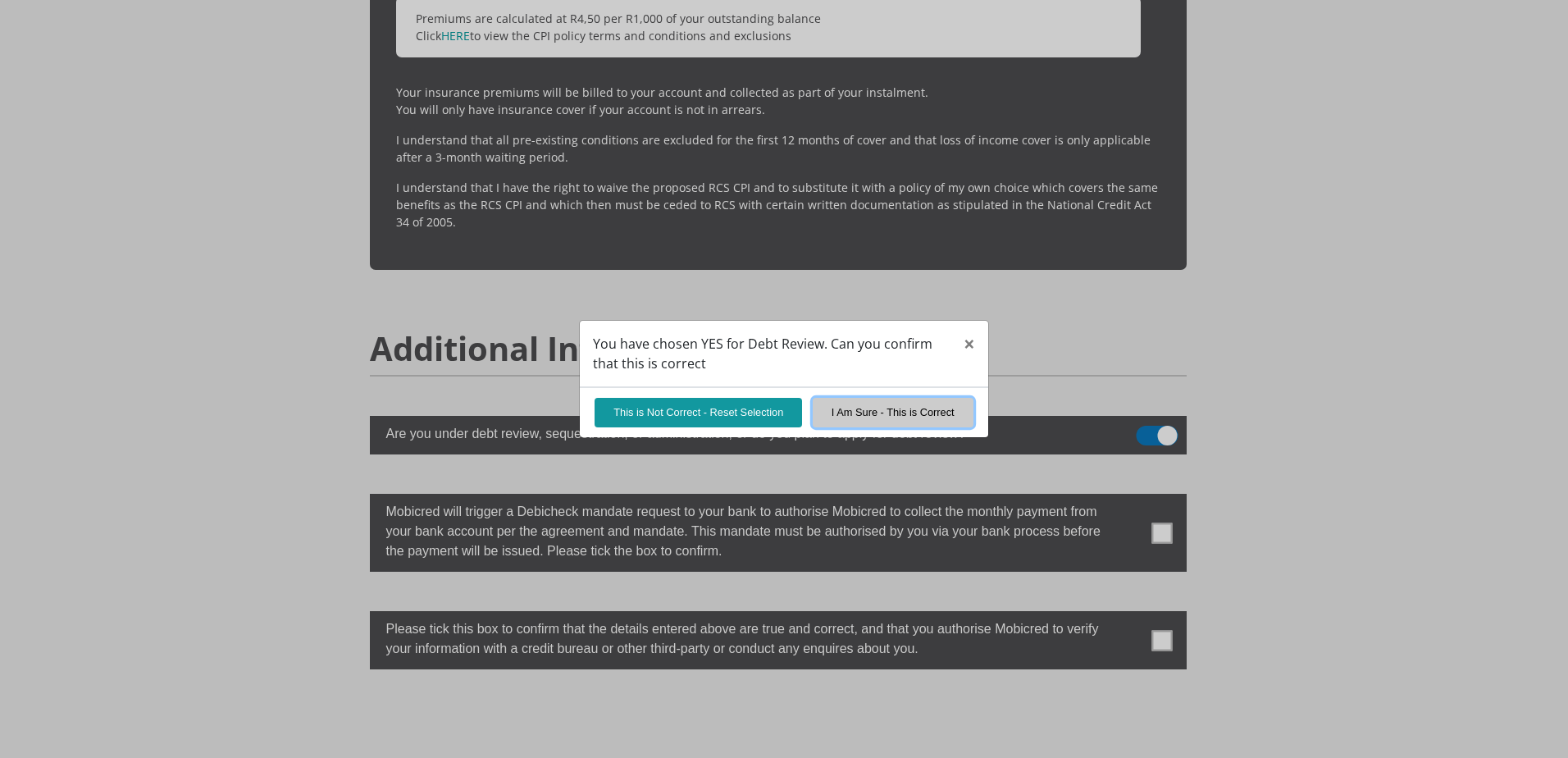
click at [874, 420] on button "I Am Sure - This is Correct" at bounding box center [893, 412] width 161 height 28
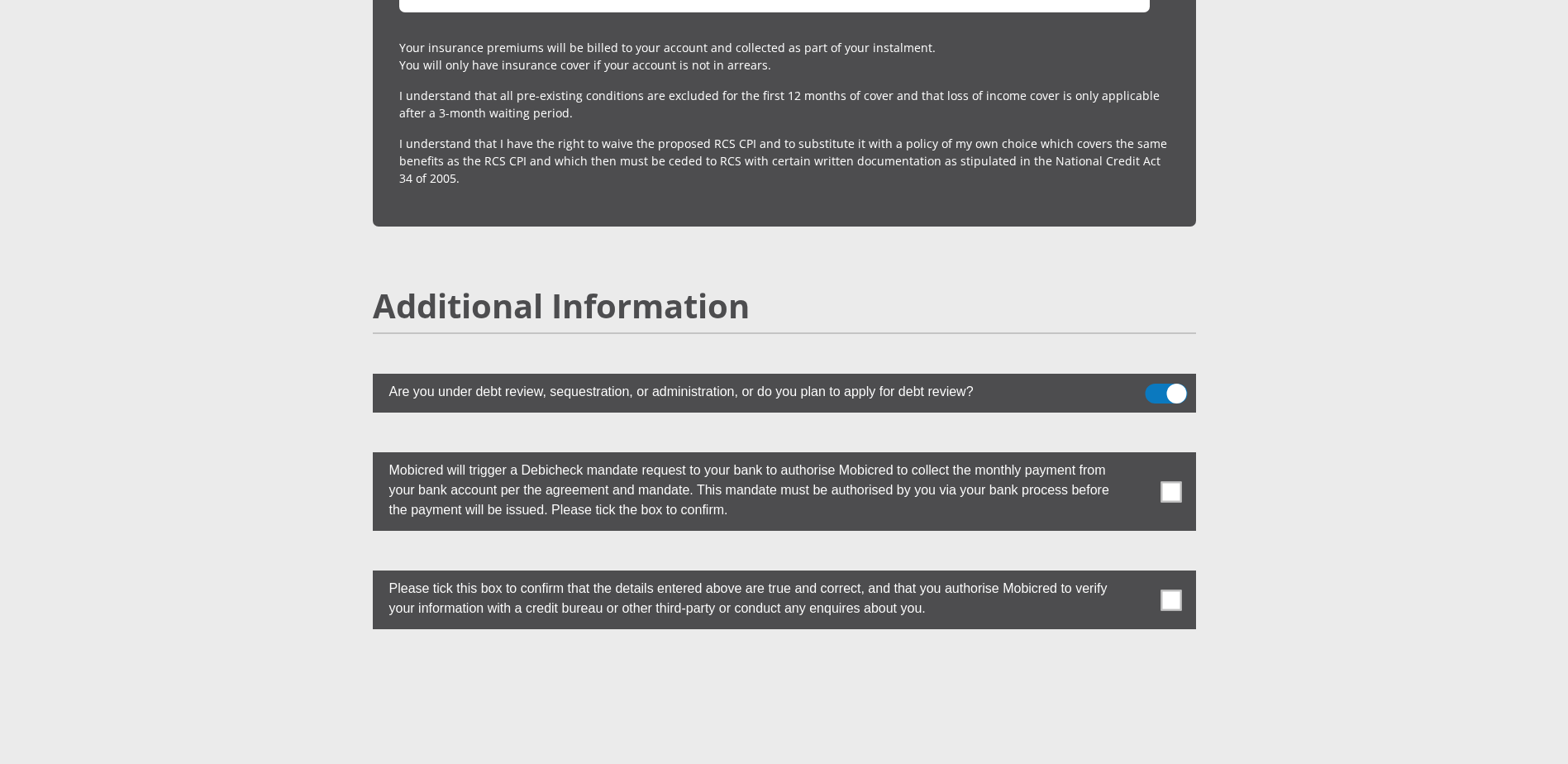
scroll to position [4297, 0]
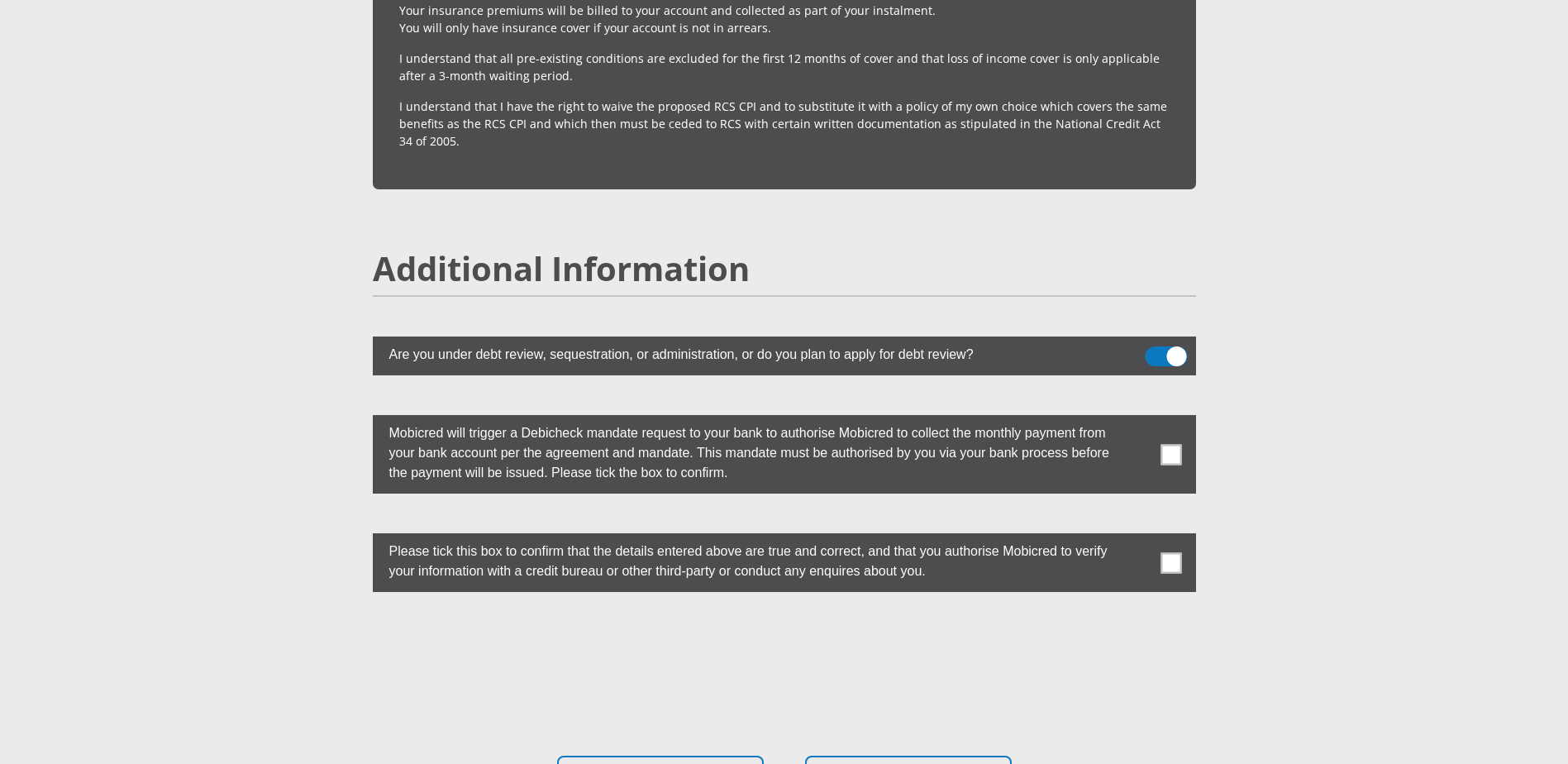
click at [1169, 444] on span at bounding box center [1170, 454] width 21 height 21
click at [1138, 419] on input "checkbox" at bounding box center [1138, 419] width 0 height 0
click at [1174, 552] on span at bounding box center [1170, 563] width 21 height 21
click at [1138, 537] on input "checkbox" at bounding box center [1138, 537] width 0 height 0
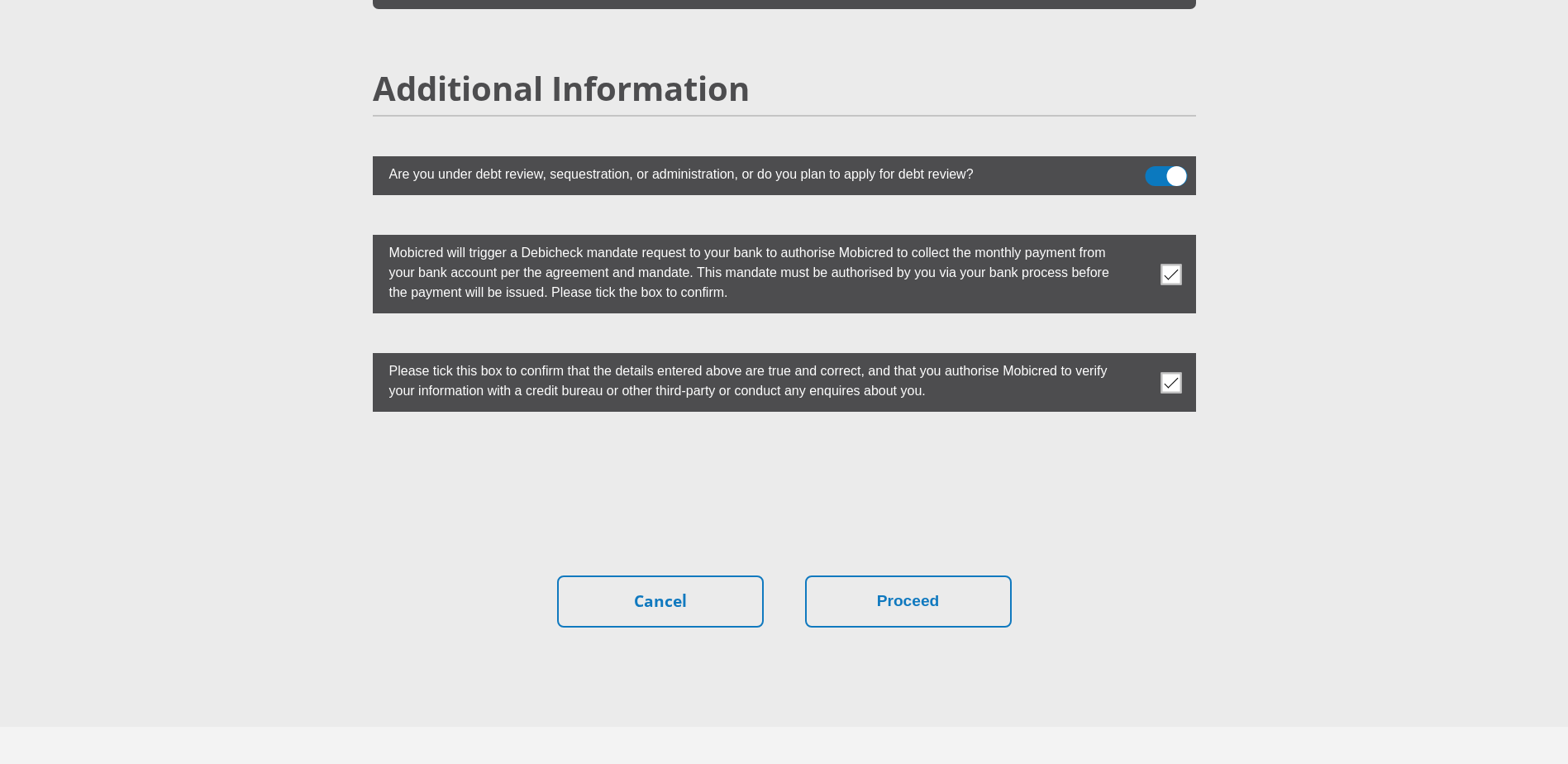
scroll to position [4497, 0]
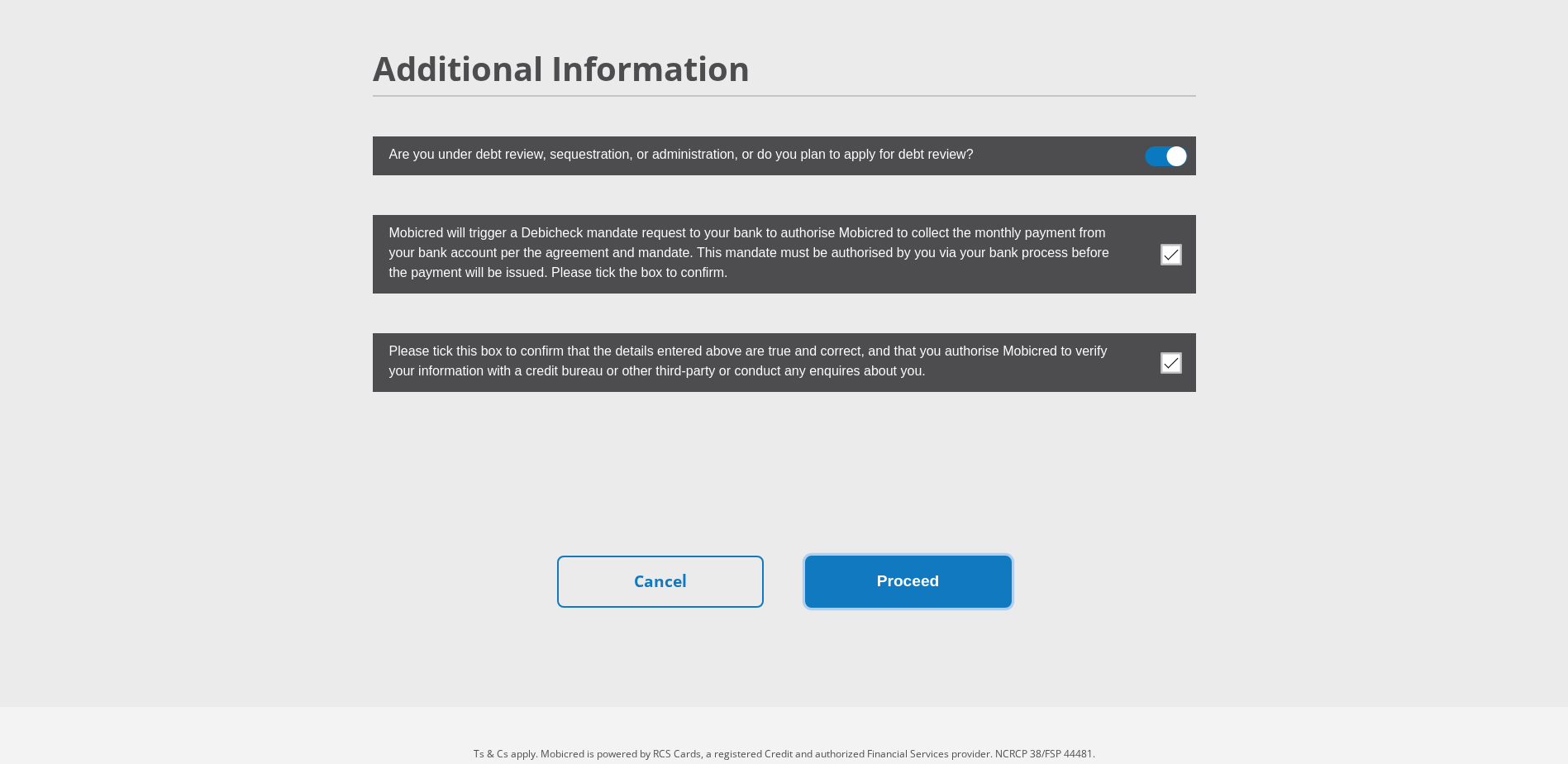
click at [952, 555] on button "Proceed" at bounding box center [908, 581] width 207 height 52
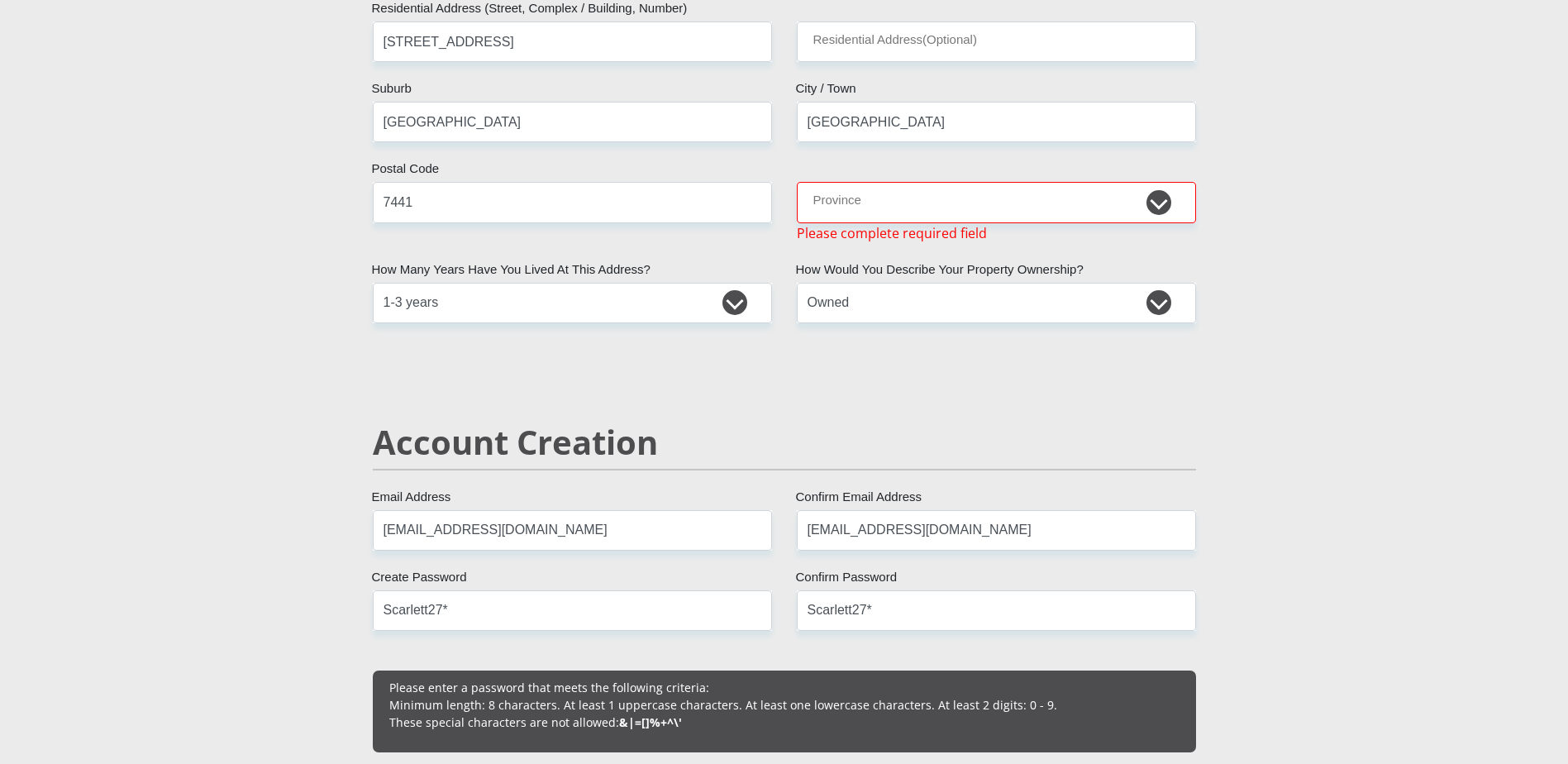
scroll to position [782, 0]
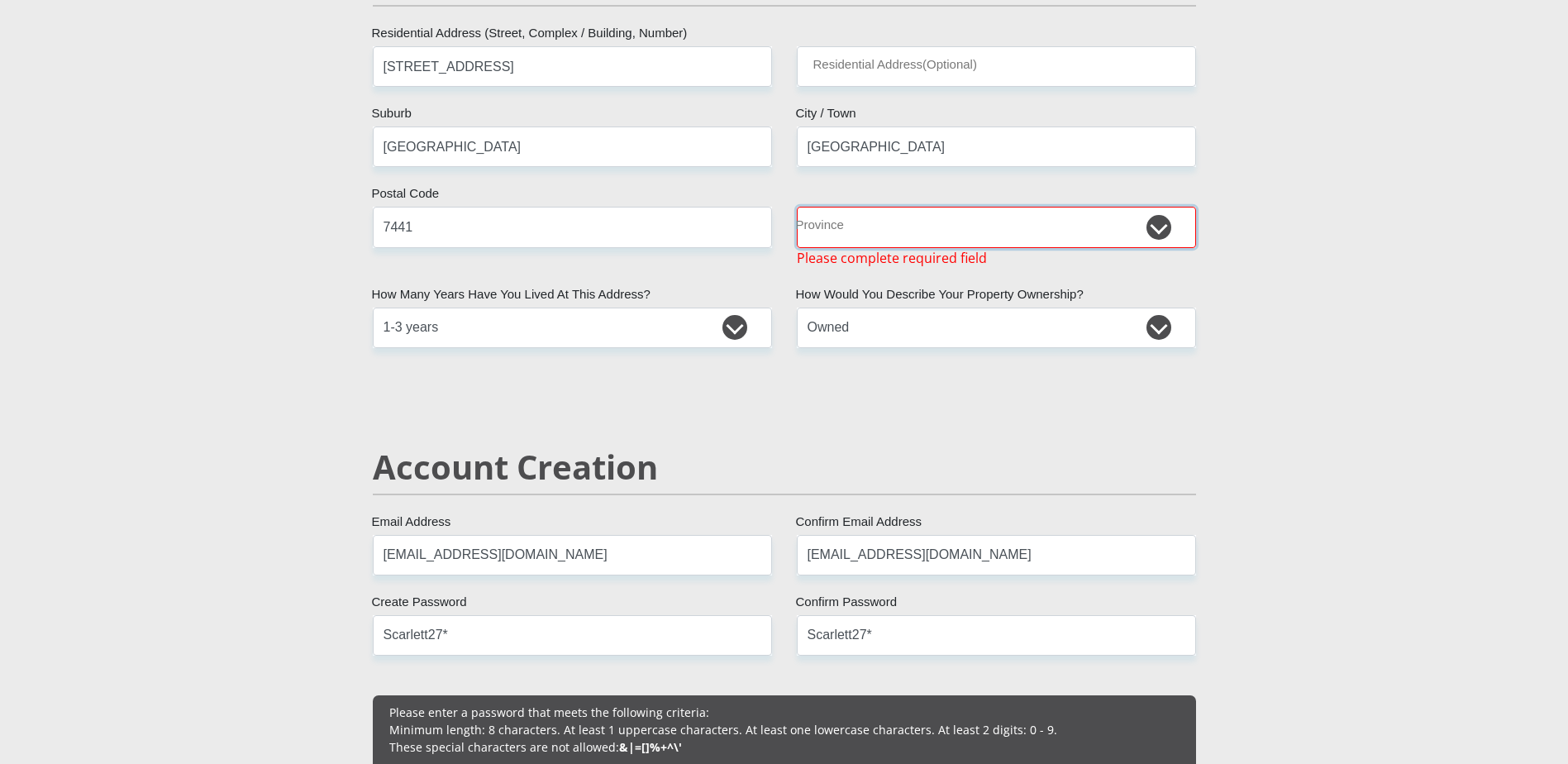
click at [950, 226] on select "Eastern Cape Free State [GEOGRAPHIC_DATA] [GEOGRAPHIC_DATA][DATE] [GEOGRAPHIC_D…" at bounding box center [996, 227] width 399 height 40
select select "Western Cape"
click at [796, 207] on select "Eastern Cape Free State [GEOGRAPHIC_DATA] [GEOGRAPHIC_DATA][DATE] [GEOGRAPHIC_D…" at bounding box center [996, 227] width 399 height 40
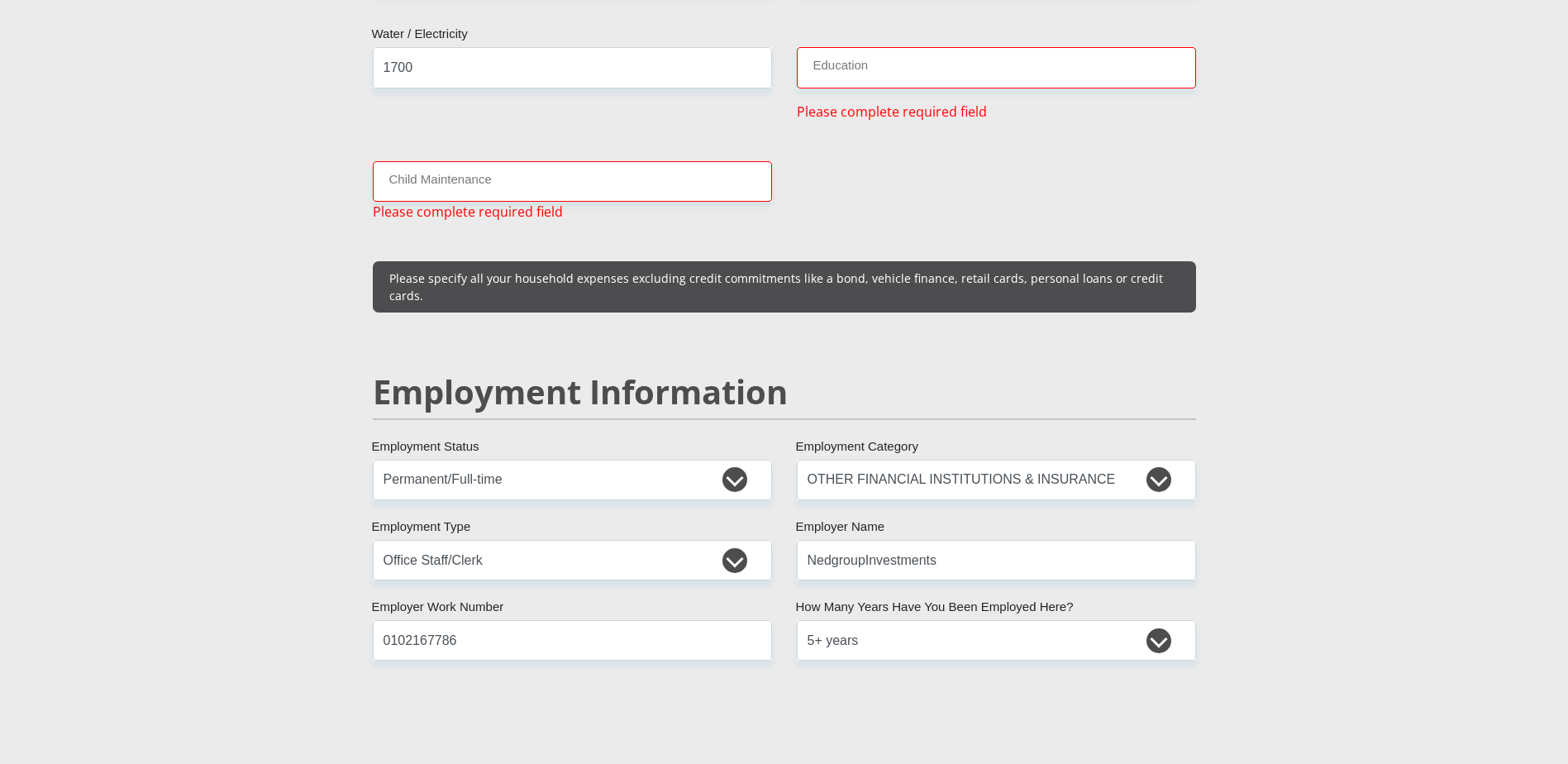
scroll to position [2021, 0]
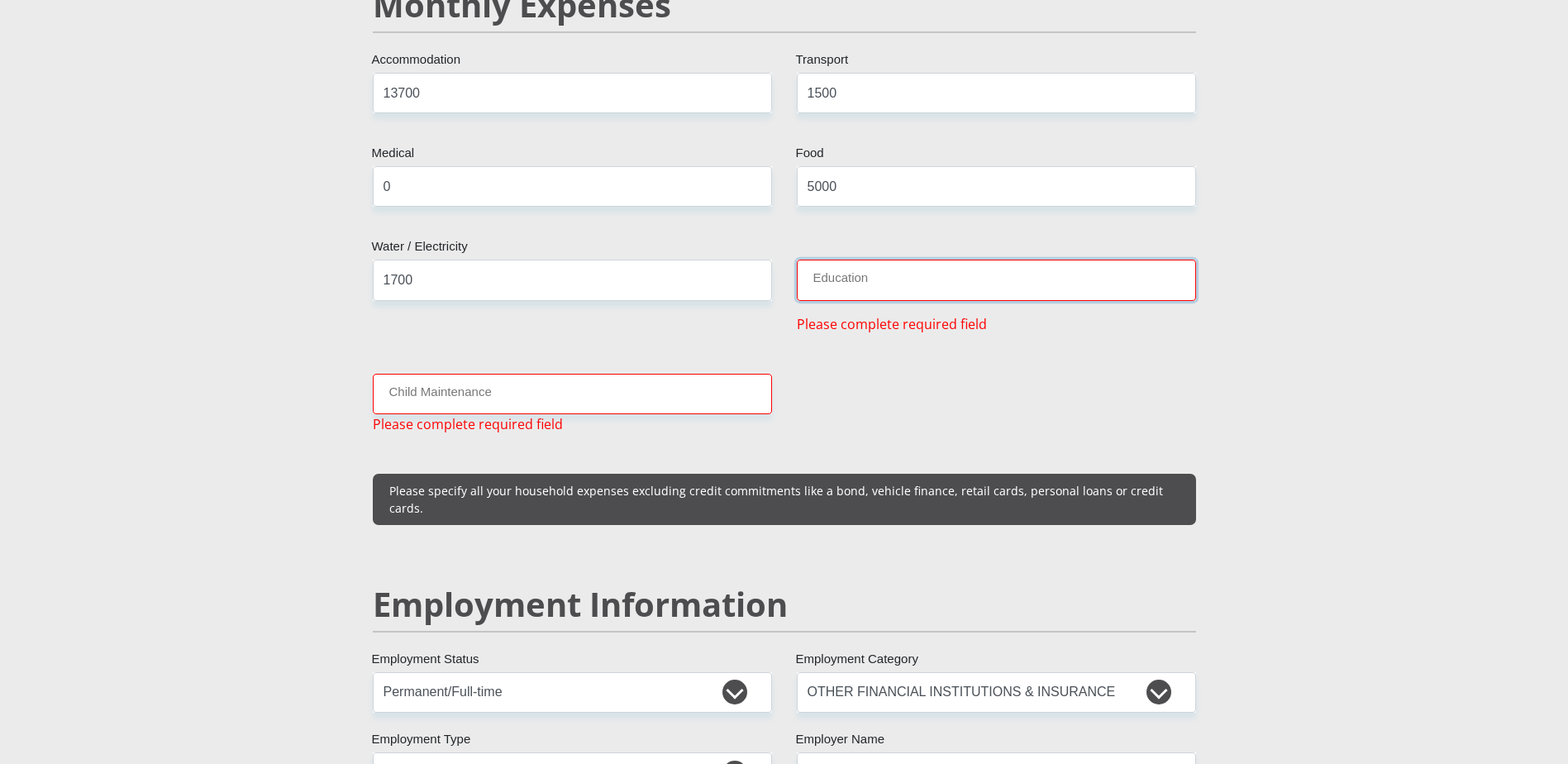
click at [877, 262] on input "Education" at bounding box center [996, 279] width 399 height 40
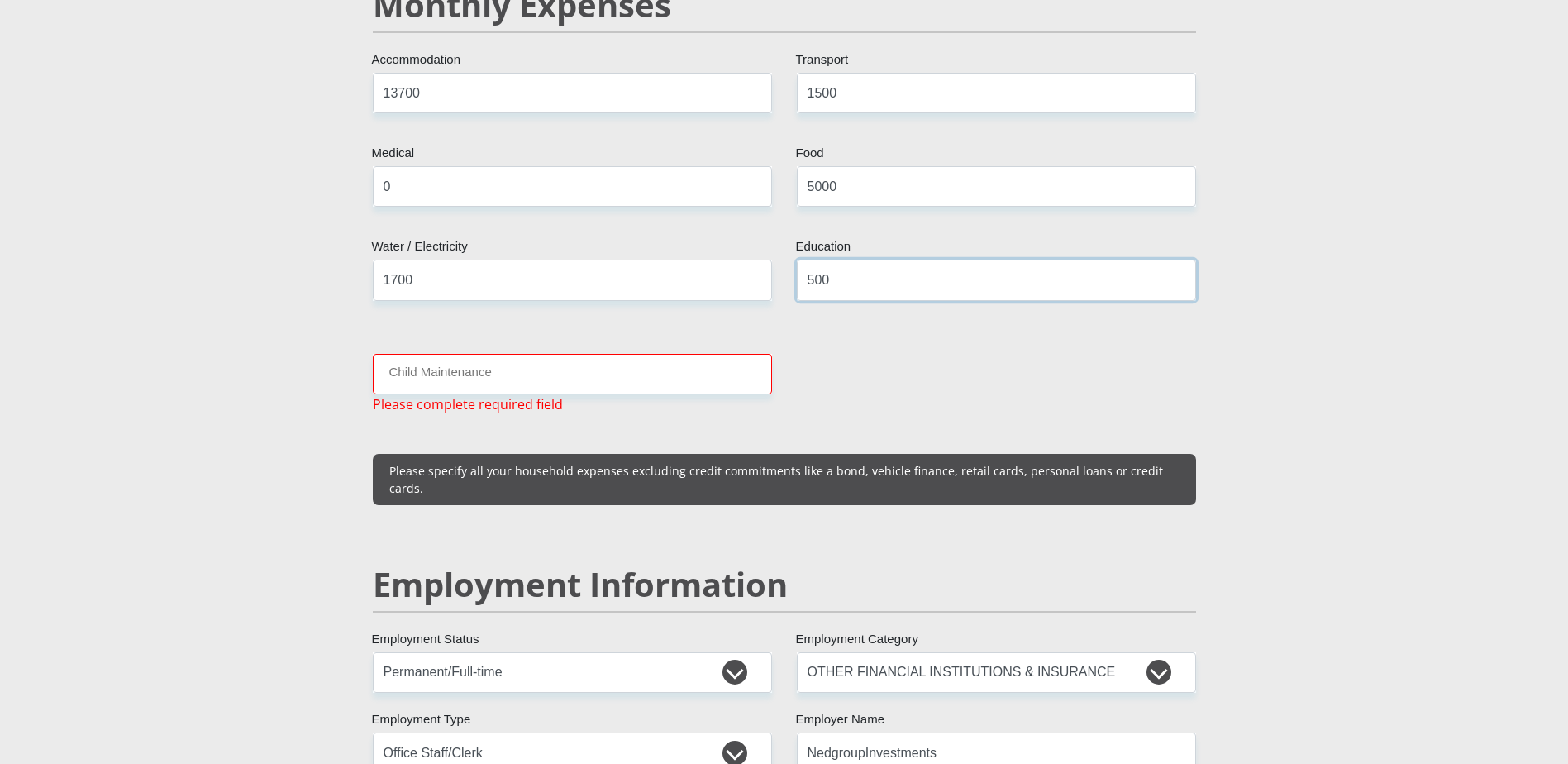
type input "500"
click at [523, 354] on input "Child Maintenance" at bounding box center [572, 374] width 399 height 40
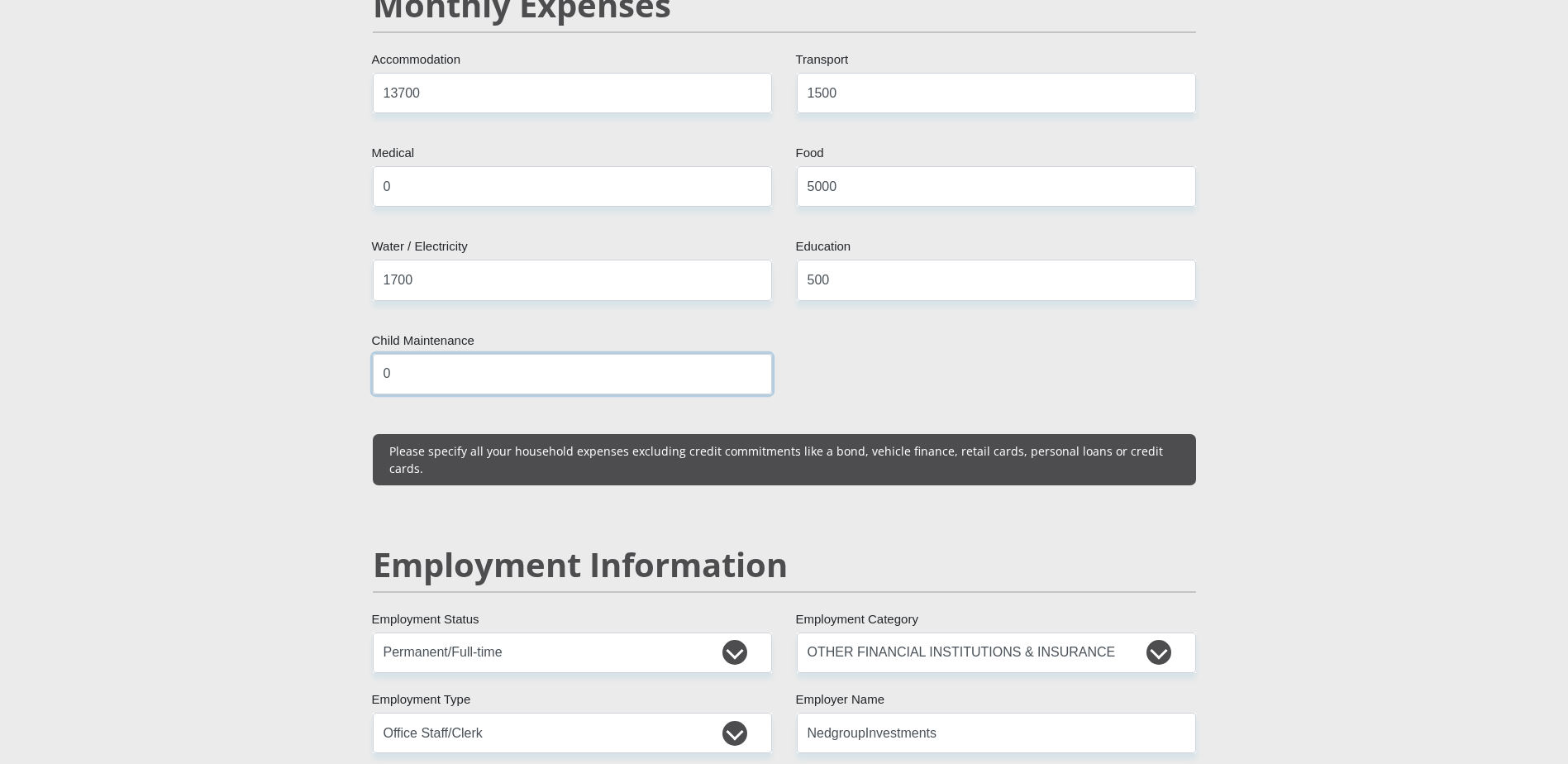
type input "0"
click at [1059, 368] on div "Mr Ms Mrs Dr [PERSON_NAME] Title [PERSON_NAME] First Name [PERSON_NAME] Surname…" at bounding box center [784, 615] width 848 height 4714
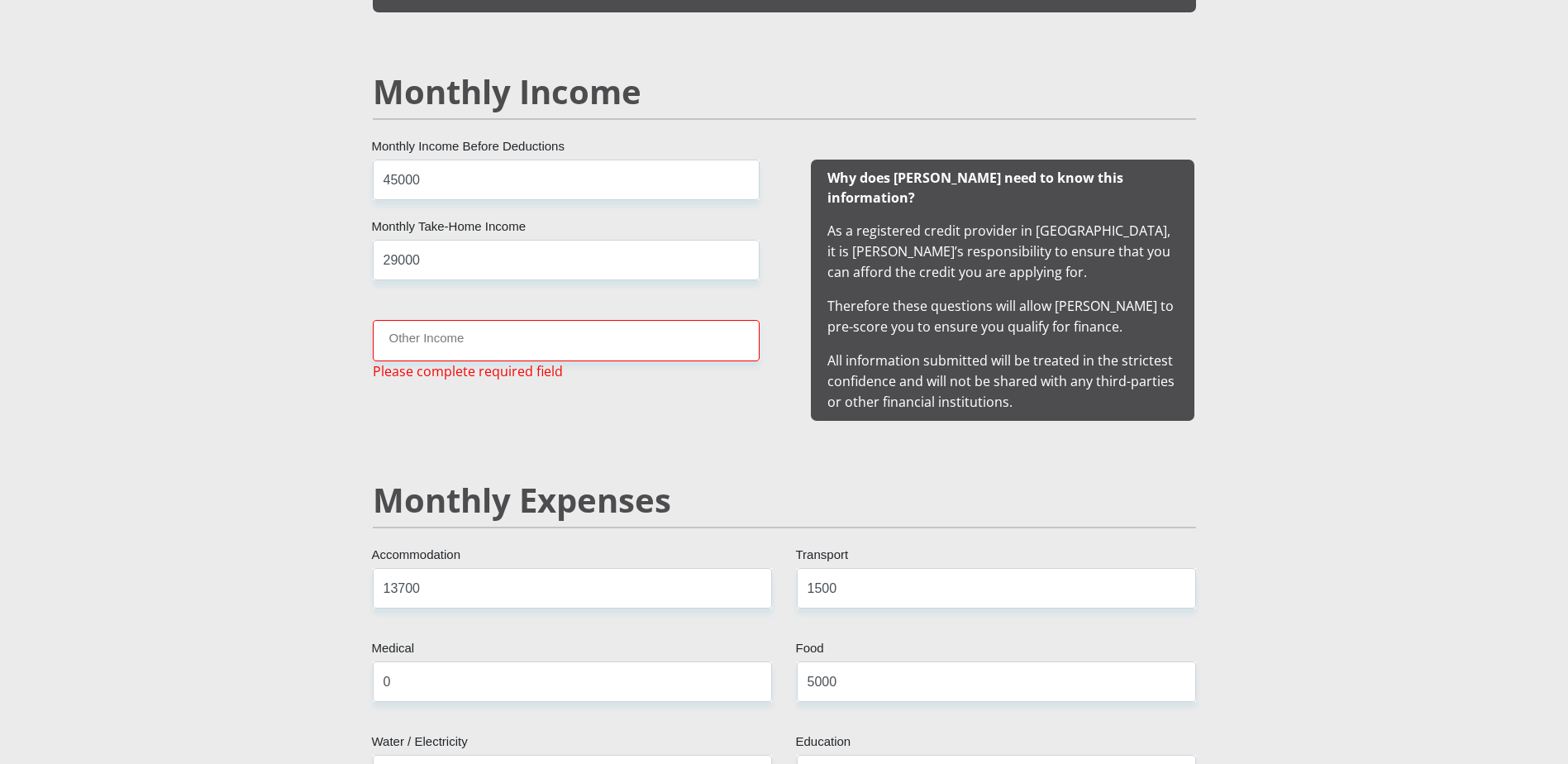
scroll to position [1525, 0]
click at [439, 336] on input "Other Income" at bounding box center [566, 341] width 386 height 40
type input "900"
click at [478, 398] on div "45000 Monthly Income Before Deductions 29000 Monthly Take-Home Income 900 Other…" at bounding box center [566, 291] width 436 height 261
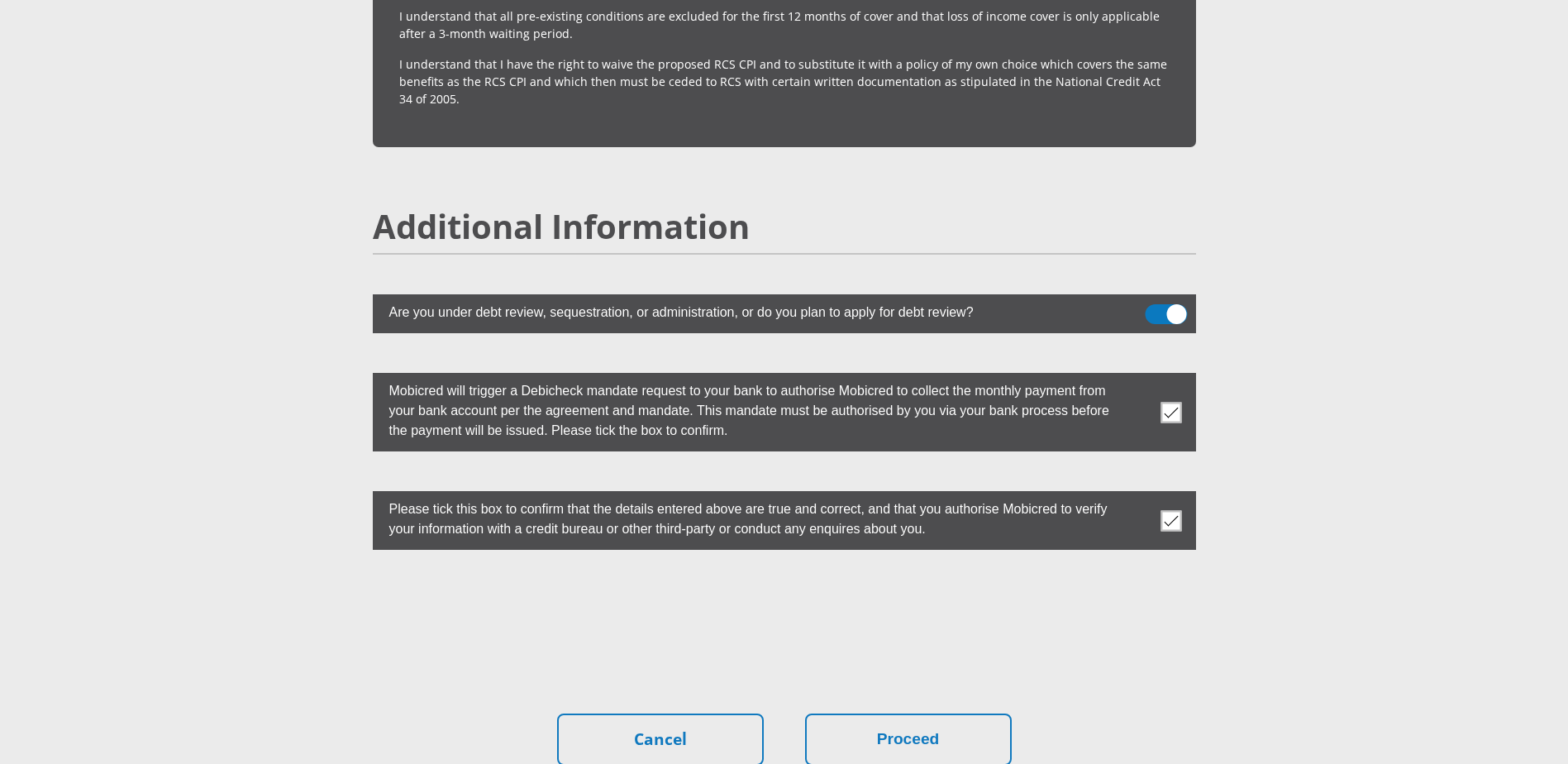
scroll to position [4497, 0]
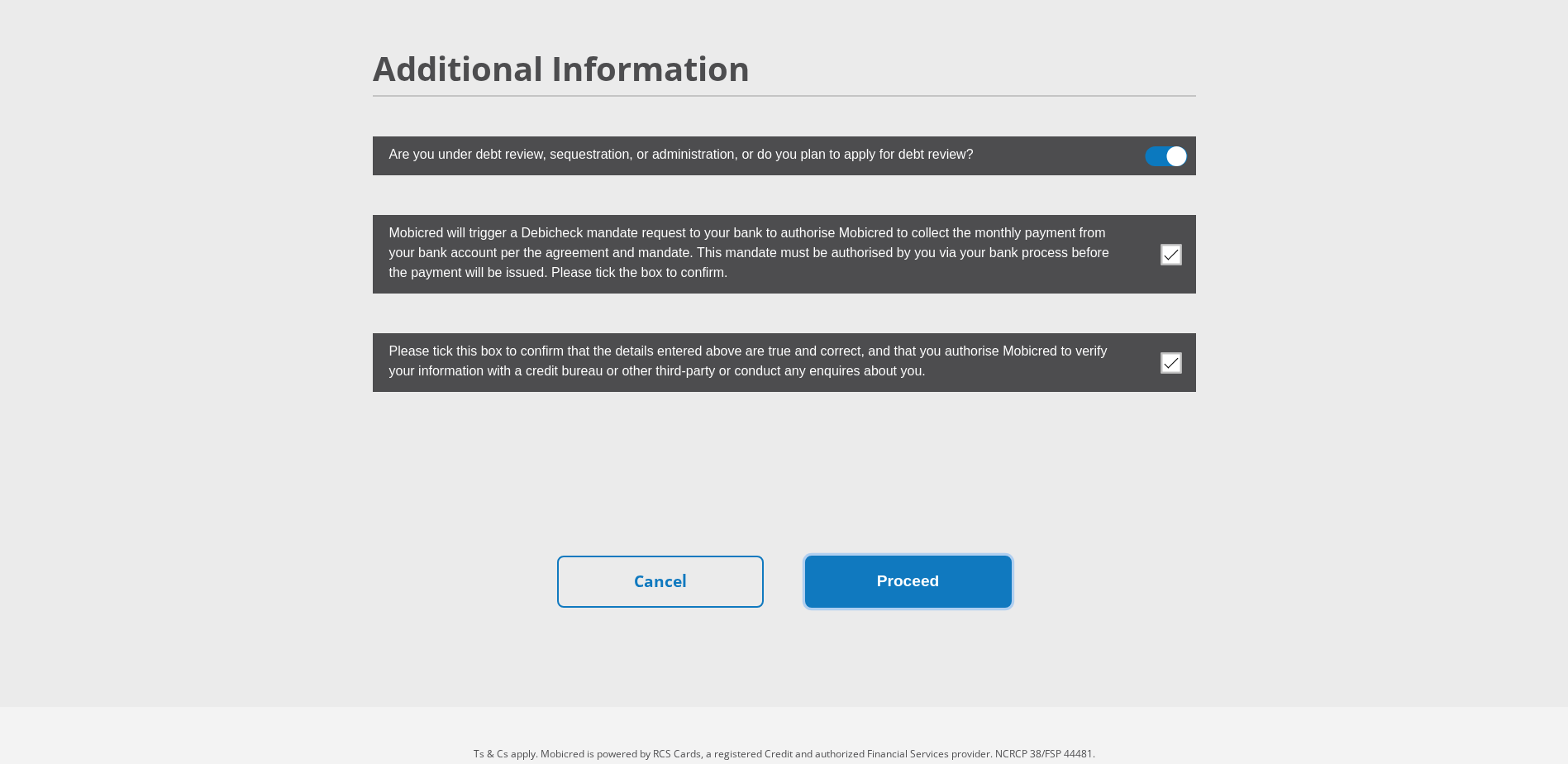
click at [851, 555] on button "Proceed" at bounding box center [908, 581] width 207 height 52
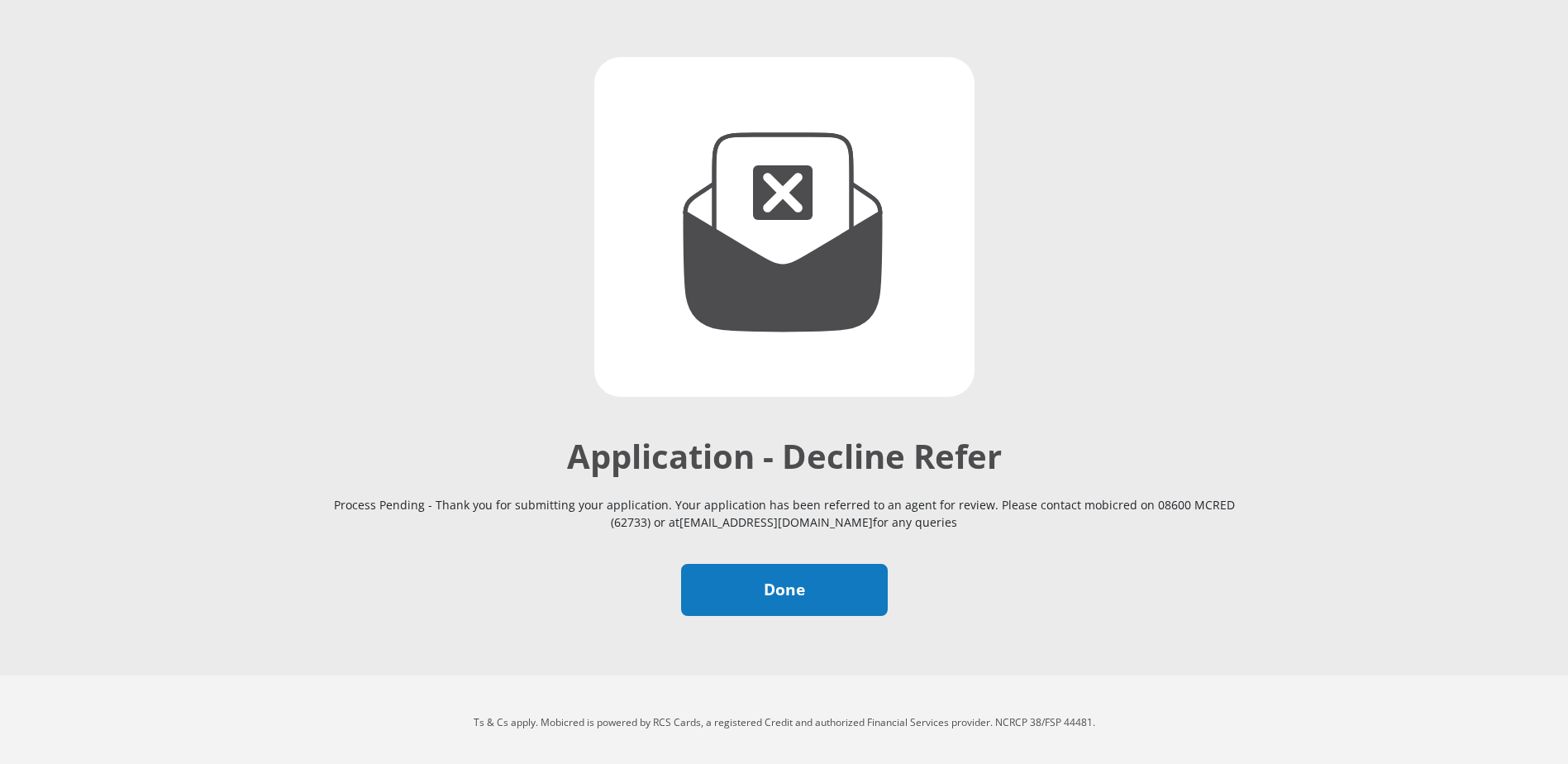
scroll to position [140, 0]
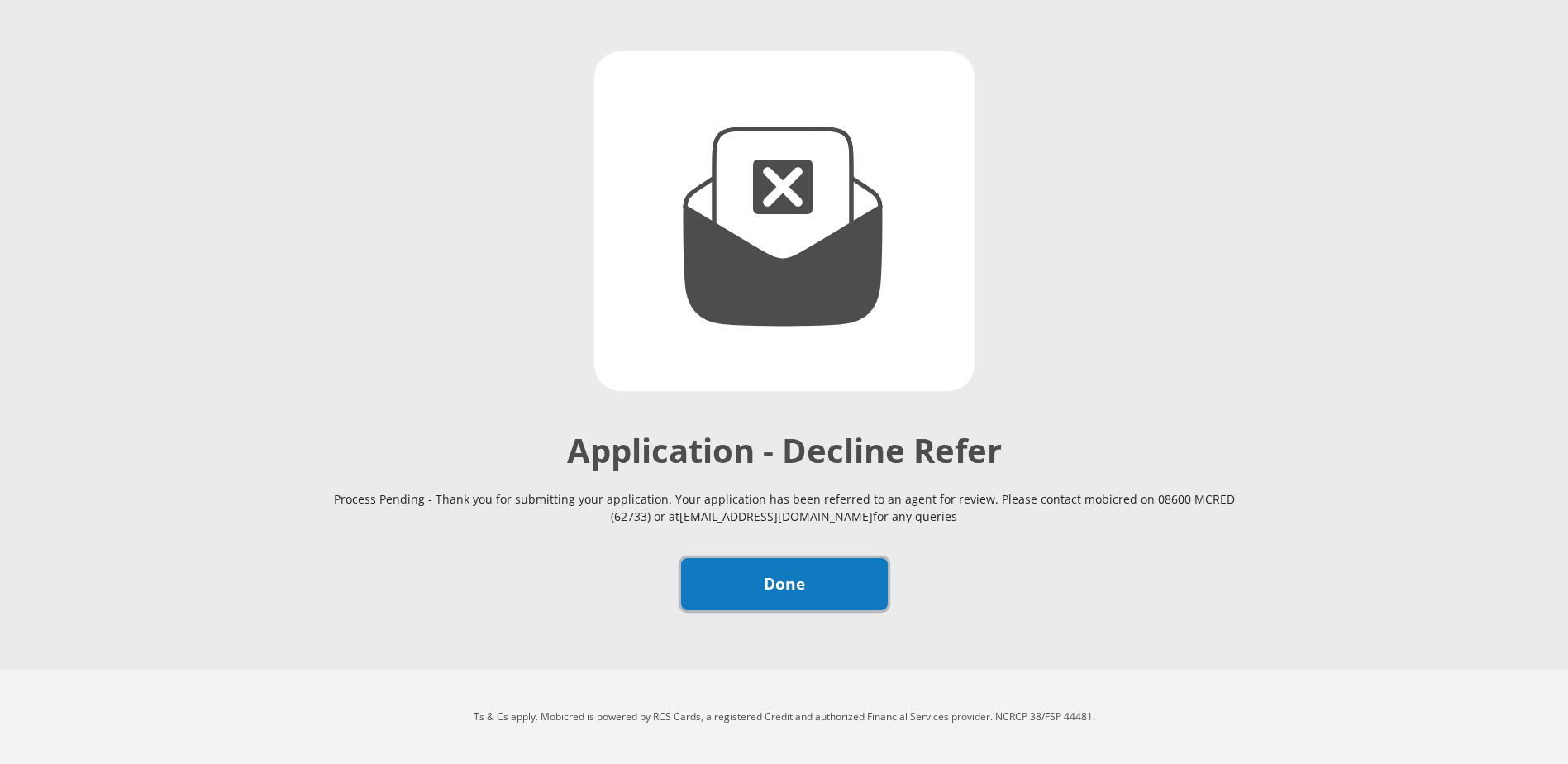
click at [814, 573] on link "Done" at bounding box center [784, 584] width 207 height 52
